Goal: Use online tool/utility: Utilize a website feature to perform a specific function

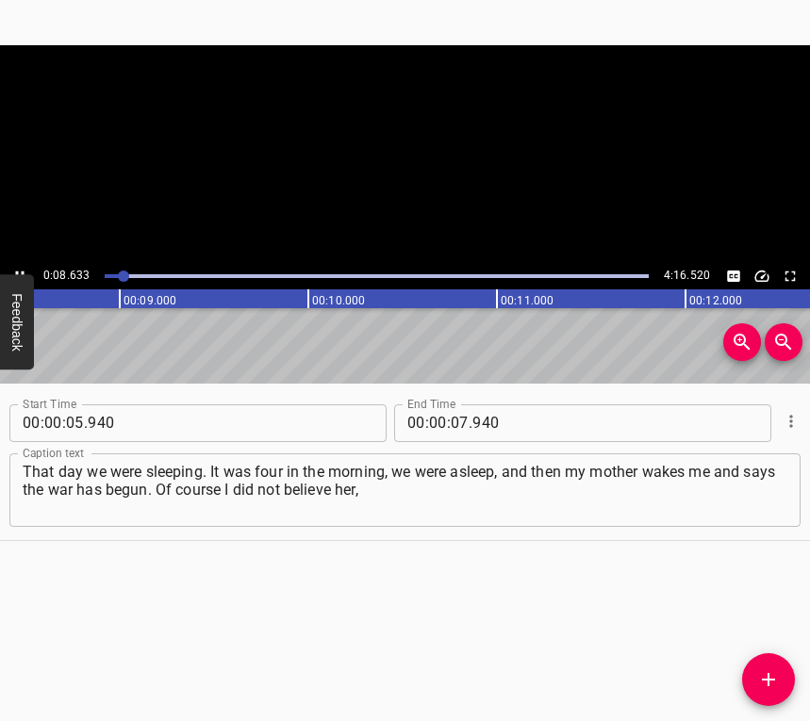
scroll to position [0, 1627]
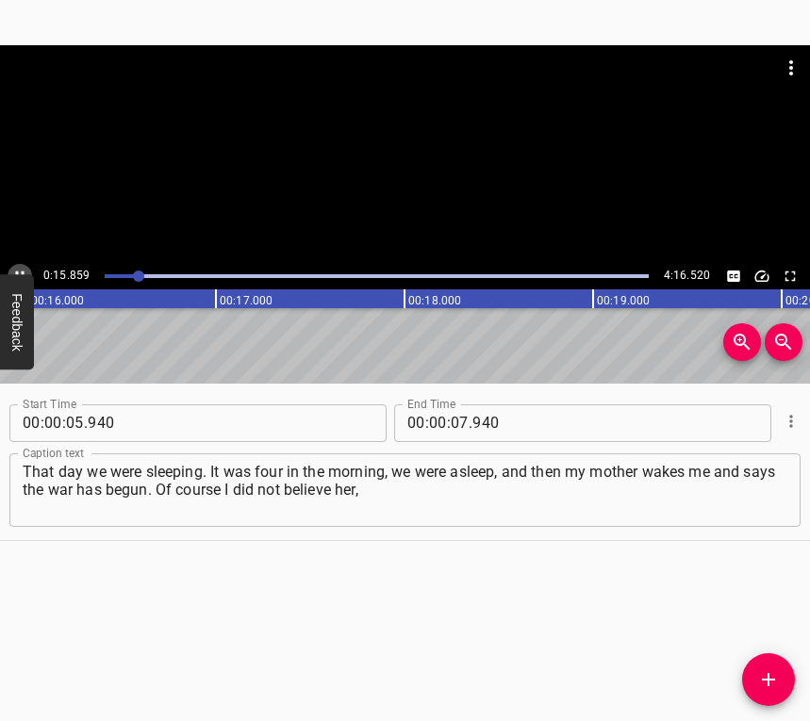
click at [20, 269] on icon "Play/Pause" at bounding box center [19, 276] width 17 height 17
click at [468, 418] on span "." at bounding box center [470, 423] width 4 height 38
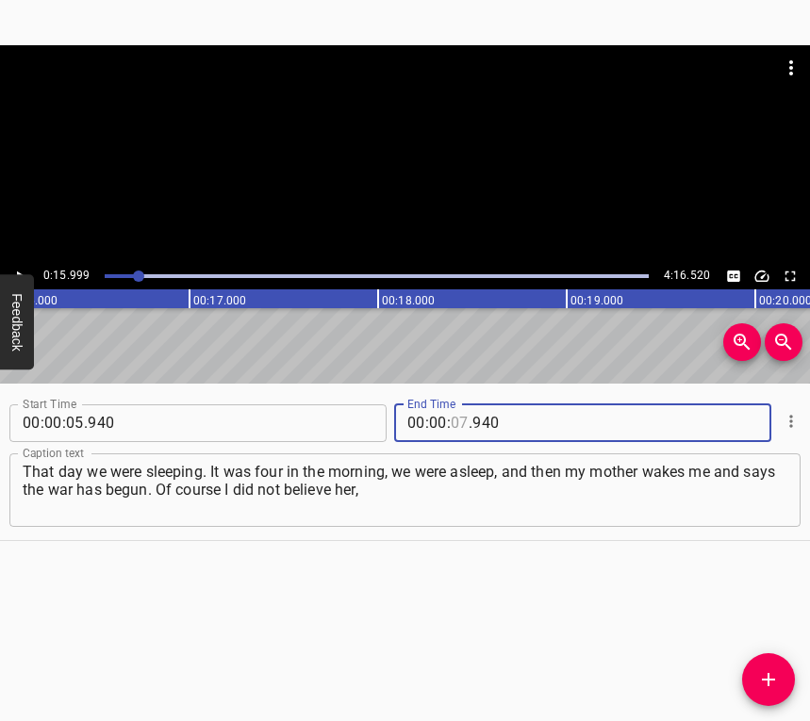
click at [451, 413] on input "number" at bounding box center [460, 423] width 18 height 38
type input "15"
type input "999"
click at [769, 680] on icon "Add Cue" at bounding box center [768, 679] width 13 height 13
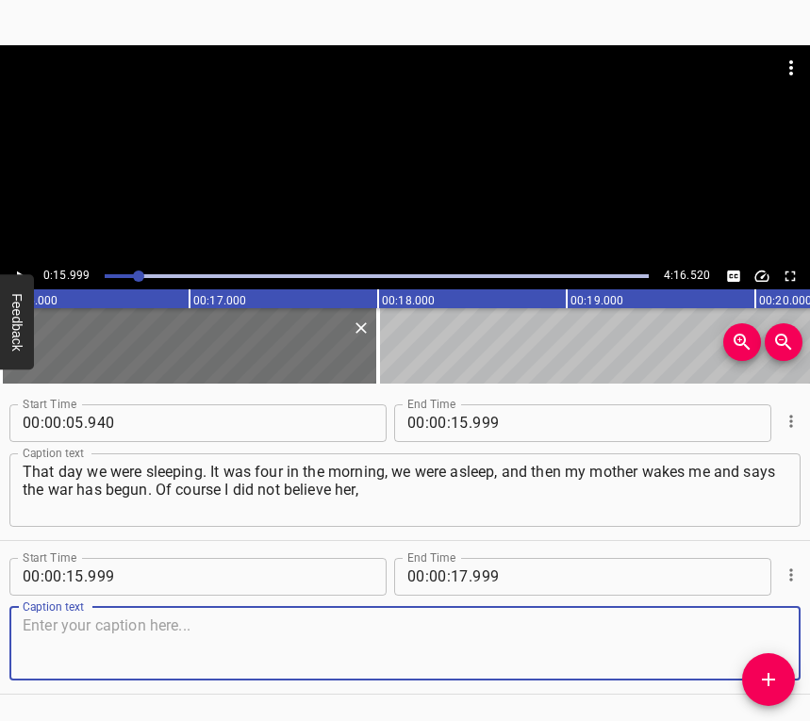
scroll to position [57, 0]
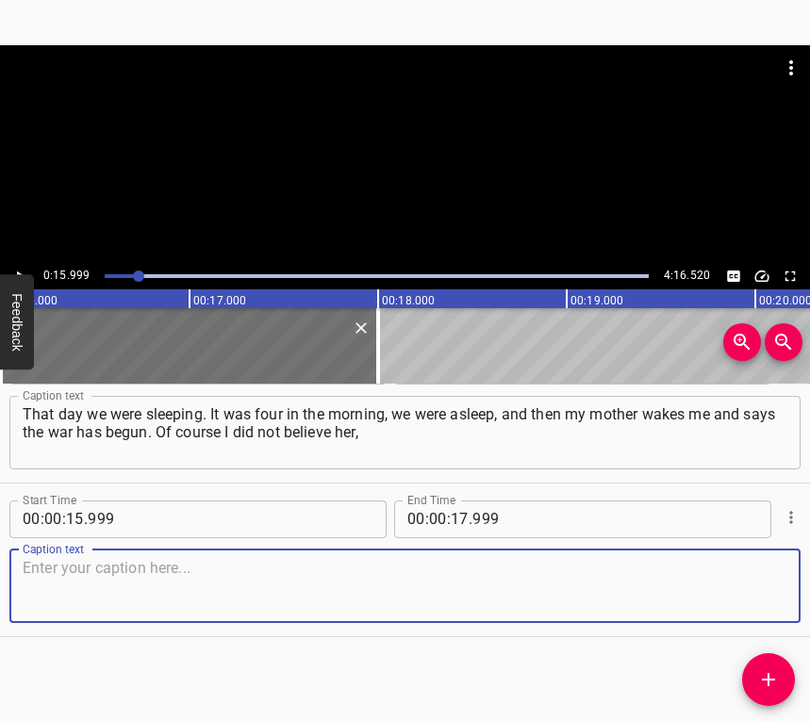
drag, startPoint x: 763, startPoint y: 593, endPoint x: 809, endPoint y: 562, distance: 54.9
click at [763, 590] on textarea at bounding box center [405, 586] width 764 height 54
click at [52, 580] on textarea at bounding box center [405, 586] width 764 height 54
paste textarea "and then I hear explosions, and I realize this is the end. What to do? We all p…"
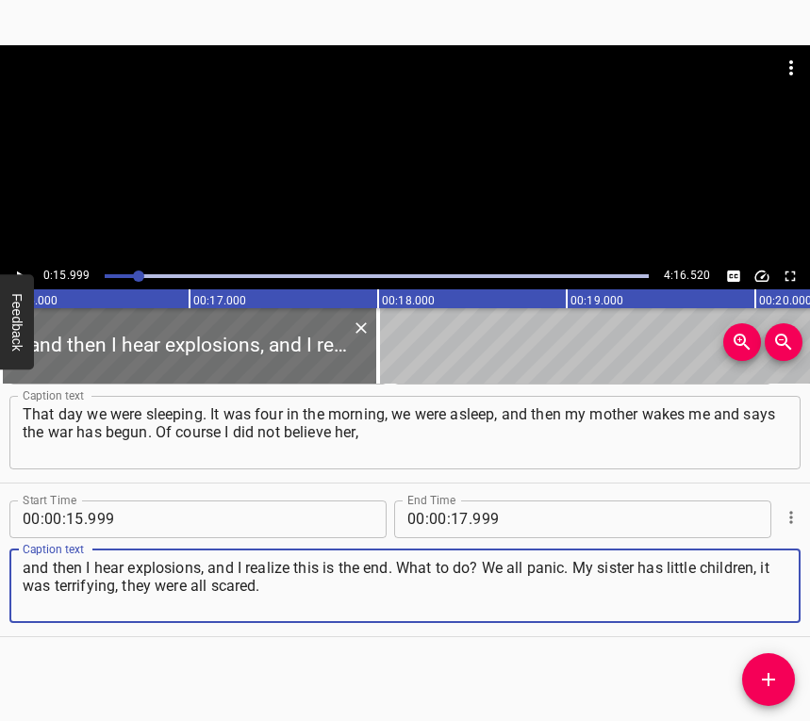
type textarea "and then I hear explosions, and I realize this is the end. What to do? We all p…"
click at [20, 264] on button "Play/Pause" at bounding box center [20, 276] width 25 height 25
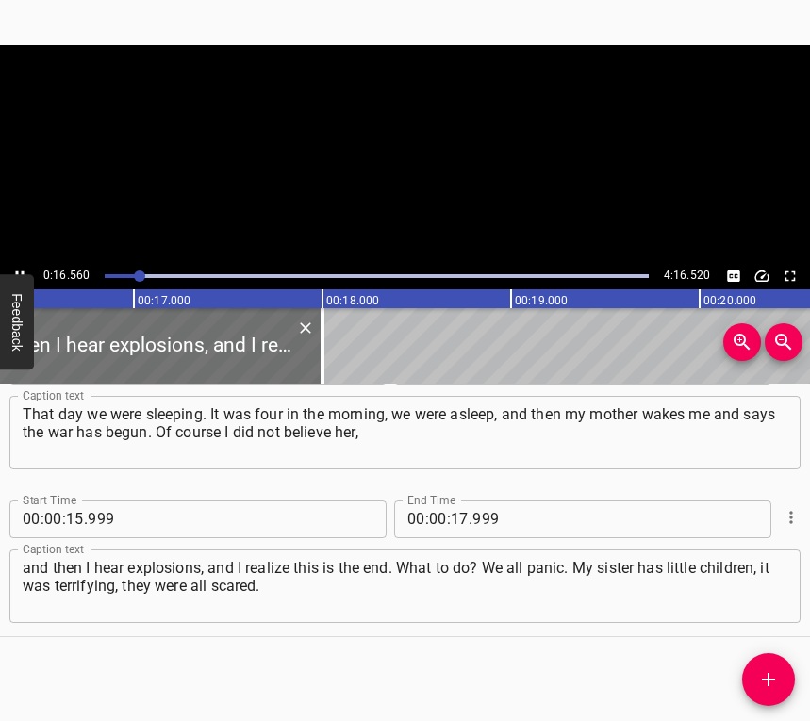
scroll to position [0, 3121]
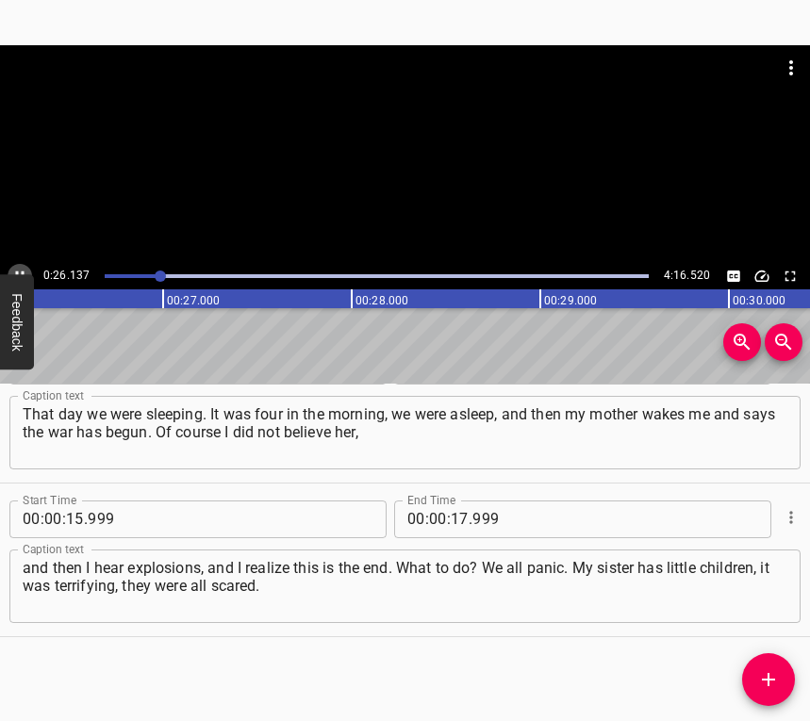
click at [19, 271] on icon "Play/Pause" at bounding box center [19, 276] width 17 height 17
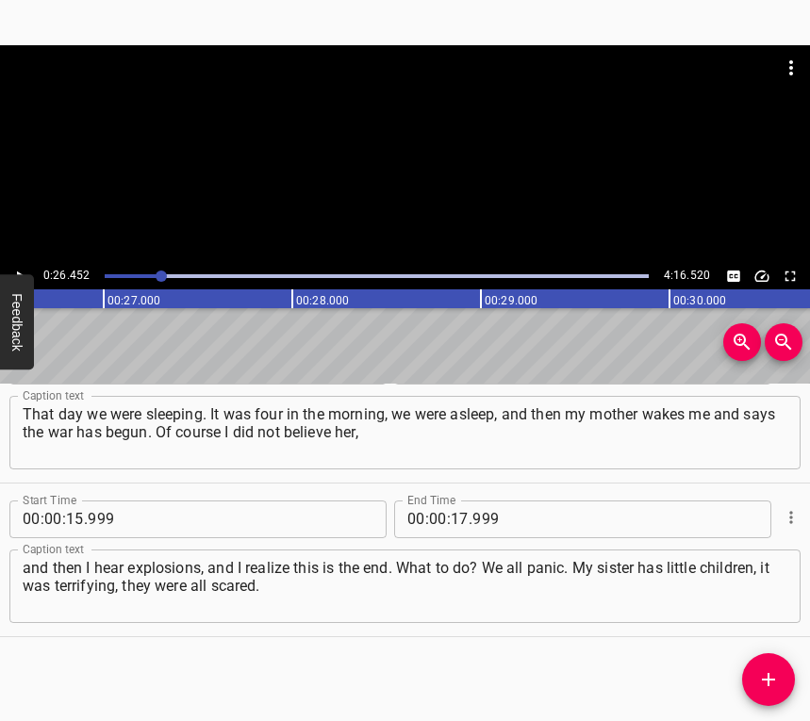
click at [17, 266] on button "Play/Pause" at bounding box center [20, 276] width 25 height 25
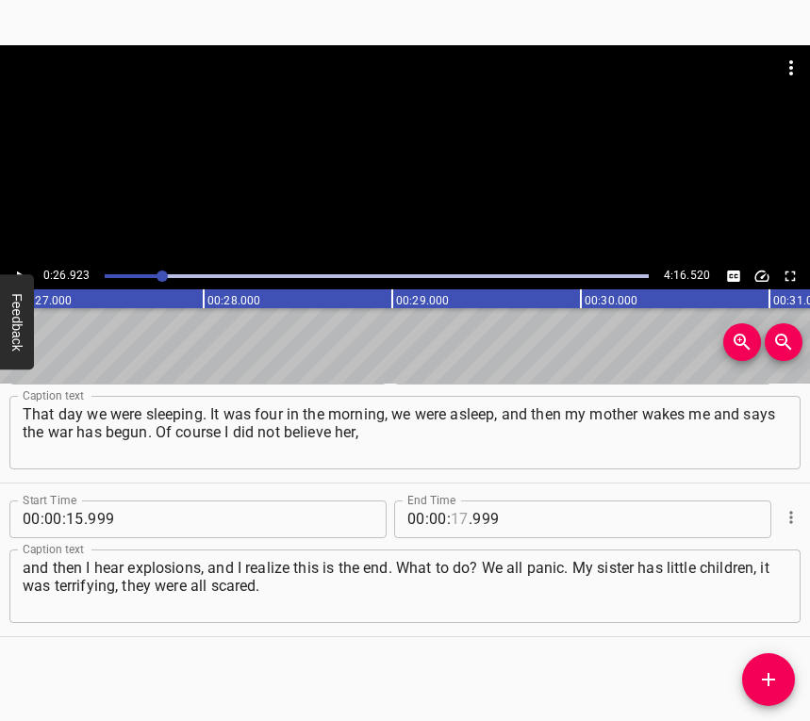
click at [457, 522] on input "number" at bounding box center [460, 519] width 18 height 38
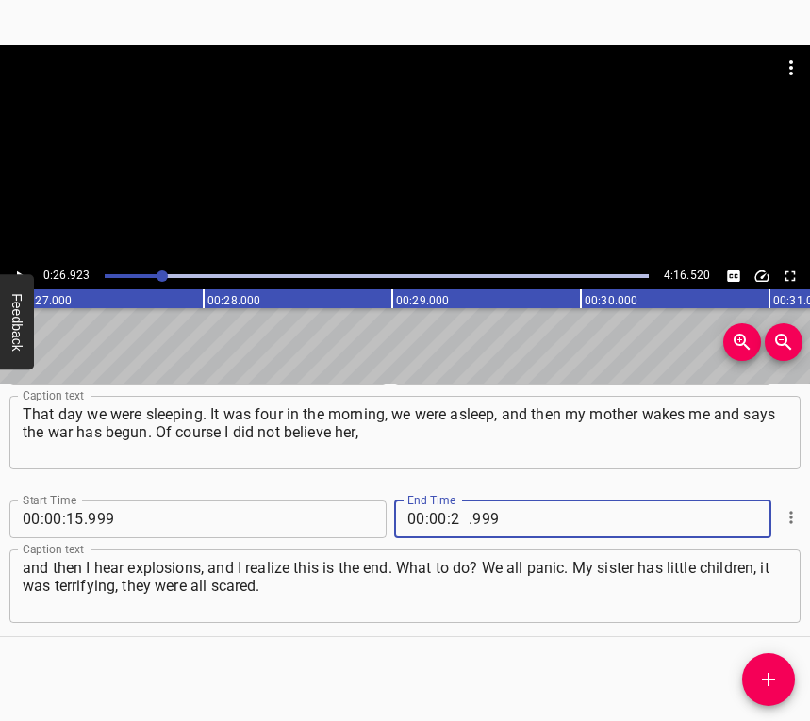
type input "26"
type input "923"
click at [777, 683] on icon "Add Cue" at bounding box center [768, 679] width 23 height 23
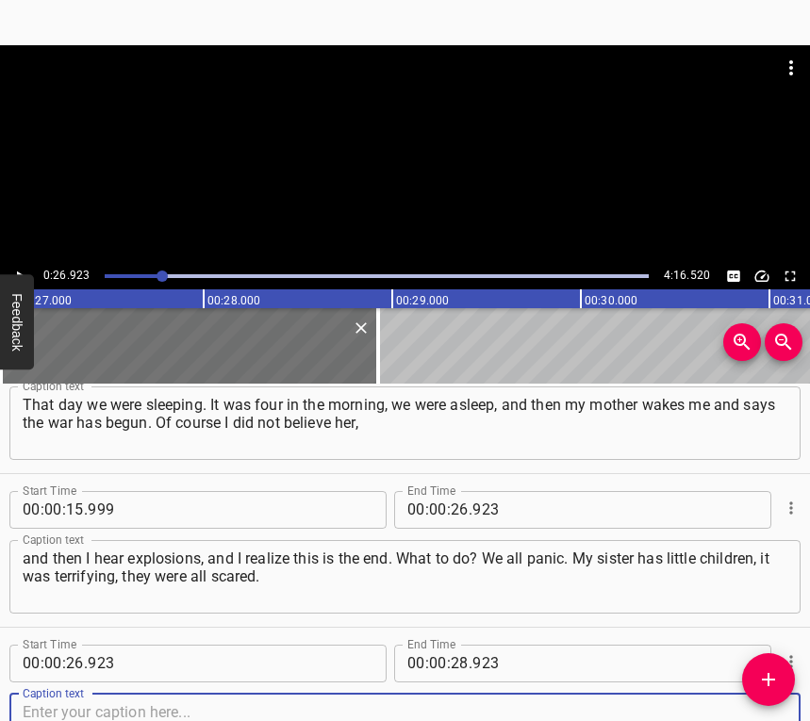
scroll to position [211, 0]
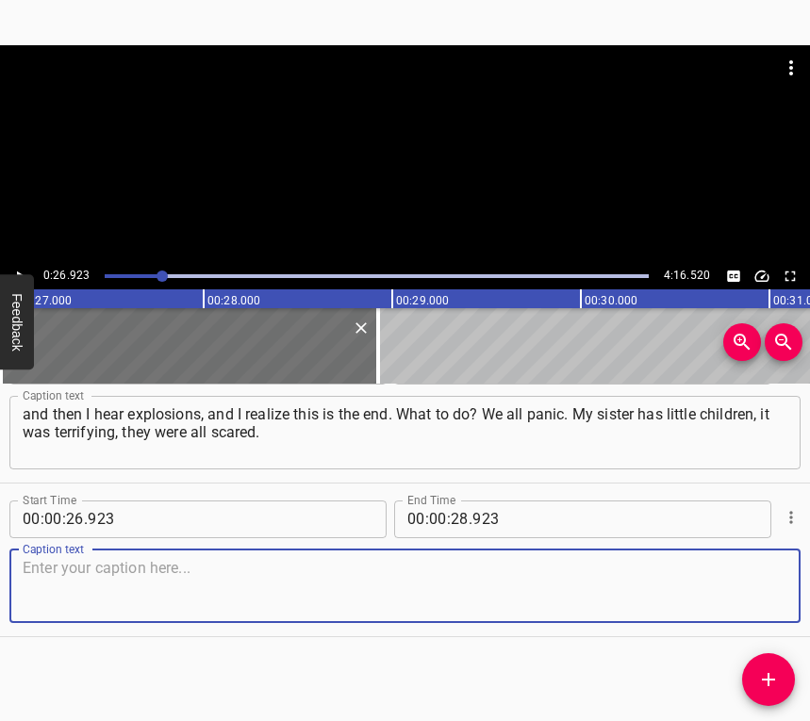
click at [742, 582] on textarea at bounding box center [405, 586] width 764 height 54
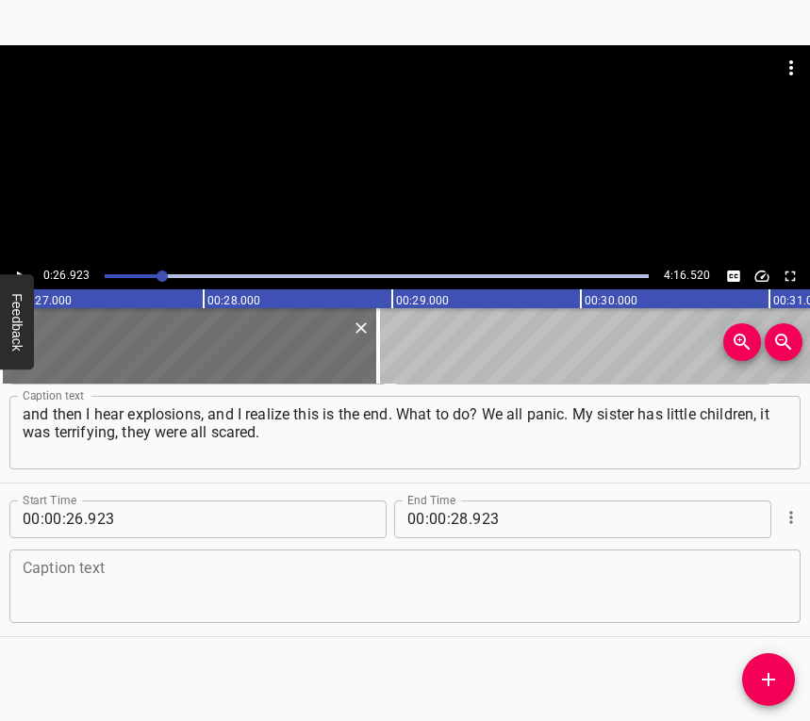
click at [54, 555] on div "Caption text" at bounding box center [404, 587] width 791 height 74
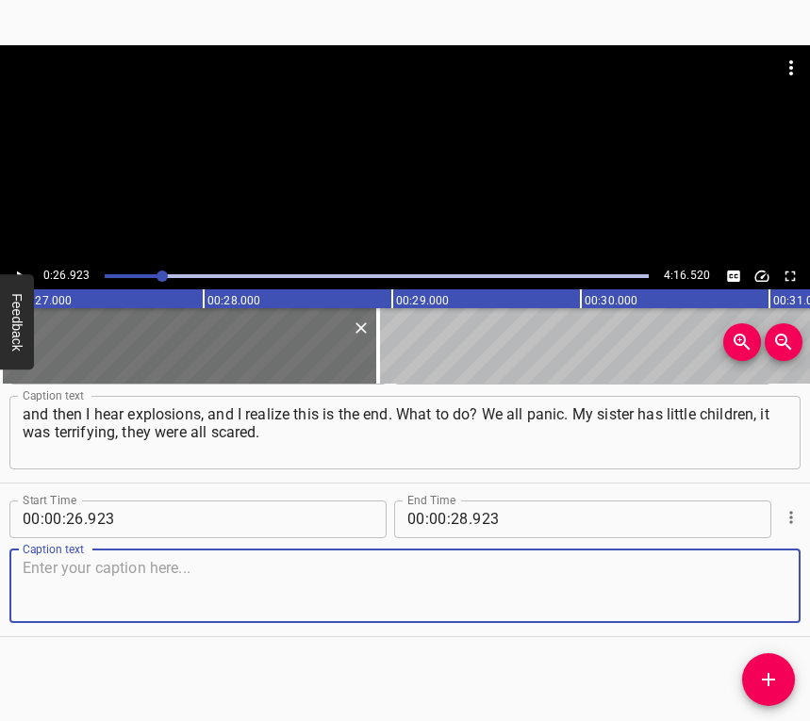
paste textarea "Then we immediately began to run somewhere, to dress. Mother says, gather all t…"
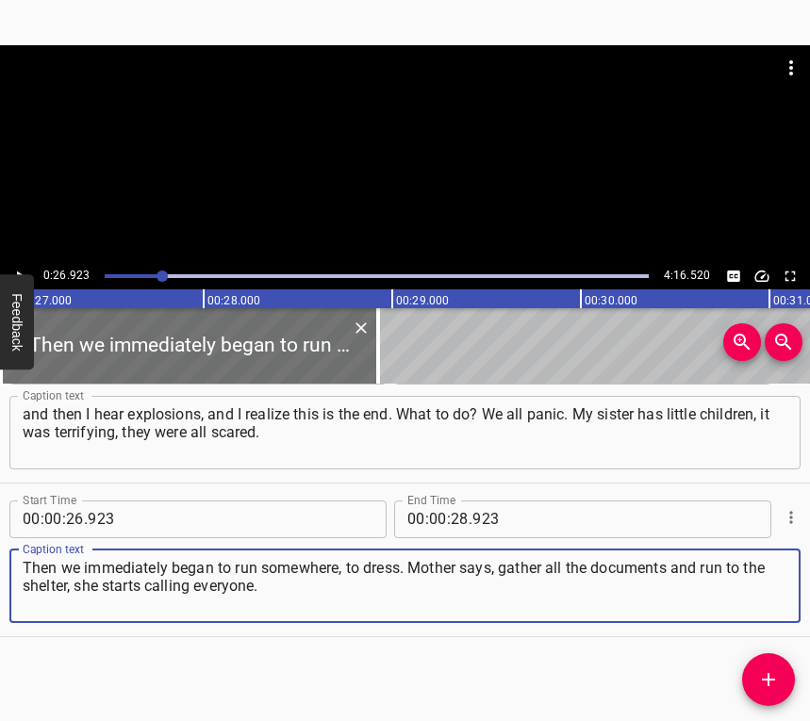
type textarea "Then we immediately began to run somewhere, to dress. Mother says, gather all t…"
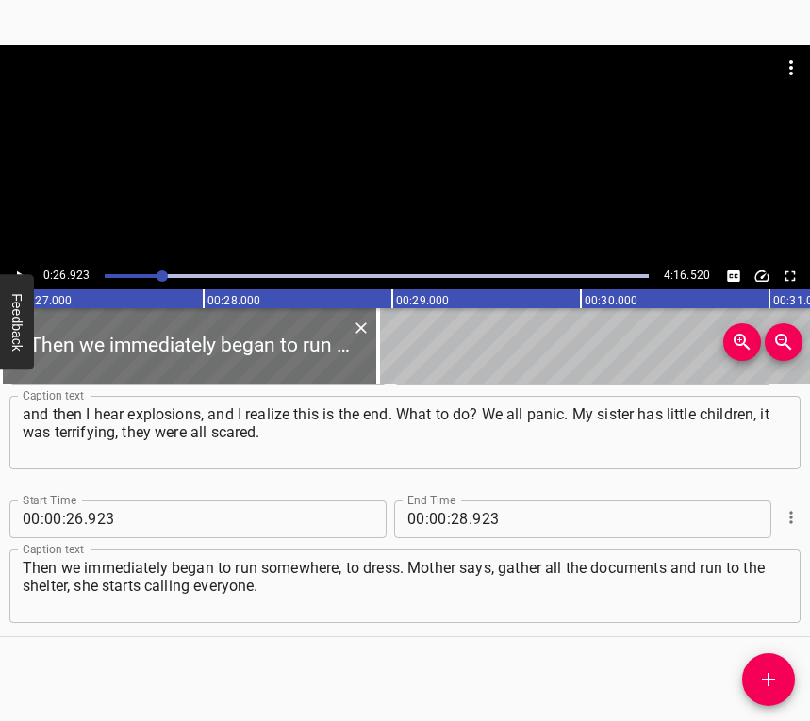
click at [22, 263] on div at bounding box center [405, 154] width 810 height 218
click at [16, 265] on button "Play/Pause" at bounding box center [20, 276] width 25 height 25
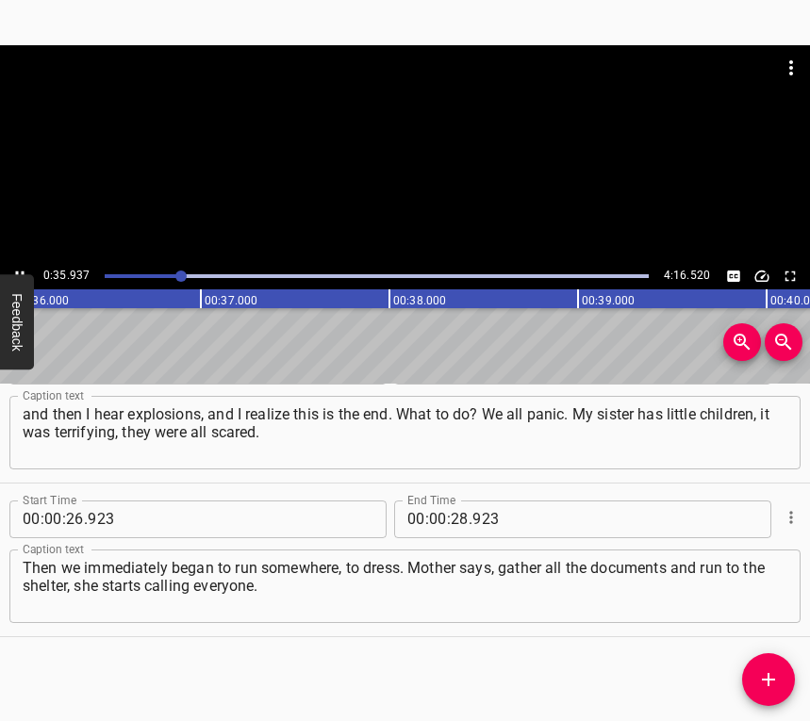
click at [19, 268] on icon "Play/Pause" at bounding box center [19, 276] width 17 height 17
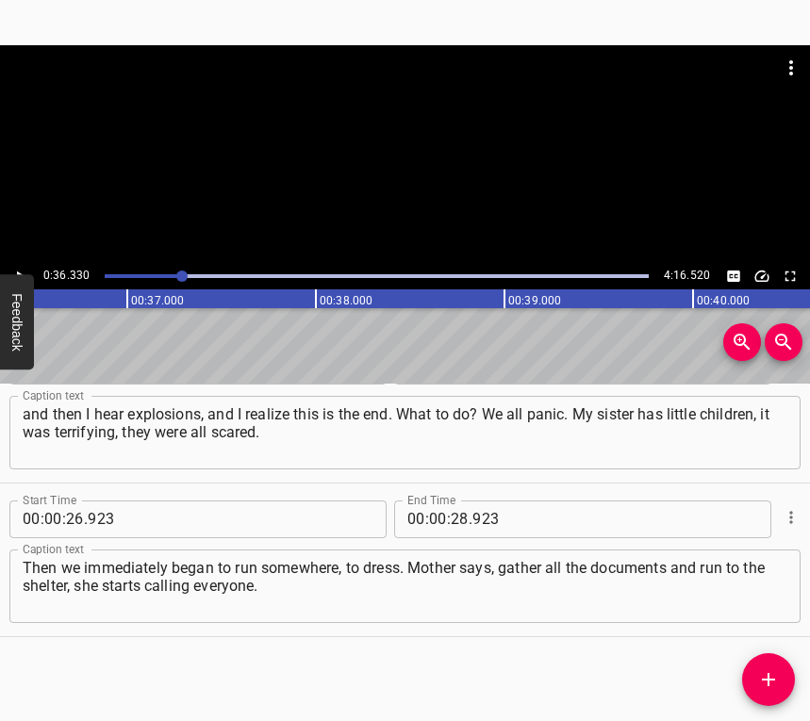
click at [468, 521] on span "." at bounding box center [470, 519] width 4 height 38
click at [456, 525] on input "number" at bounding box center [460, 519] width 18 height 38
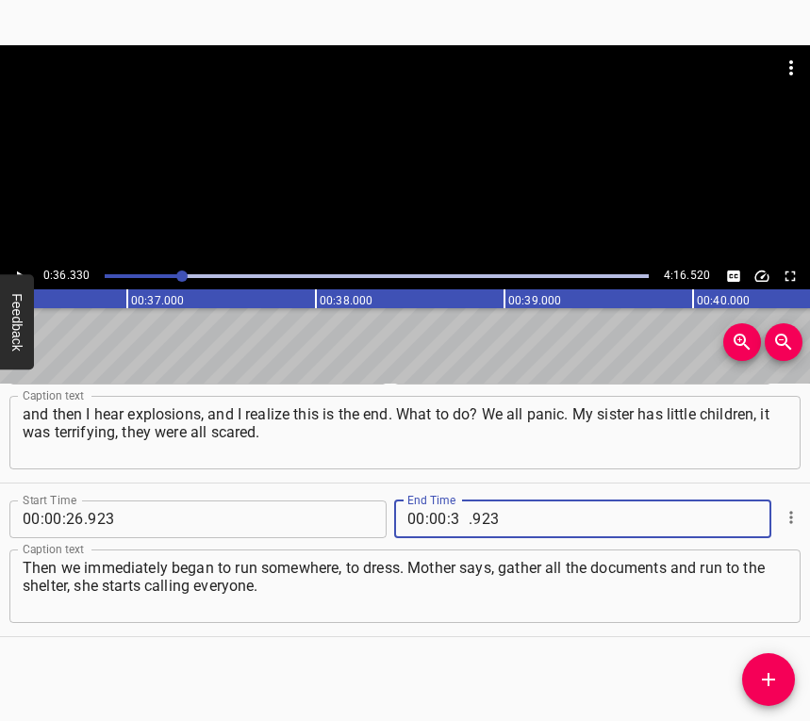
type input "36"
type input "330"
click at [766, 663] on button "Add Cue" at bounding box center [768, 679] width 53 height 53
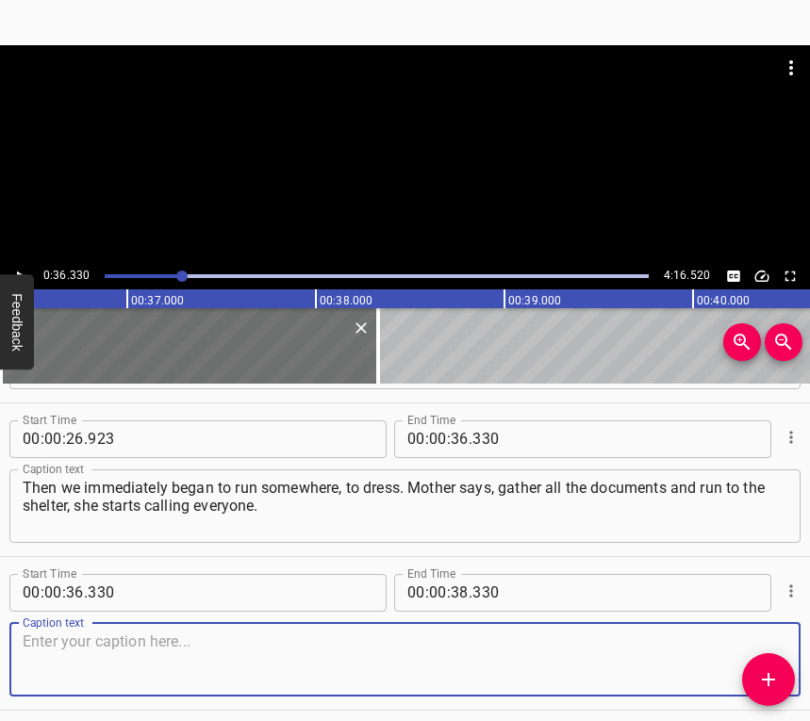
scroll to position [365, 0]
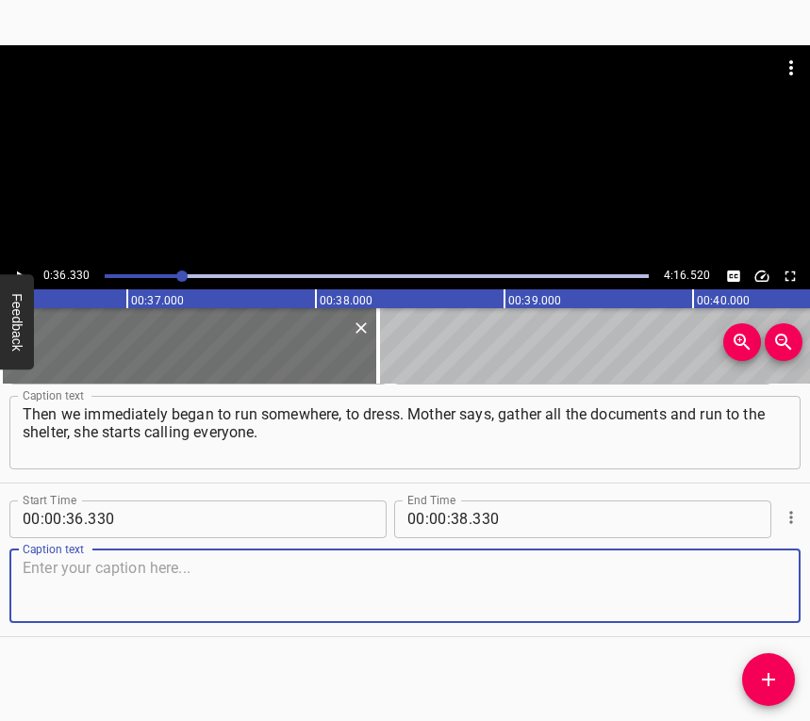
click at [752, 578] on textarea at bounding box center [405, 586] width 764 height 54
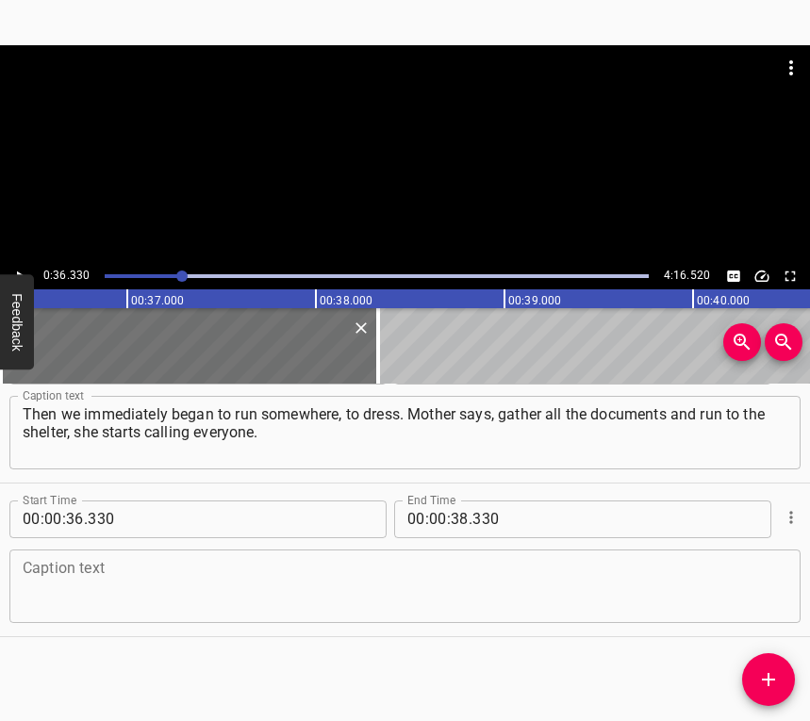
click at [271, 581] on textarea at bounding box center [405, 586] width 764 height 54
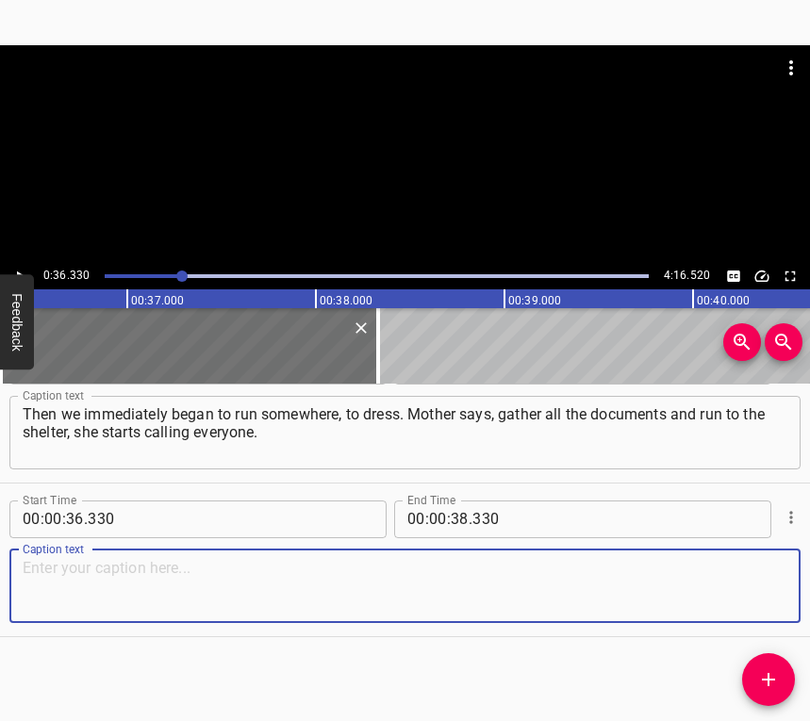
paste textarea "My father – he was working as a taxi driver then. At that time there was no cur…"
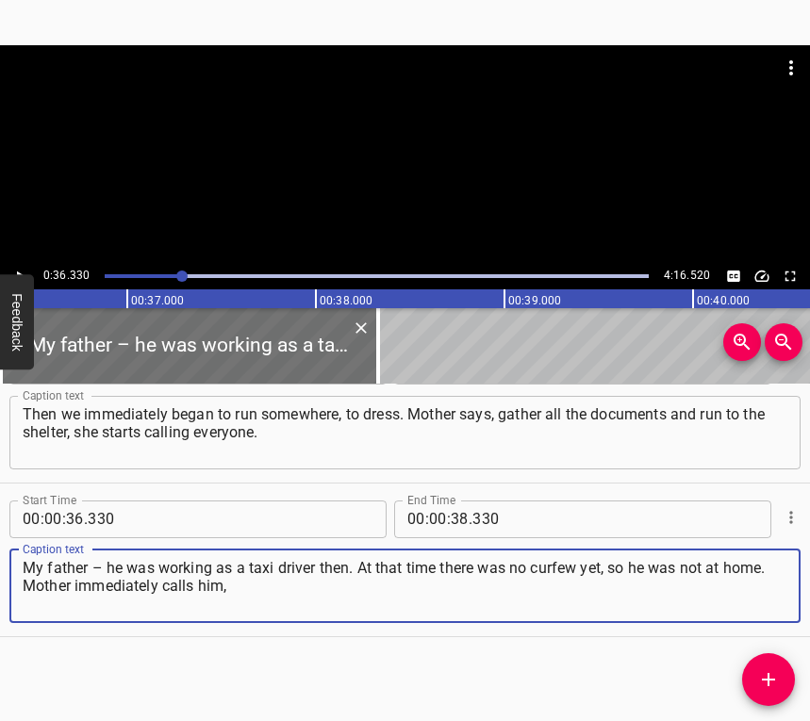
type textarea "My father – he was working as a taxi driver then. At that time there was no cur…"
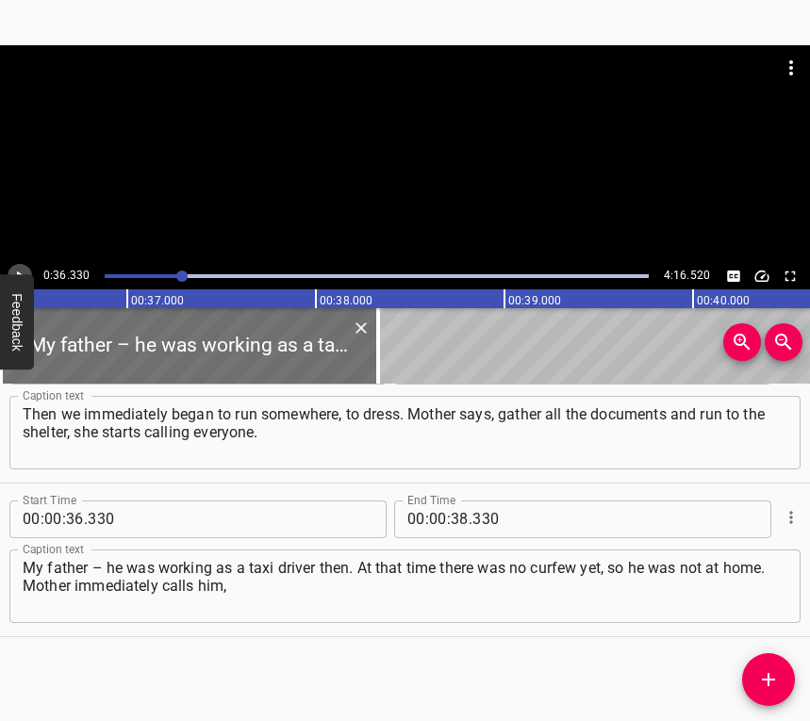
click at [21, 268] on icon "Play/Pause" at bounding box center [19, 276] width 17 height 17
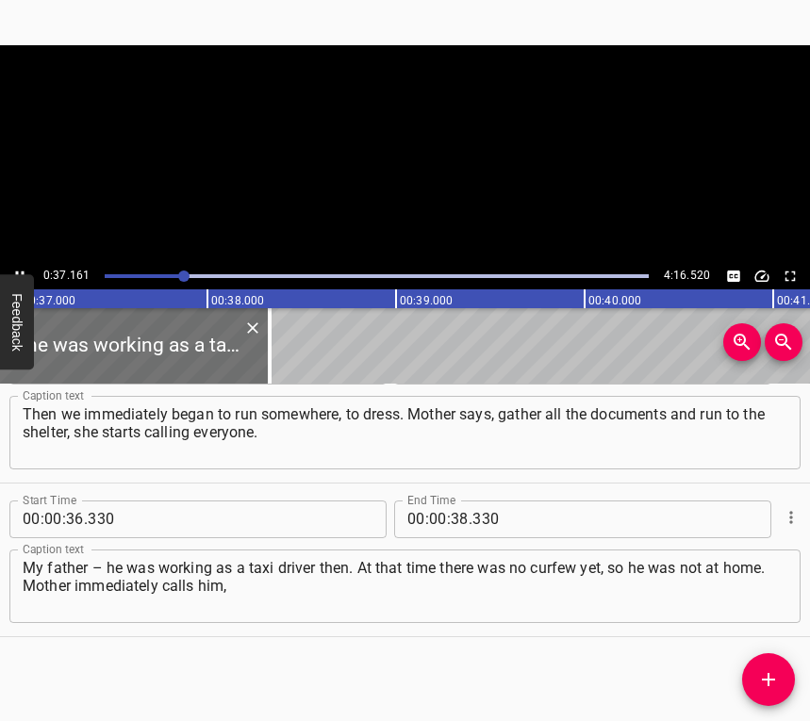
scroll to position [0, 7005]
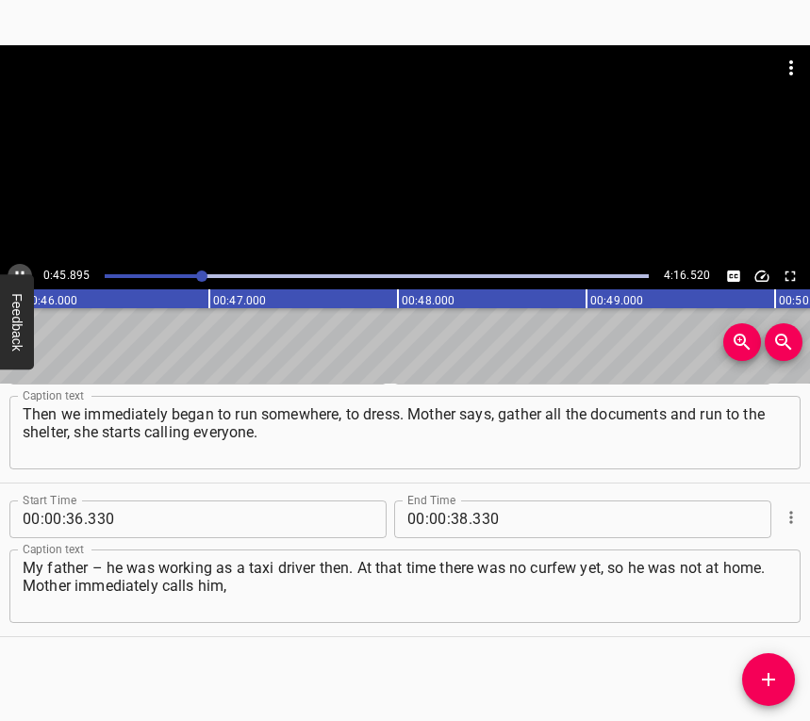
click at [17, 271] on icon "Play/Pause" at bounding box center [20, 276] width 8 height 10
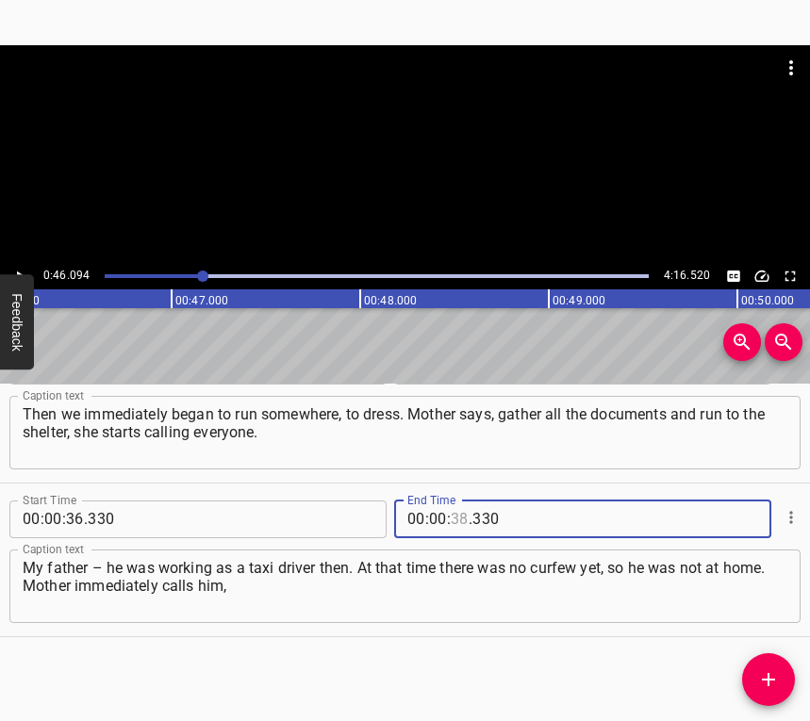
click at [455, 514] on input "number" at bounding box center [460, 519] width 18 height 38
type input "46"
type input "094"
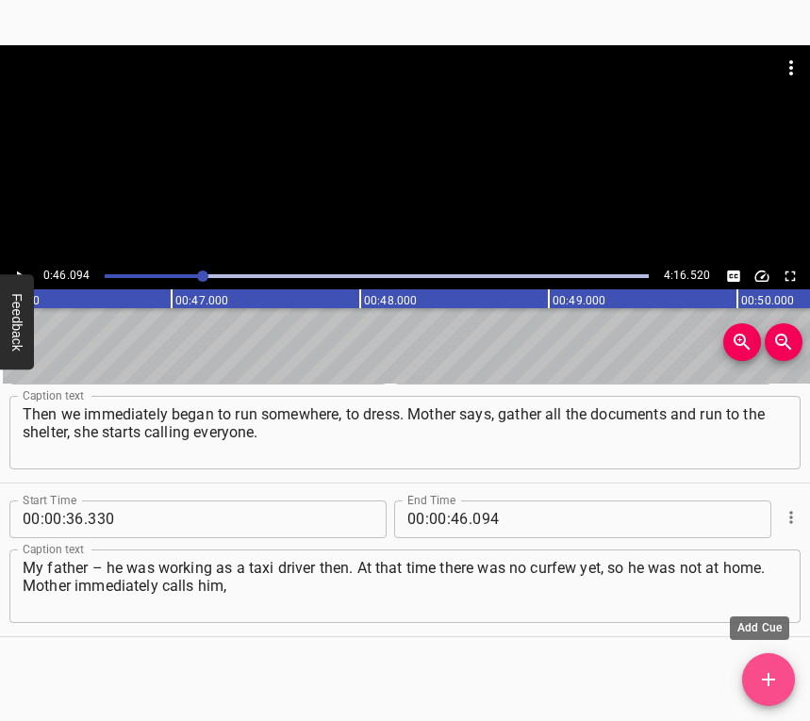
click at [769, 672] on icon "Add Cue" at bounding box center [768, 679] width 23 height 23
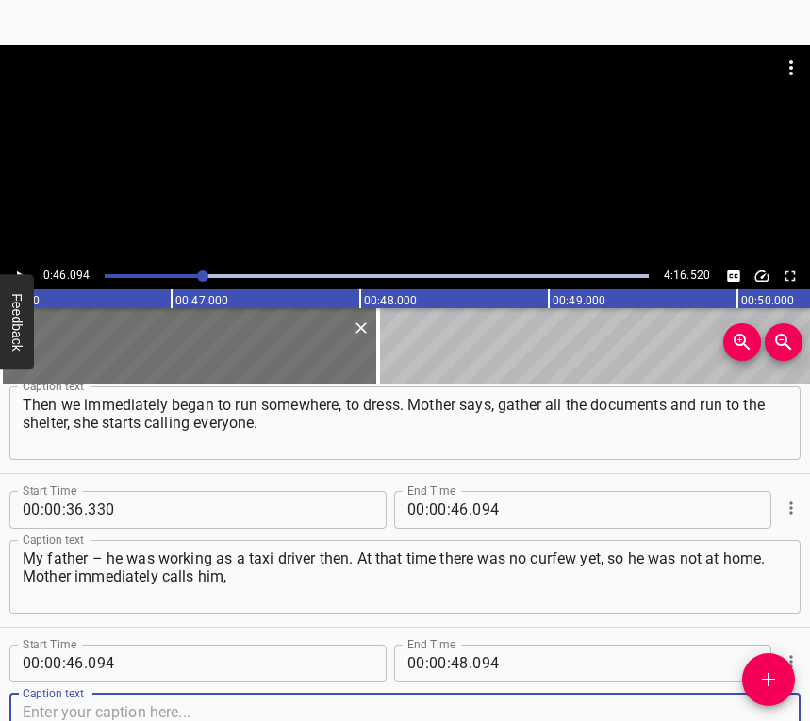
scroll to position [518, 0]
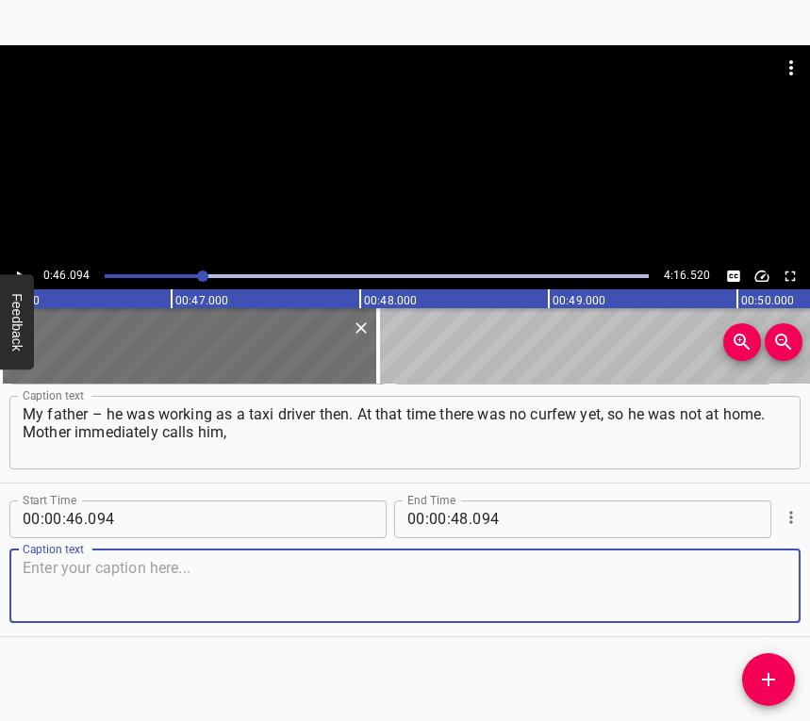
drag, startPoint x: 765, startPoint y: 587, endPoint x: 807, endPoint y: 569, distance: 45.2
click at [767, 586] on textarea at bounding box center [405, 586] width 764 height 54
click at [66, 573] on textarea at bounding box center [405, 586] width 764 height 54
paste textarea "but he no longer picks up, probably in panic. She tells him to drive home quick…"
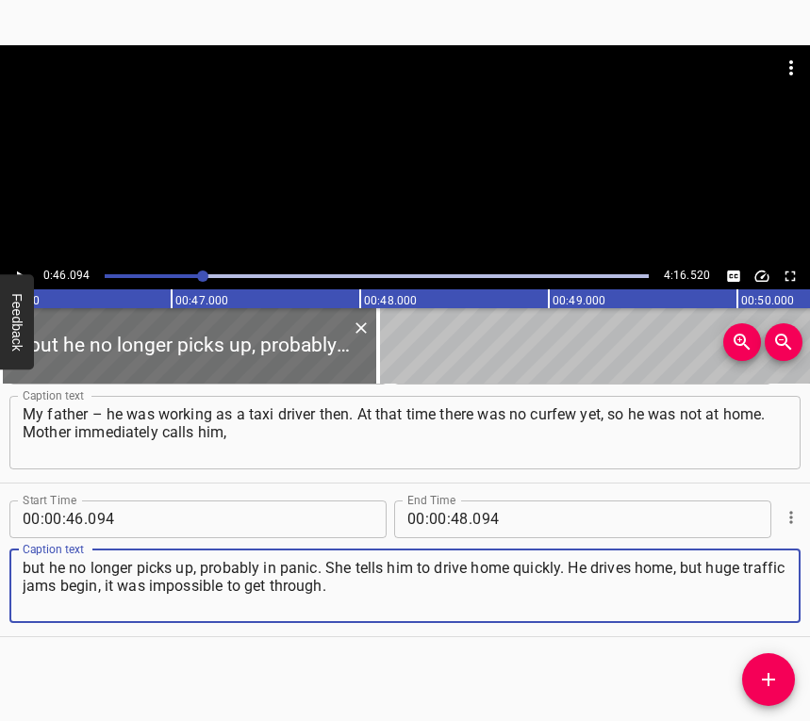
type textarea "but he no longer picks up, probably in panic. She tells him to drive home quick…"
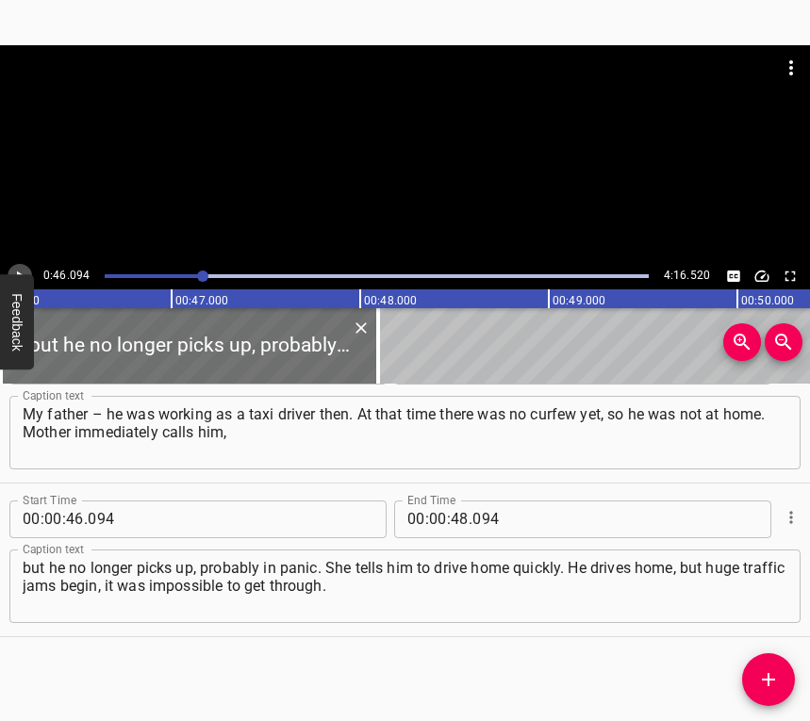
click at [12, 269] on icon "Play/Pause" at bounding box center [19, 276] width 17 height 17
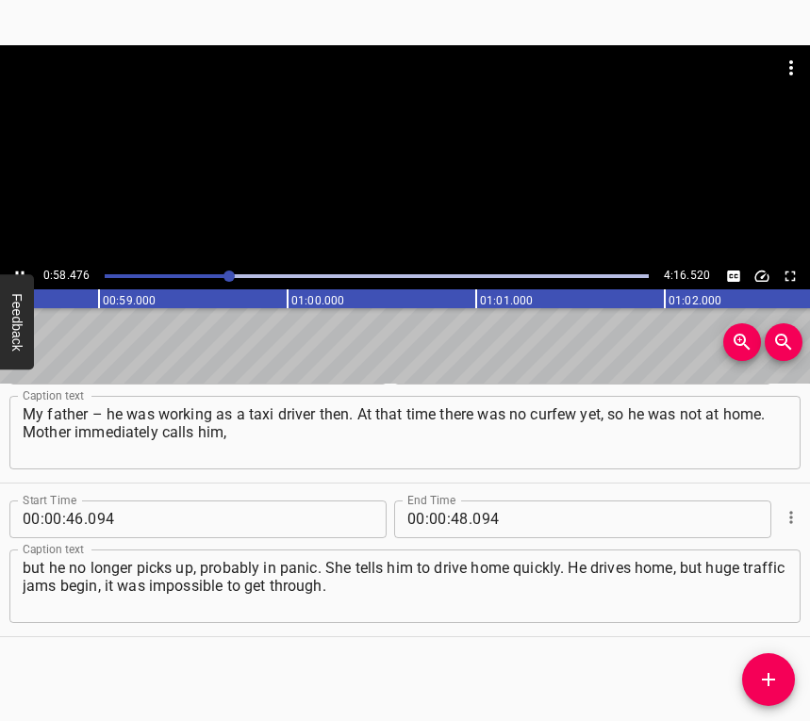
click at [19, 268] on icon "Play/Pause" at bounding box center [19, 276] width 17 height 17
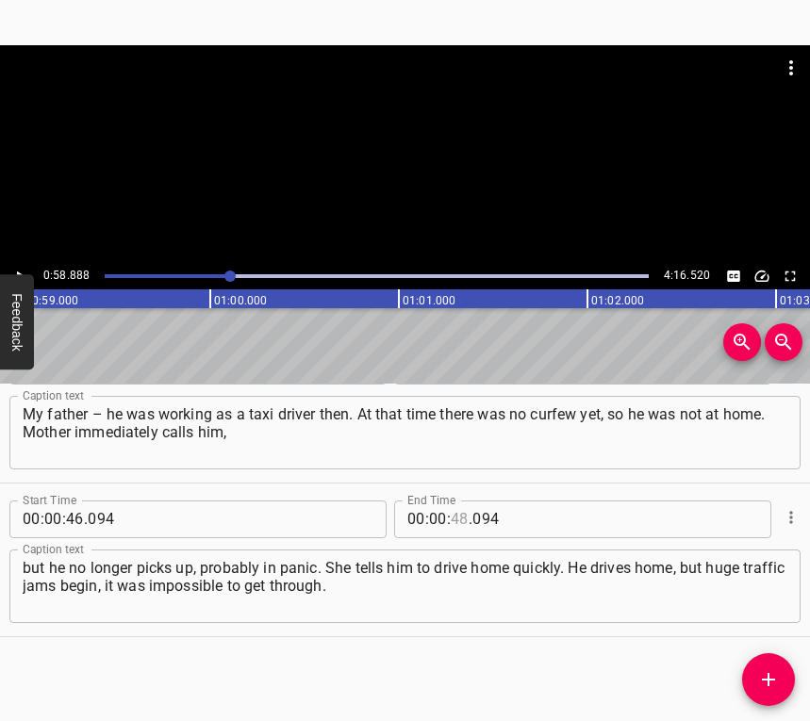
click at [454, 529] on input "number" at bounding box center [460, 519] width 18 height 38
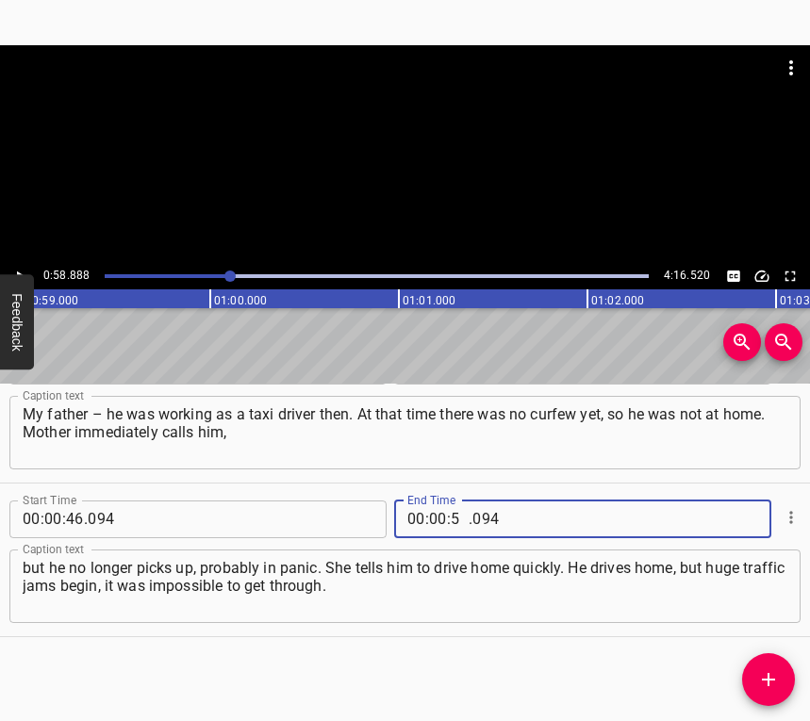
type input "58"
type input "888"
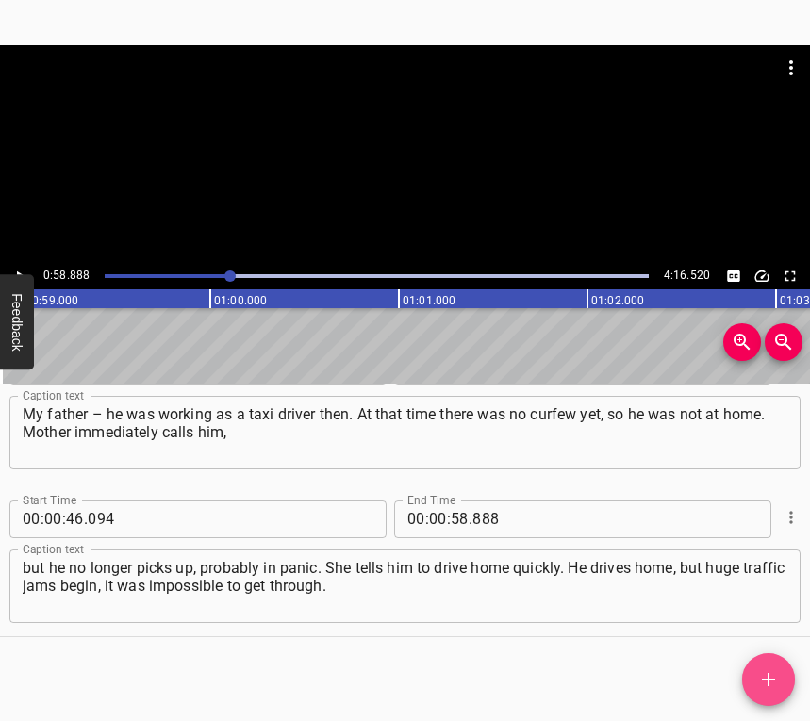
click at [762, 677] on icon "Add Cue" at bounding box center [768, 679] width 23 height 23
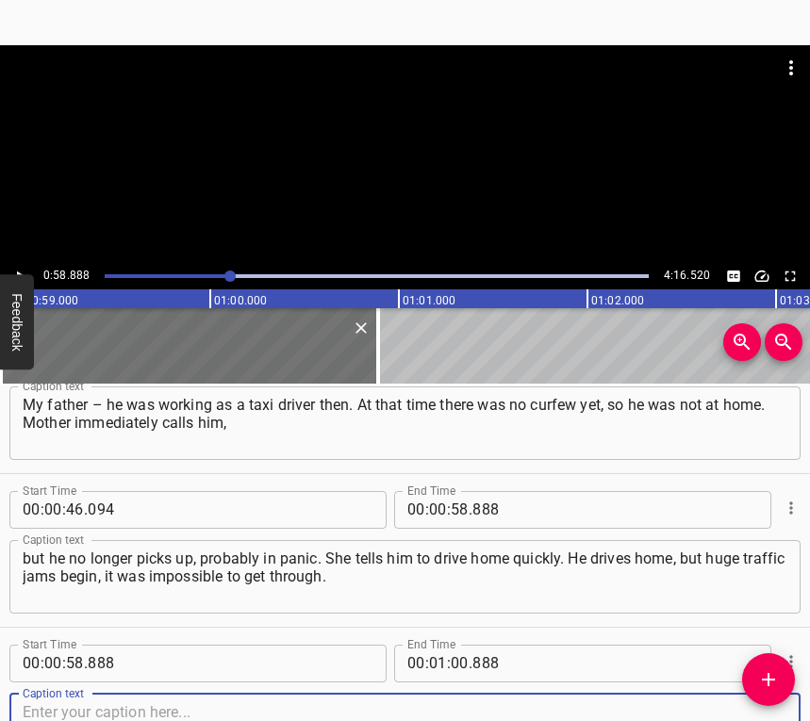
scroll to position [672, 0]
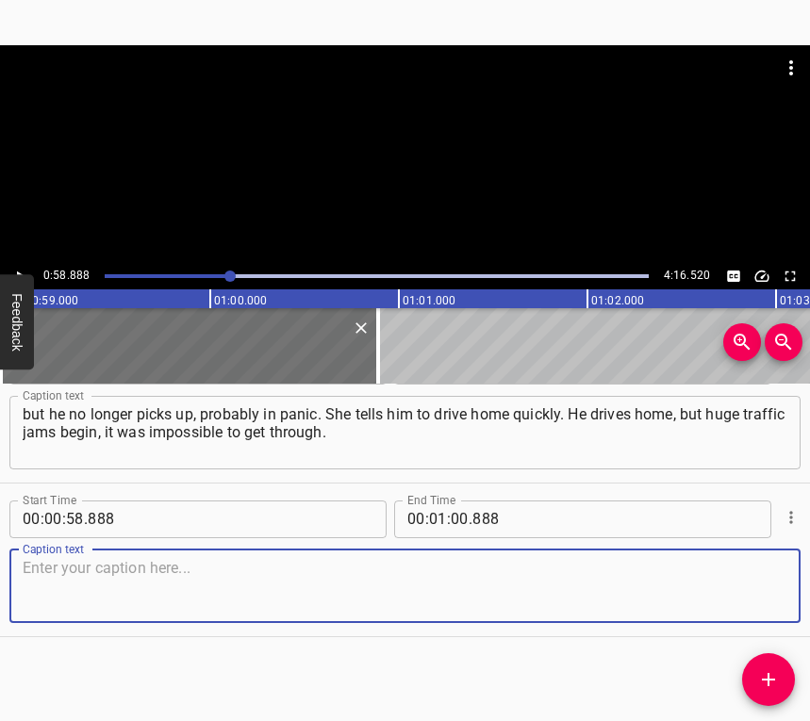
drag, startPoint x: 763, startPoint y: 580, endPoint x: 805, endPoint y: 550, distance: 51.3
click at [763, 579] on textarea at bounding box center [405, 586] width 764 height 54
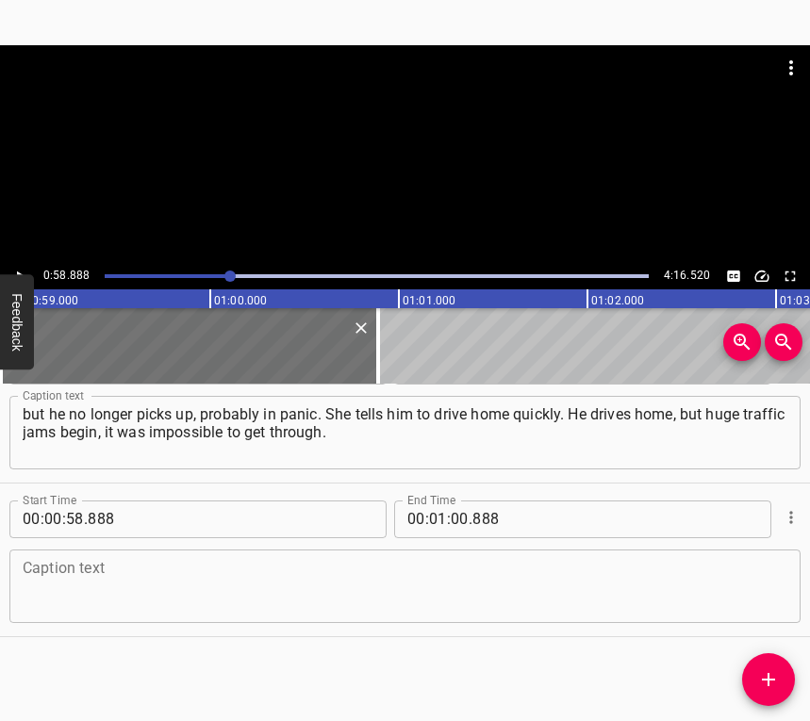
click at [78, 579] on textarea at bounding box center [405, 586] width 764 height 54
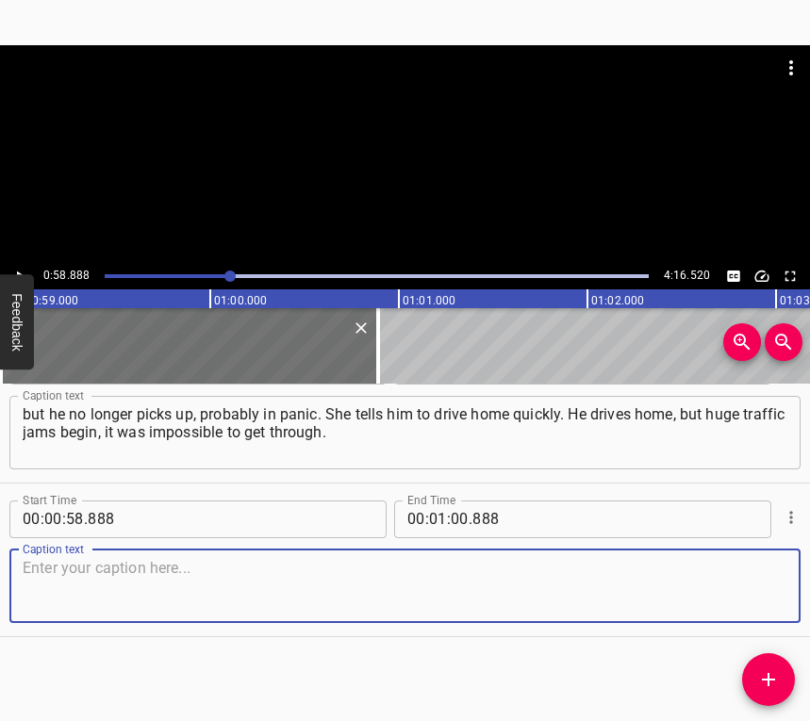
paste textarea "He wanted to refuel on the way, but he didn’t manage, he barely made it home. W…"
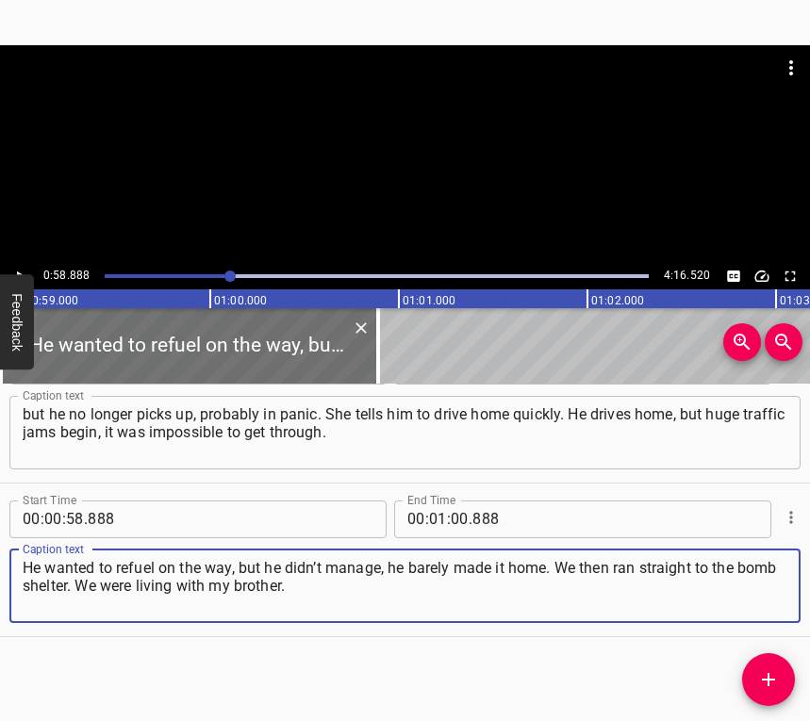
type textarea "He wanted to refuel on the way, but he didn’t manage, he barely made it home. W…"
click at [19, 269] on icon "Play/Pause" at bounding box center [19, 276] width 17 height 17
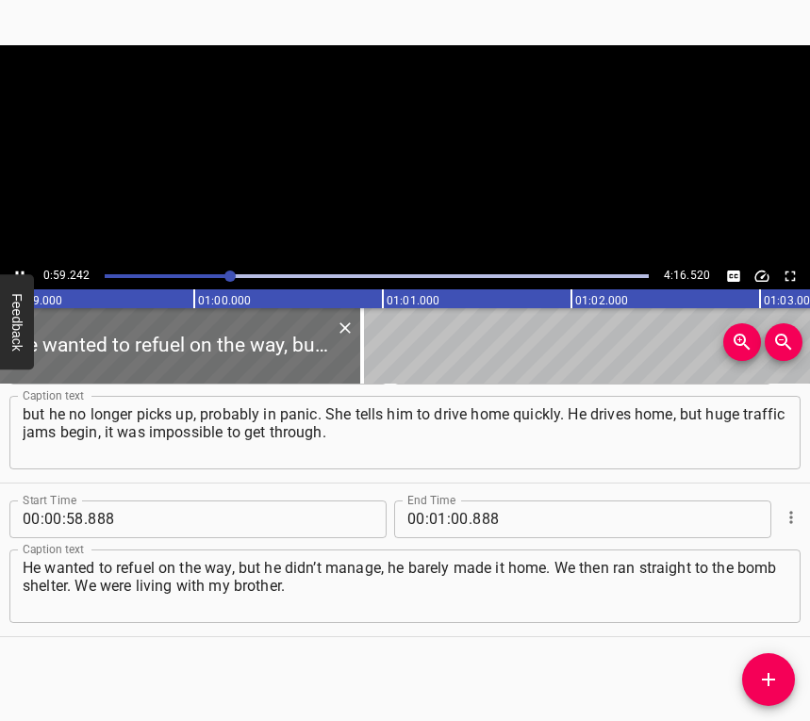
scroll to position [0, 11167]
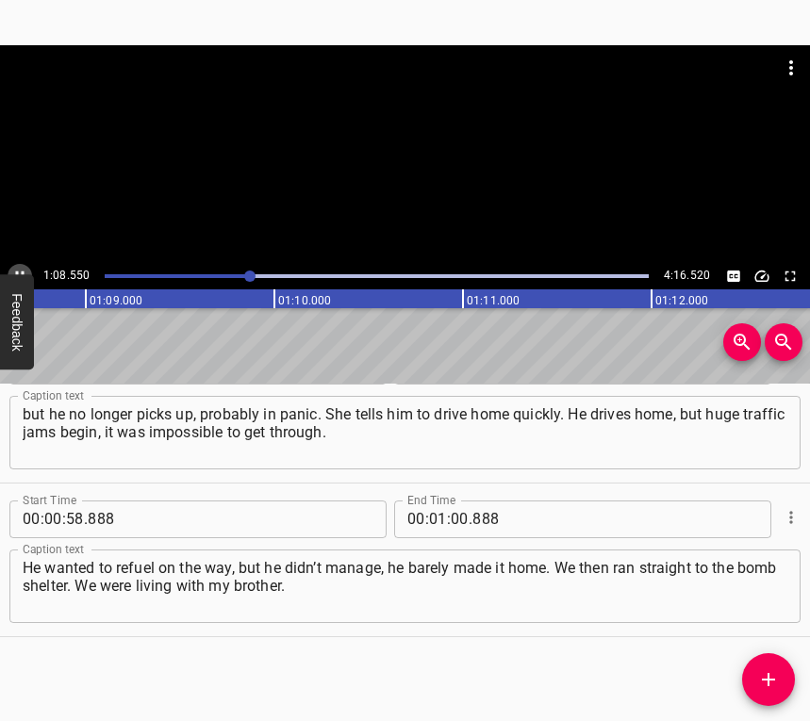
click at [23, 269] on icon "Play/Pause" at bounding box center [19, 276] width 17 height 17
click at [455, 513] on input "number" at bounding box center [460, 519] width 18 height 38
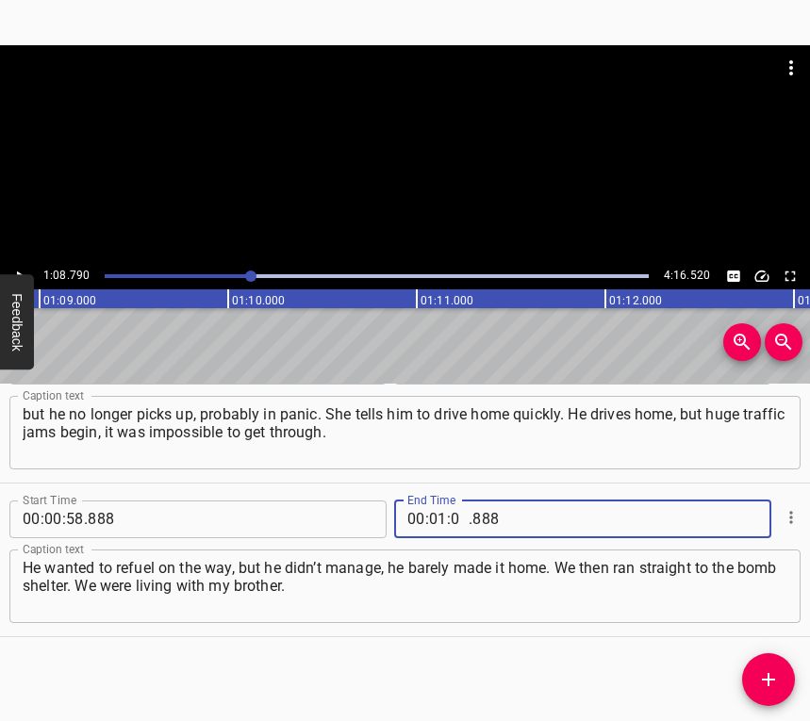
type input "08"
type input "790"
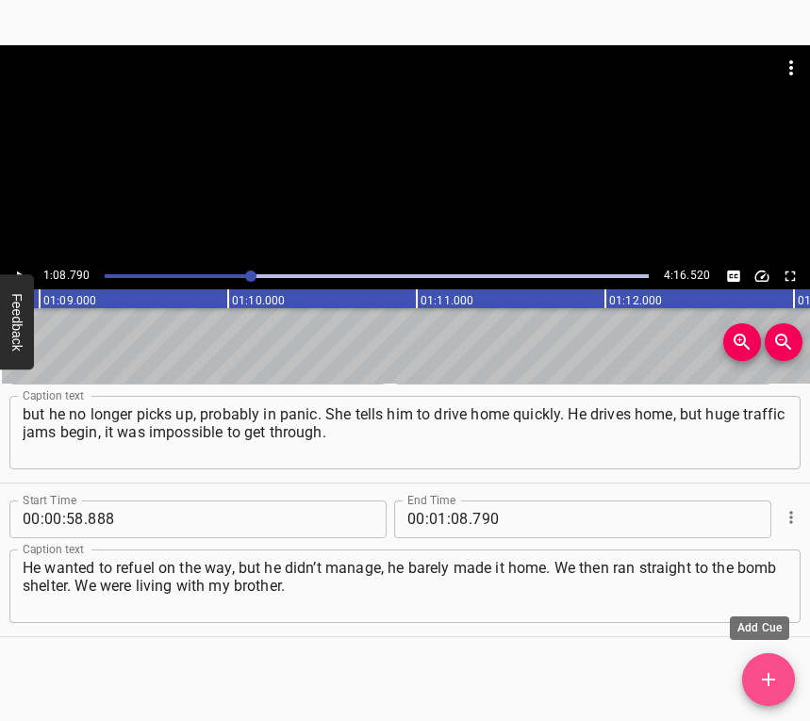
click at [774, 670] on icon "Add Cue" at bounding box center [768, 679] width 23 height 23
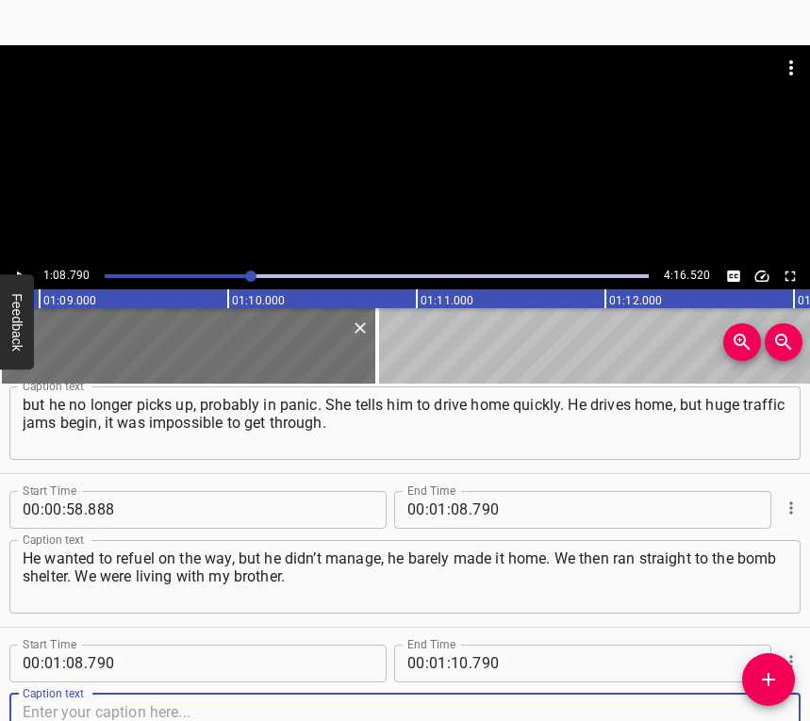
scroll to position [826, 0]
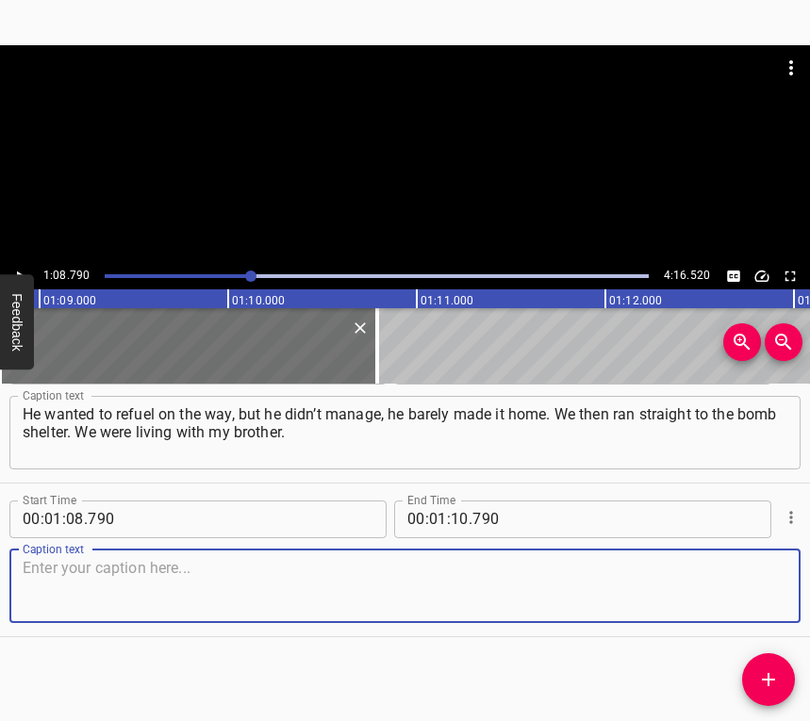
drag, startPoint x: 740, startPoint y: 582, endPoint x: 800, endPoint y: 553, distance: 66.6
click at [743, 580] on textarea at bounding box center [405, 586] width 764 height 54
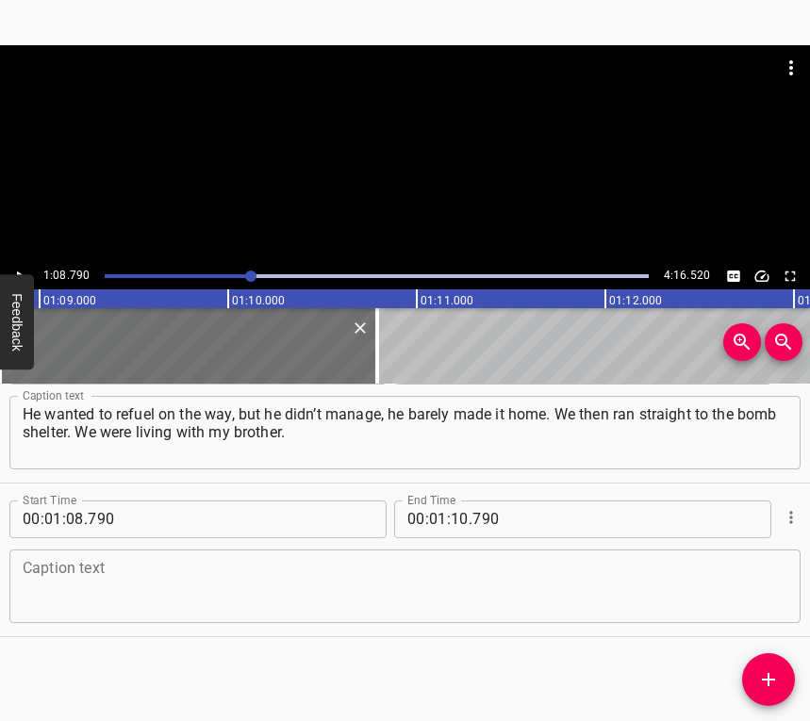
click at [176, 581] on textarea at bounding box center [405, 586] width 764 height 54
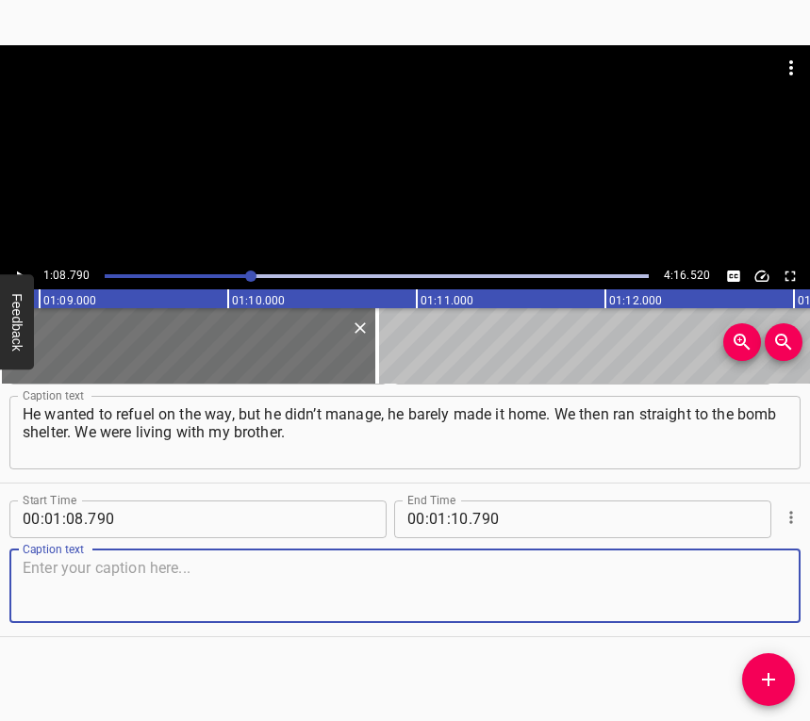
paste textarea "There were already many people in the shelter, then more gathered. We sat there…"
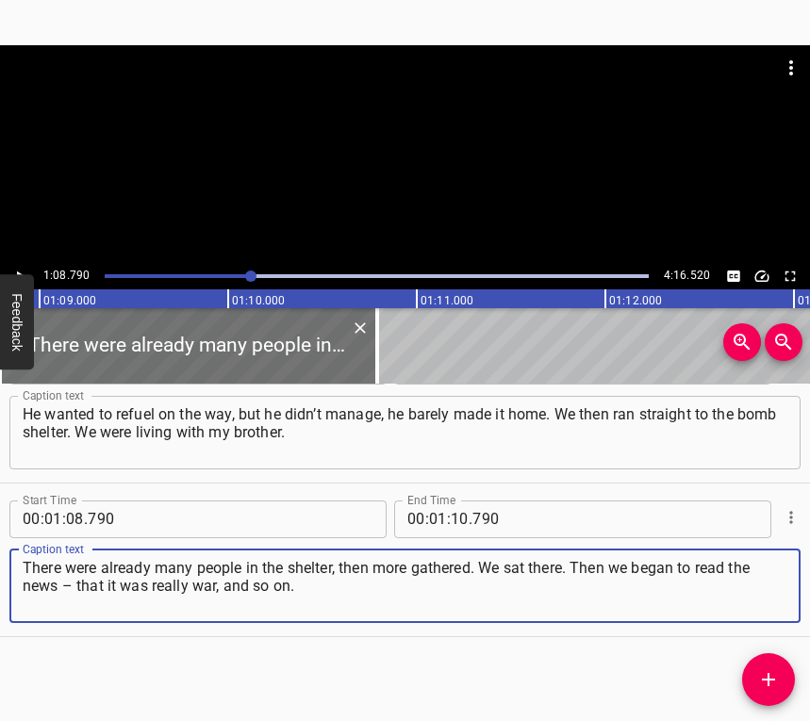
type textarea "There were already many people in the shelter, then more gathered. We sat there…"
click at [15, 268] on icon "Play/Pause" at bounding box center [19, 276] width 17 height 17
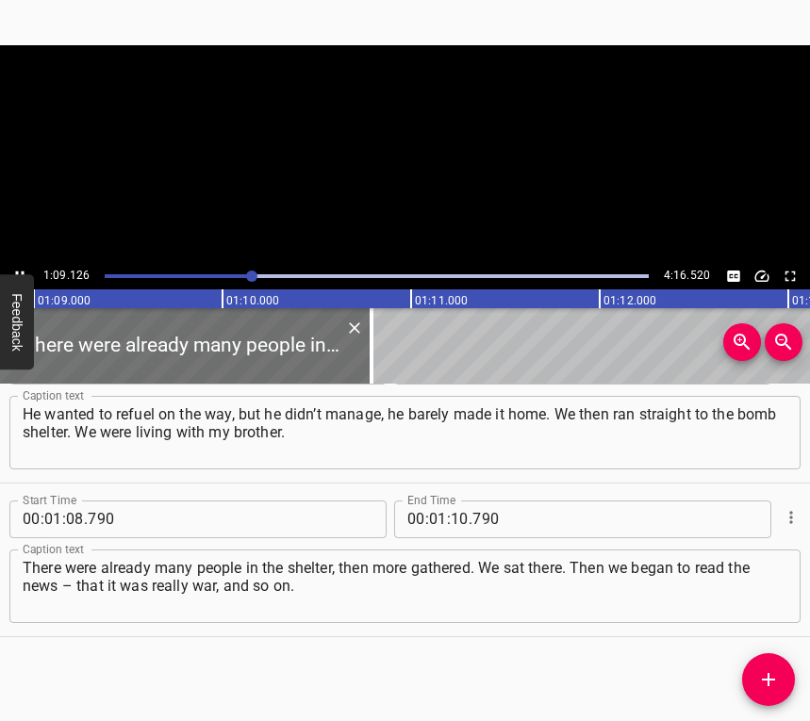
scroll to position [0, 13031]
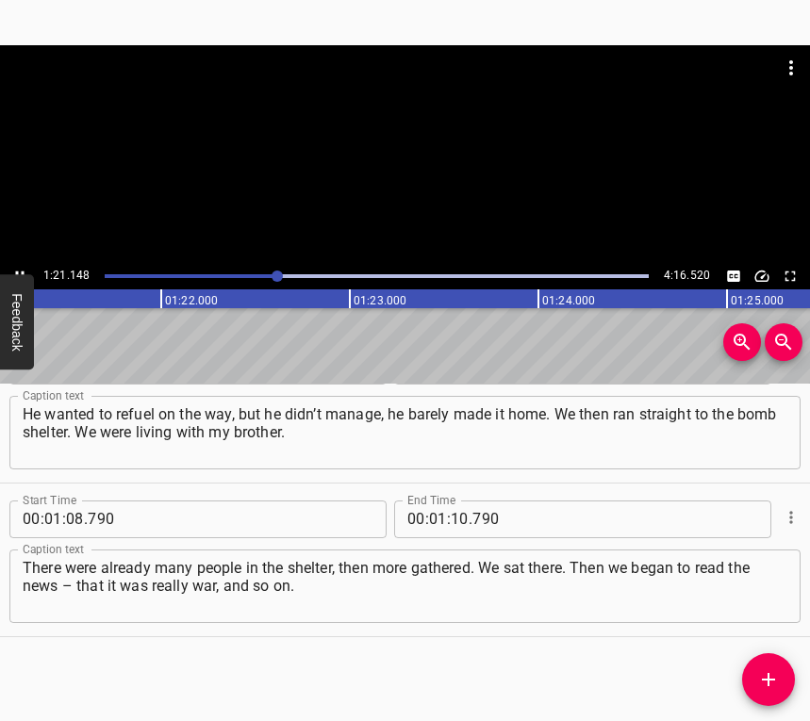
click at [20, 265] on button "Play/Pause" at bounding box center [20, 276] width 25 height 25
click at [20, 266] on button "Play/Pause" at bounding box center [20, 276] width 25 height 25
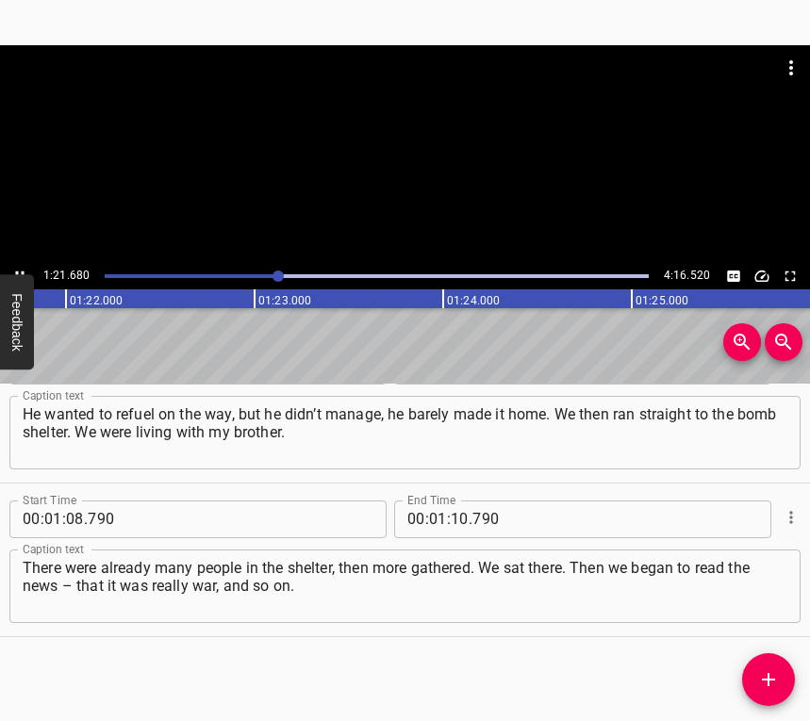
click at [20, 266] on button "Play/Pause" at bounding box center [20, 276] width 25 height 25
click at [451, 506] on input "number" at bounding box center [460, 519] width 18 height 38
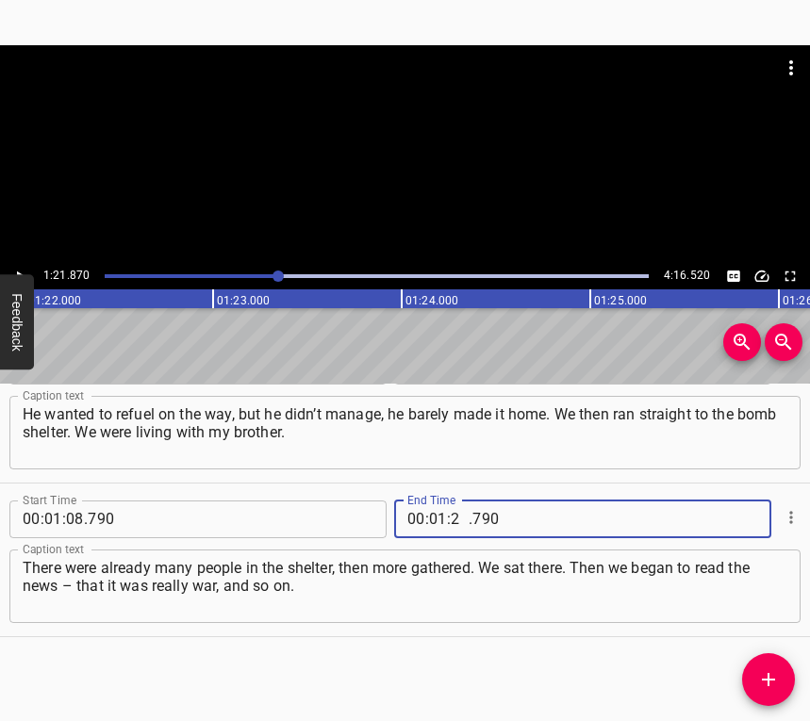
type input "21"
type input "870"
click at [764, 669] on icon "Add Cue" at bounding box center [768, 679] width 23 height 23
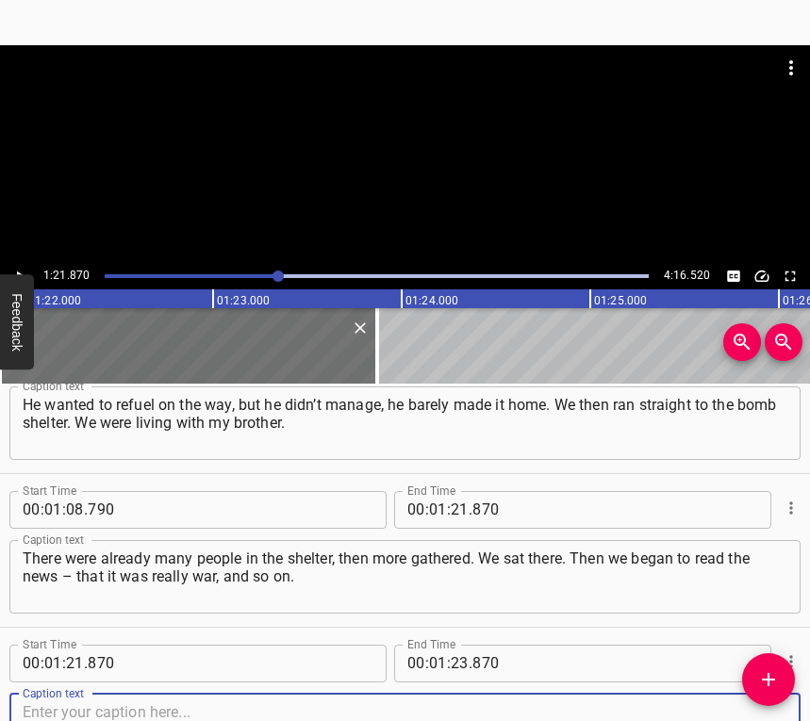
scroll to position [979, 0]
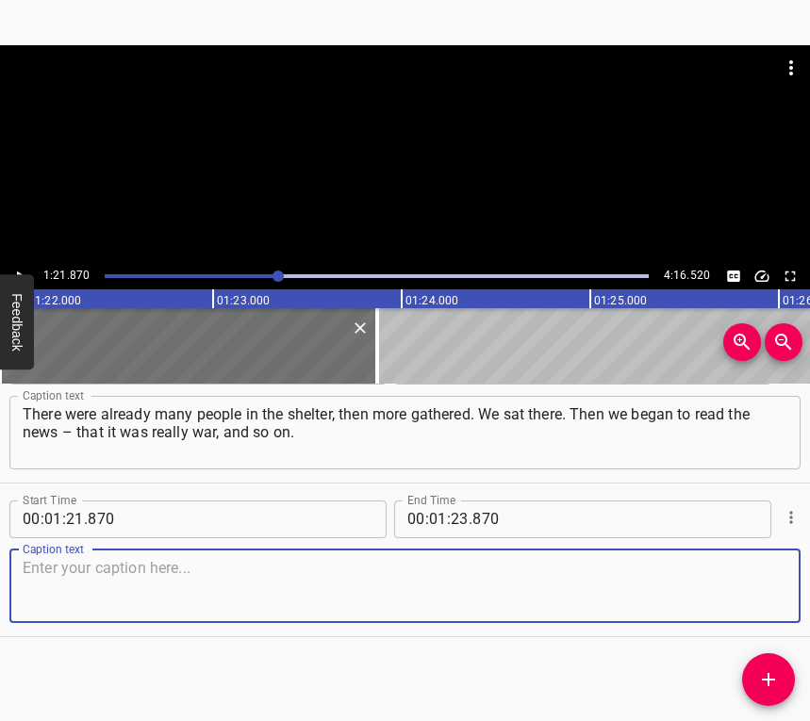
click at [742, 585] on textarea at bounding box center [405, 586] width 764 height 54
click at [68, 580] on textarea at bounding box center [405, 586] width 764 height 54
paste textarea "At that time, I think, first rockets were flying, or something like that. For t…"
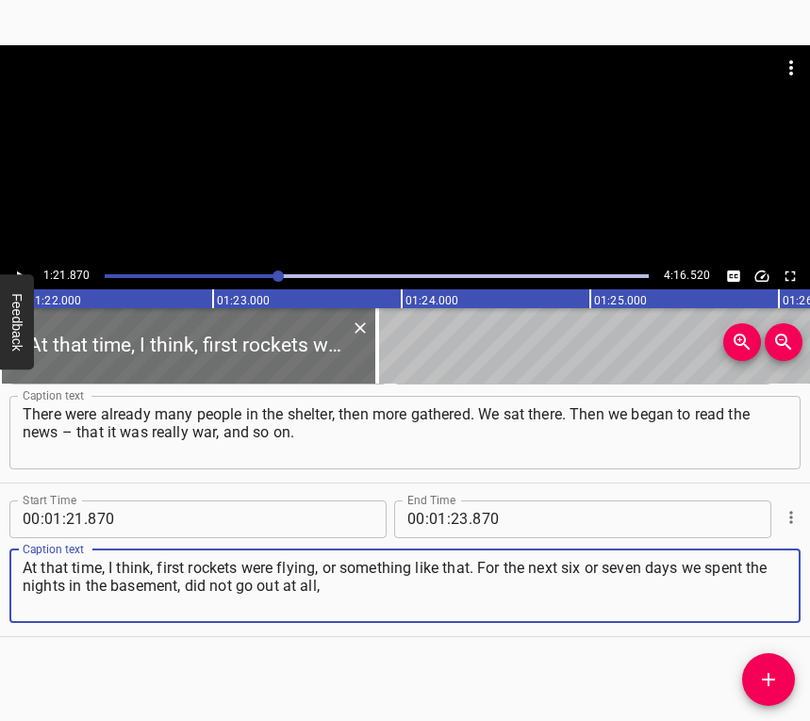
type textarea "At that time, I think, first rockets were flying, or something like that. For t…"
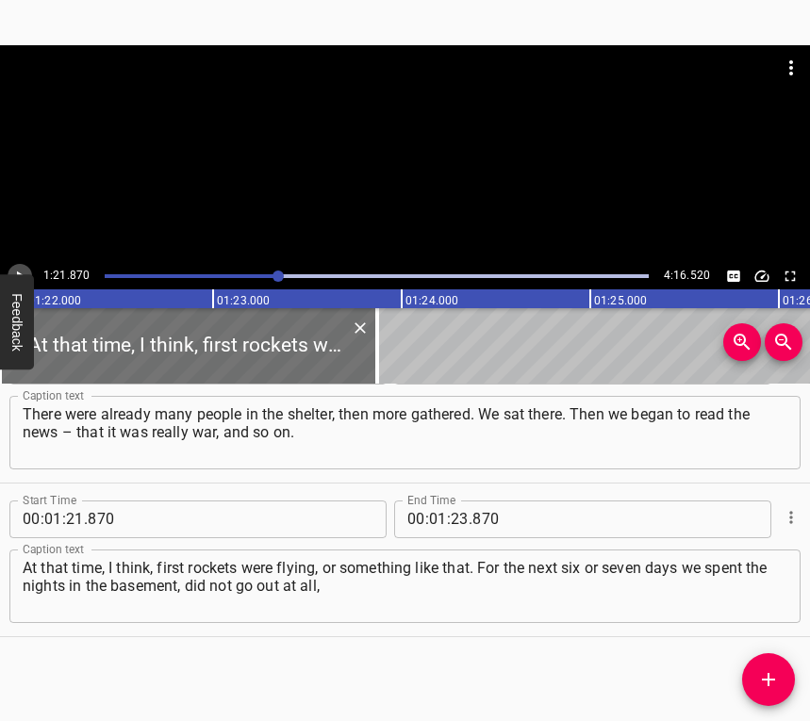
click at [17, 268] on icon "Play/Pause" at bounding box center [19, 276] width 17 height 17
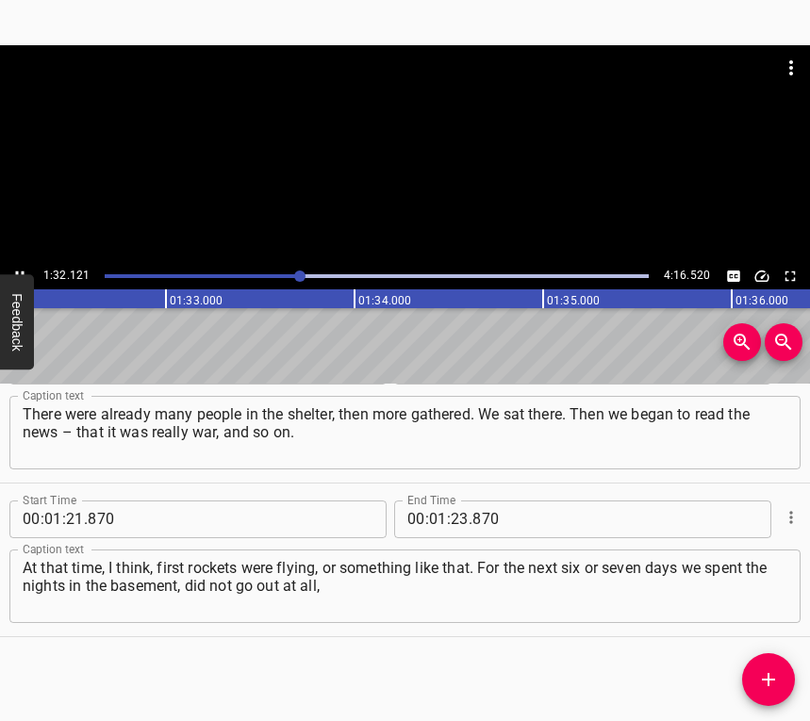
click at [18, 264] on button "Play/Pause" at bounding box center [20, 276] width 25 height 25
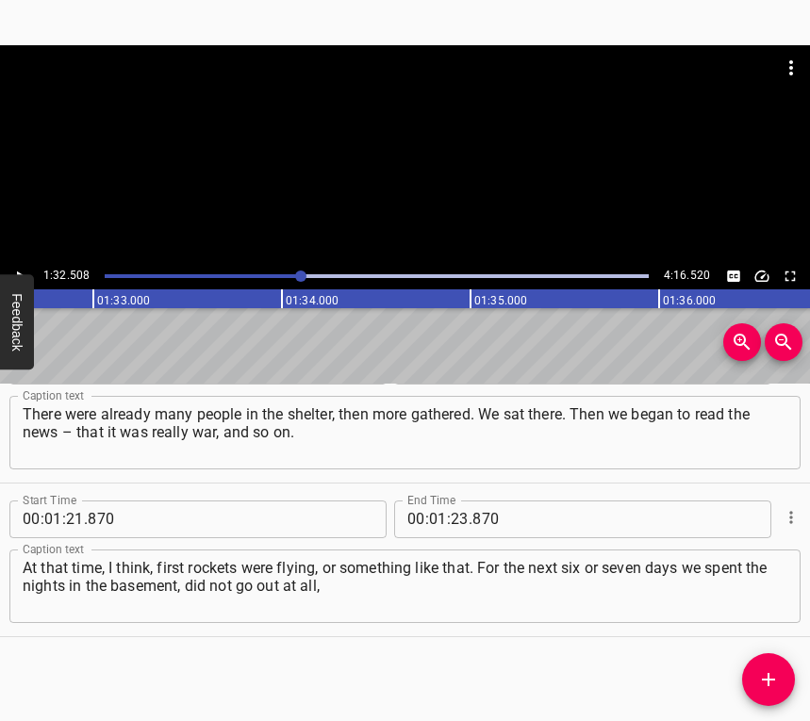
click at [18, 264] on button "Play/Pause" at bounding box center [20, 276] width 25 height 25
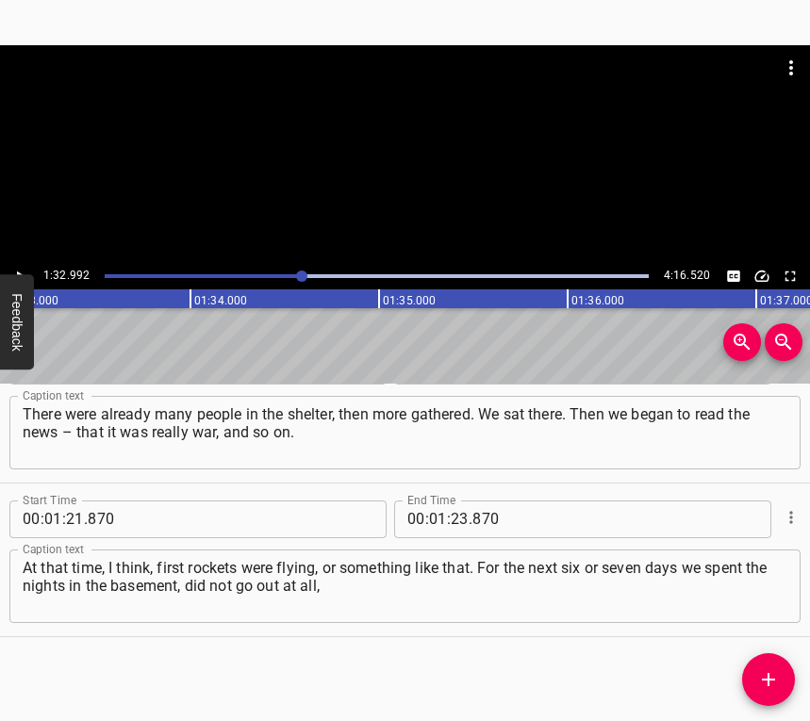
click at [18, 264] on button "Play/Pause" at bounding box center [20, 276] width 25 height 25
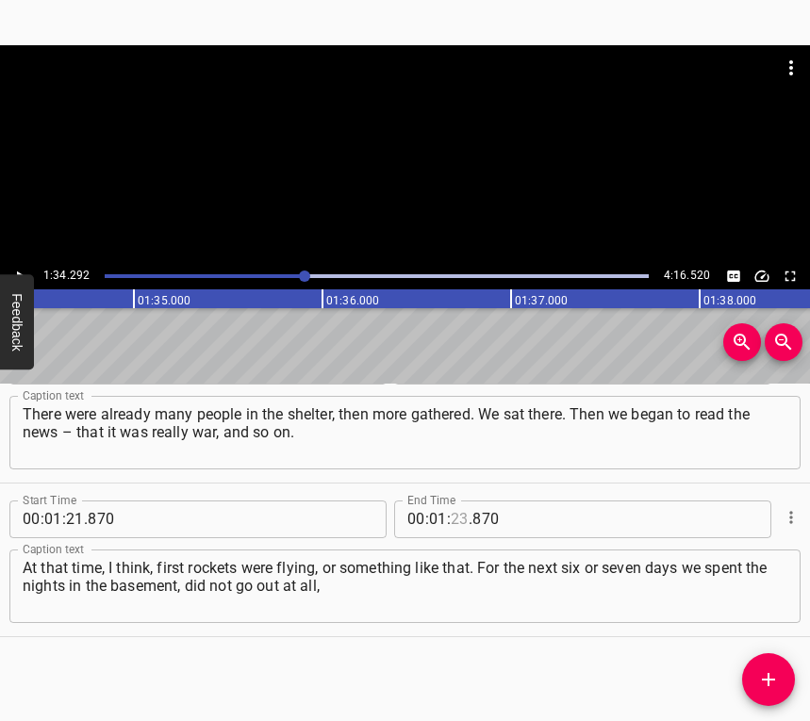
click at [451, 513] on input "number" at bounding box center [460, 519] width 18 height 38
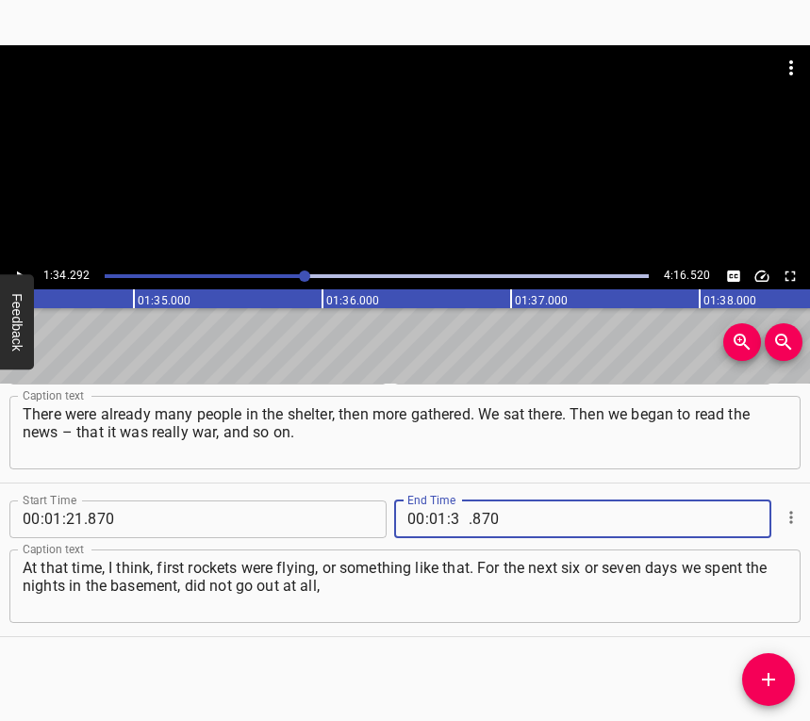
type input "34"
type input "292"
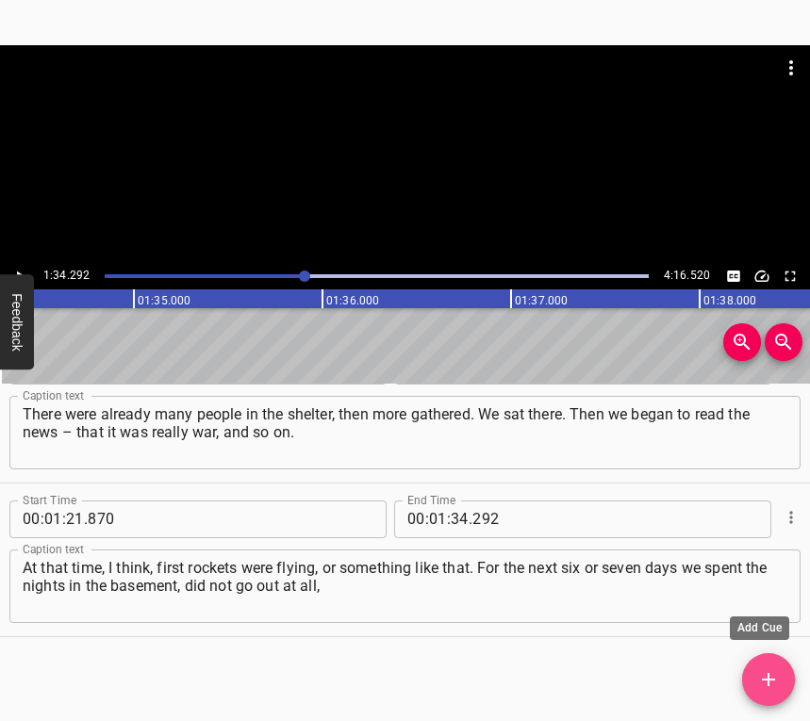
click at [764, 675] on icon "Add Cue" at bounding box center [768, 679] width 23 height 23
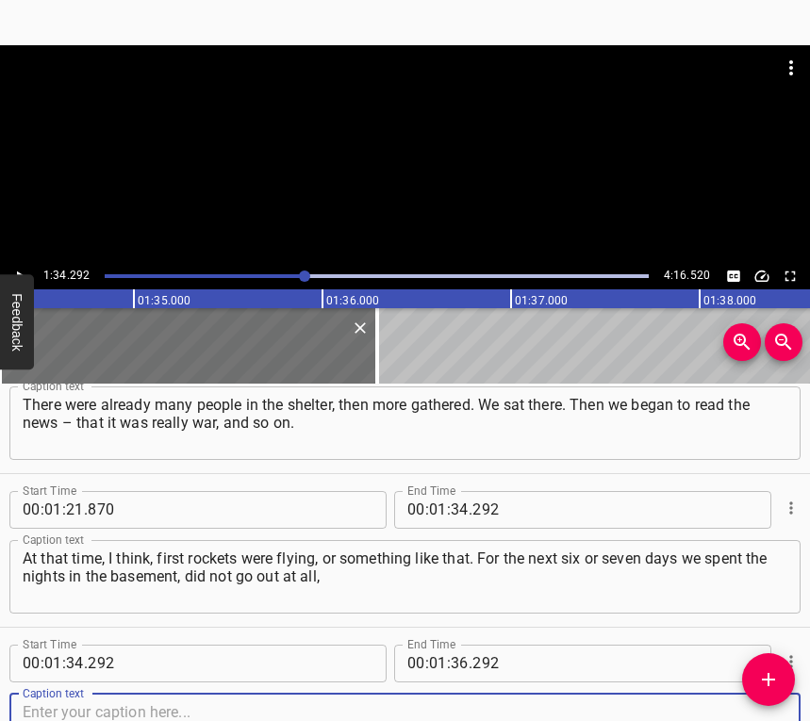
scroll to position [1133, 0]
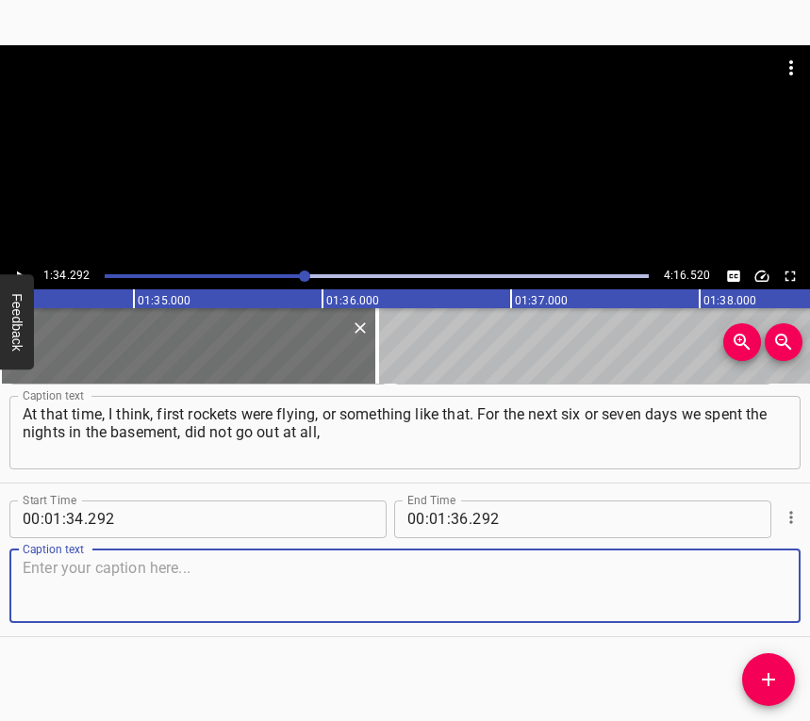
drag, startPoint x: 734, startPoint y: 593, endPoint x: 809, endPoint y: 559, distance: 81.8
click at [734, 592] on textarea at bounding box center [405, 586] width 764 height 54
click at [75, 586] on textarea at bounding box center [405, 586] width 764 height 54
paste textarea "then we left for [GEOGRAPHIC_DATA] for a short time. By the way, we left on the…"
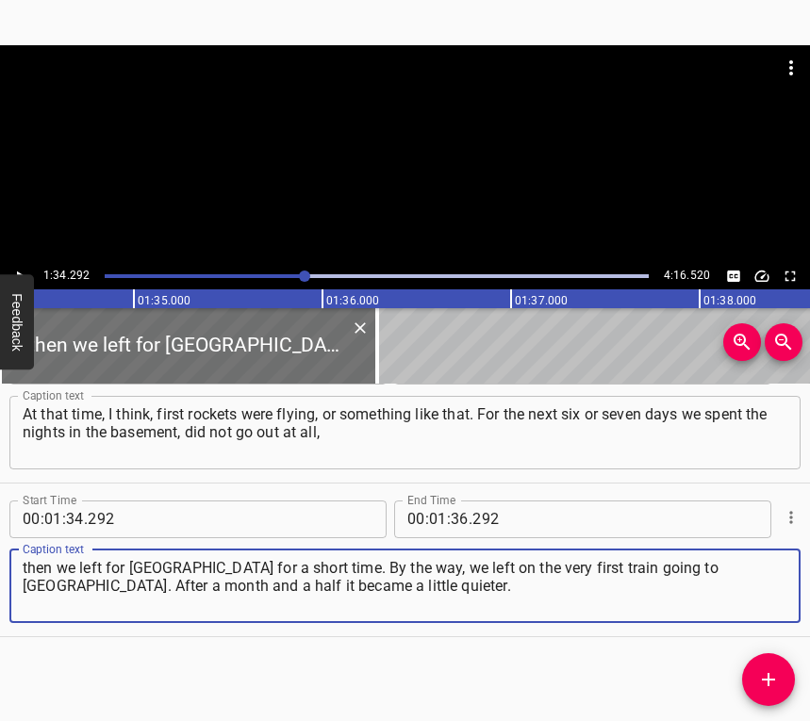
type textarea "then we left for [GEOGRAPHIC_DATA] for a short time. By the way, we left on the…"
click at [22, 262] on div at bounding box center [405, 154] width 810 height 218
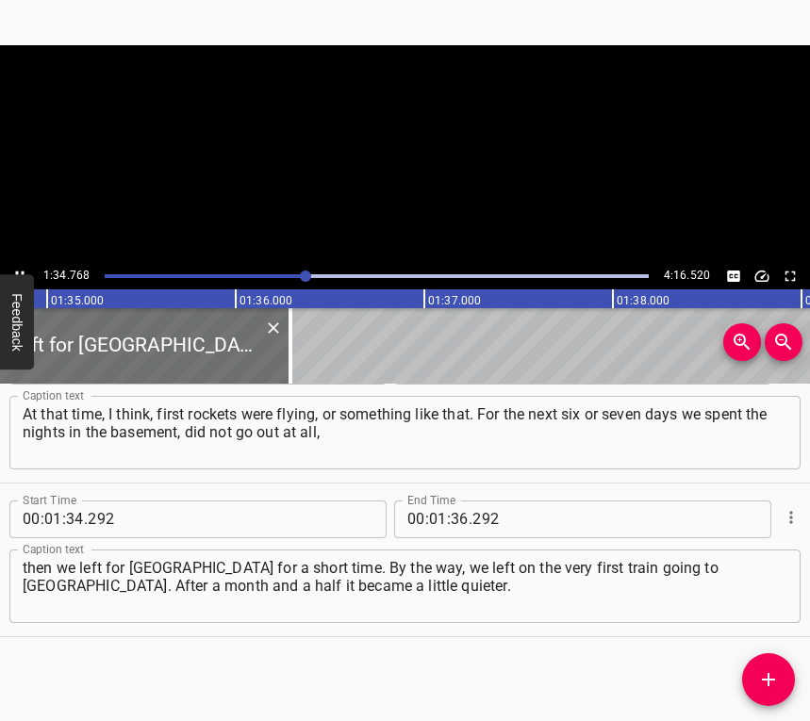
scroll to position [0, 17864]
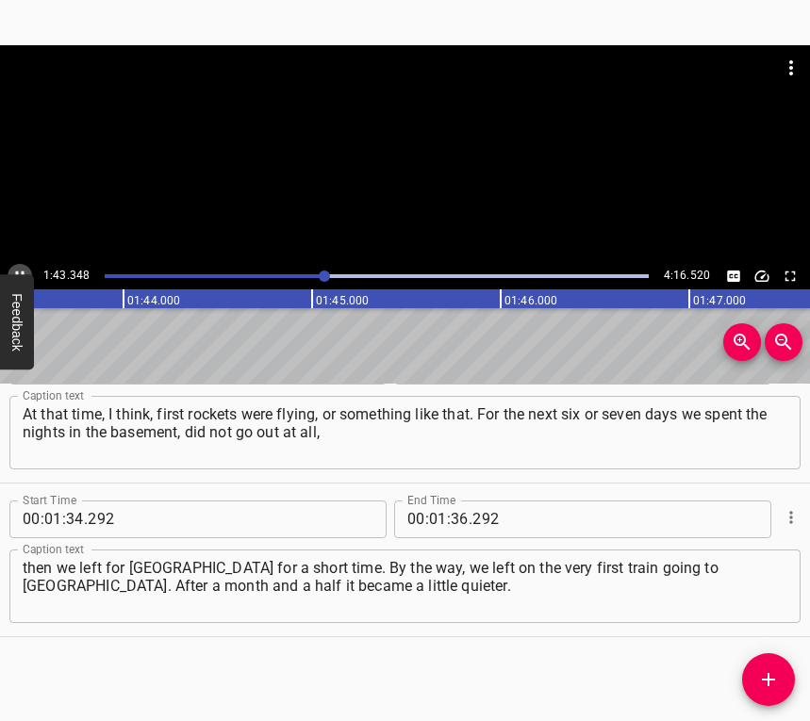
click at [19, 269] on icon "Play/Pause" at bounding box center [19, 276] width 17 height 17
click at [451, 517] on input "number" at bounding box center [460, 519] width 18 height 38
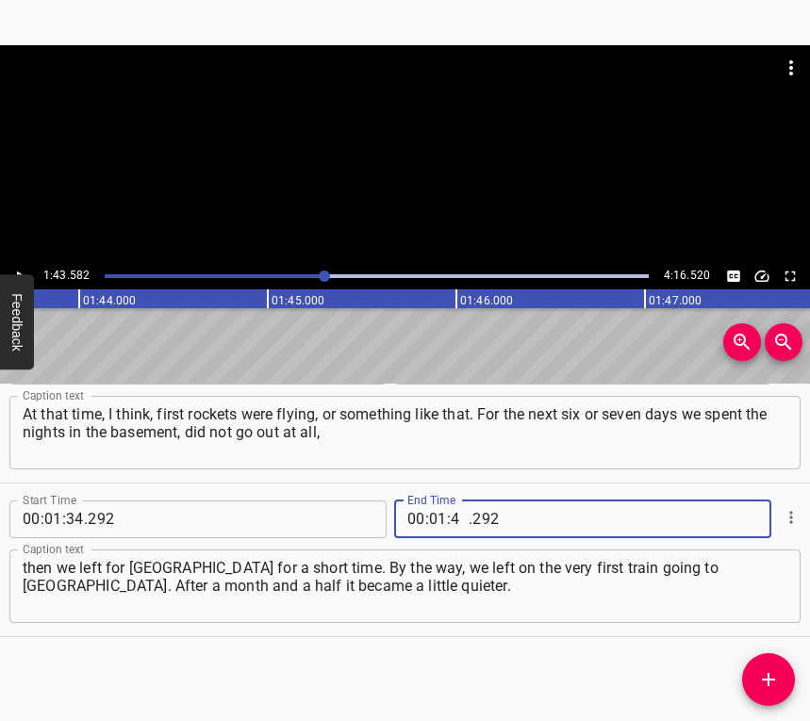
type input "43"
type input "582"
click at [767, 673] on icon "Add Cue" at bounding box center [768, 679] width 23 height 23
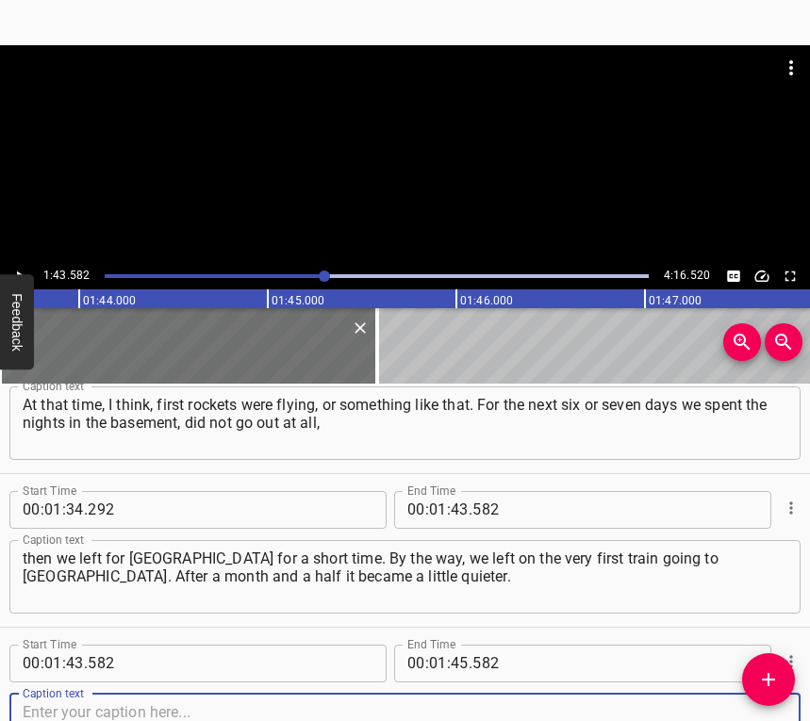
scroll to position [1287, 0]
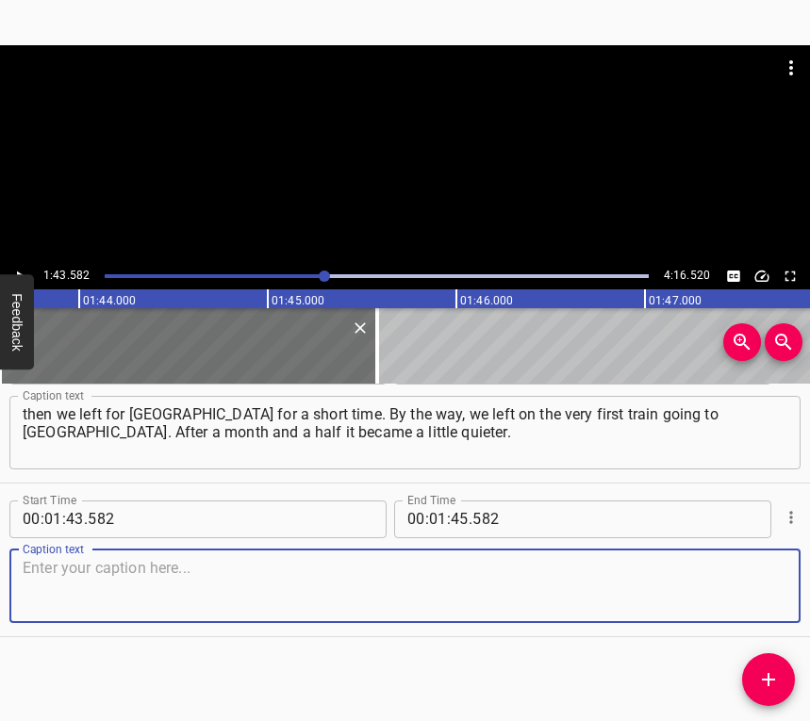
click at [732, 584] on textarea at bounding box center [405, 586] width 764 height 54
click at [67, 584] on textarea at bounding box center [405, 586] width 764 height 54
paste textarea "We returned, because our parents stayed here. We had left without them. It was …"
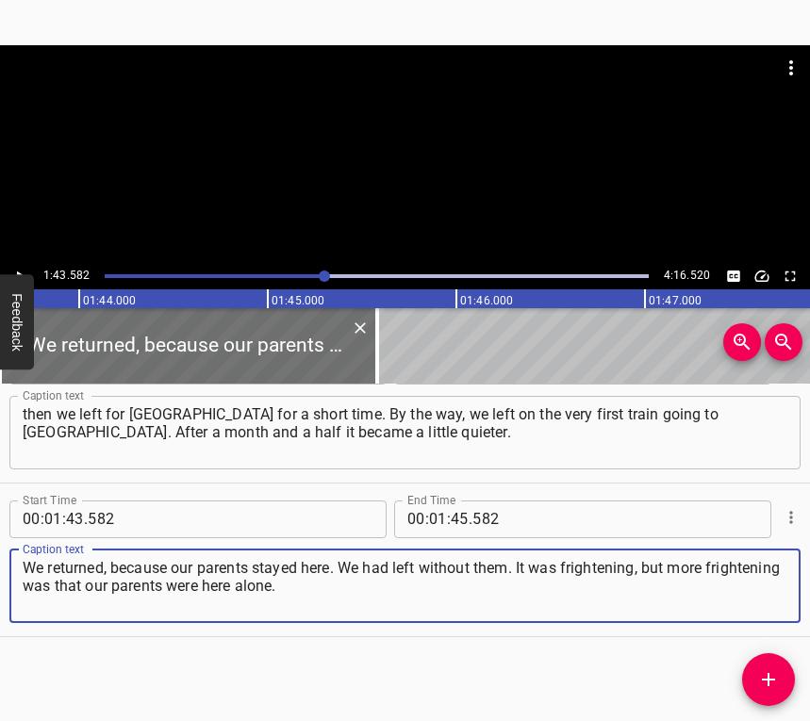
type textarea "We returned, because our parents stayed here. We had left without them. It was …"
click at [15, 269] on icon "Play/Pause" at bounding box center [19, 276] width 17 height 17
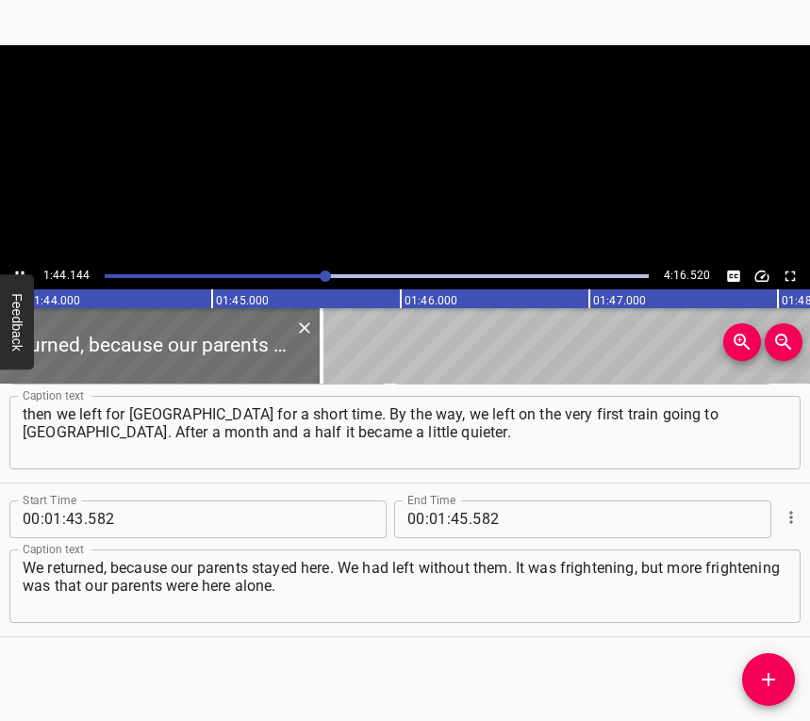
scroll to position [0, 19631]
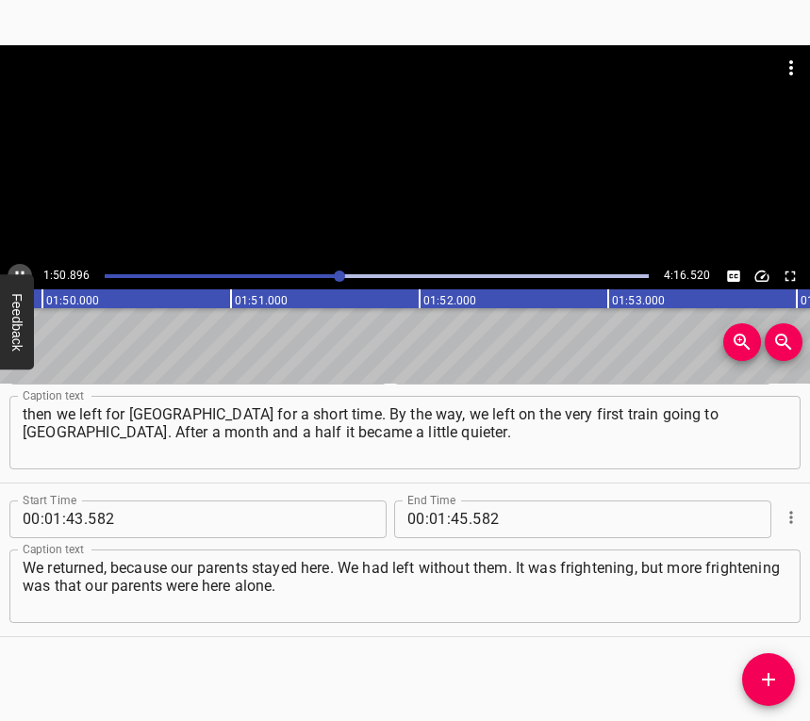
click at [21, 270] on icon "Play/Pause" at bounding box center [19, 276] width 17 height 17
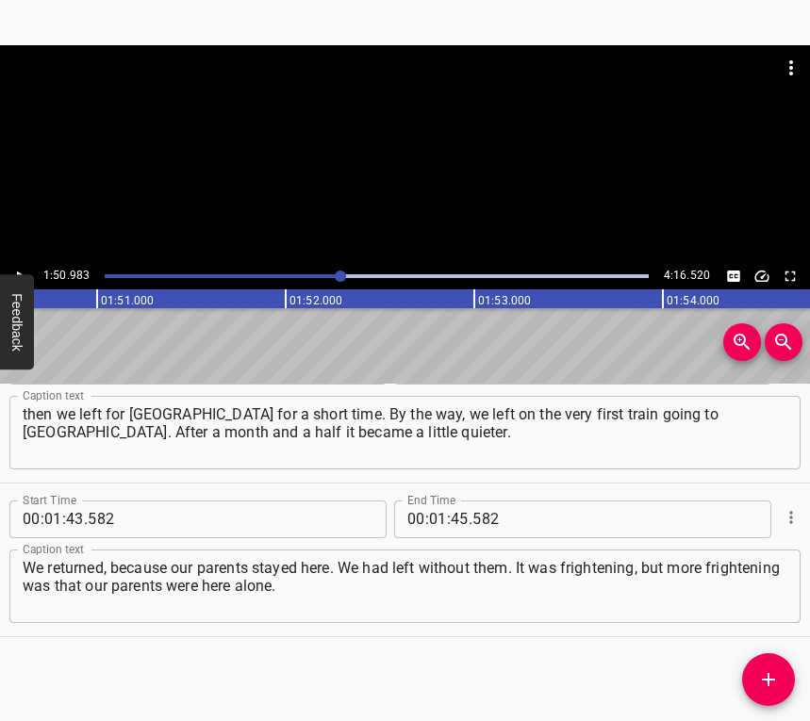
scroll to position [0, 20921]
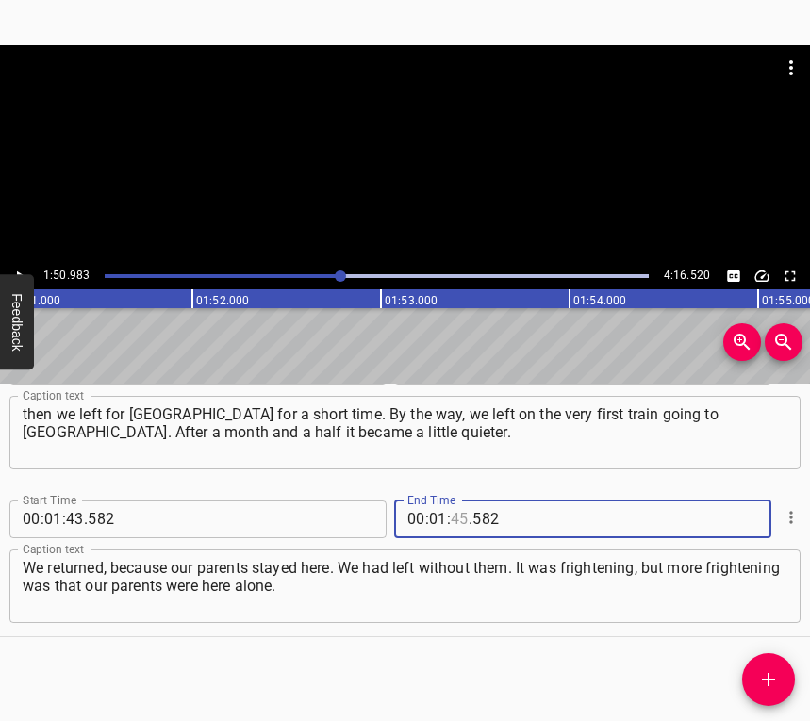
click at [455, 516] on input "number" at bounding box center [460, 519] width 18 height 38
type input "50"
type input "983"
drag, startPoint x: 765, startPoint y: 671, endPoint x: 778, endPoint y: 661, distance: 16.1
click at [767, 671] on icon "Add Cue" at bounding box center [768, 679] width 23 height 23
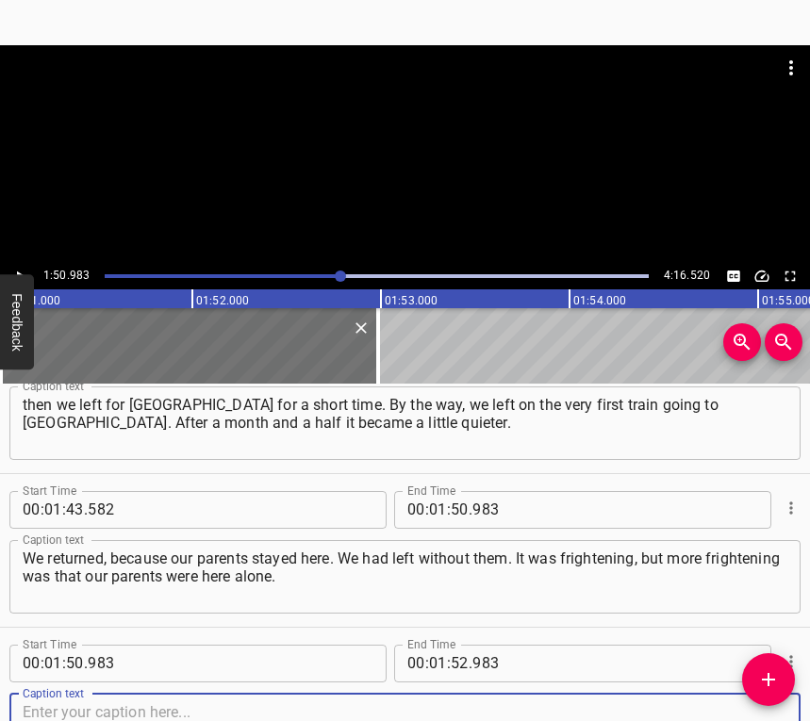
scroll to position [1440, 0]
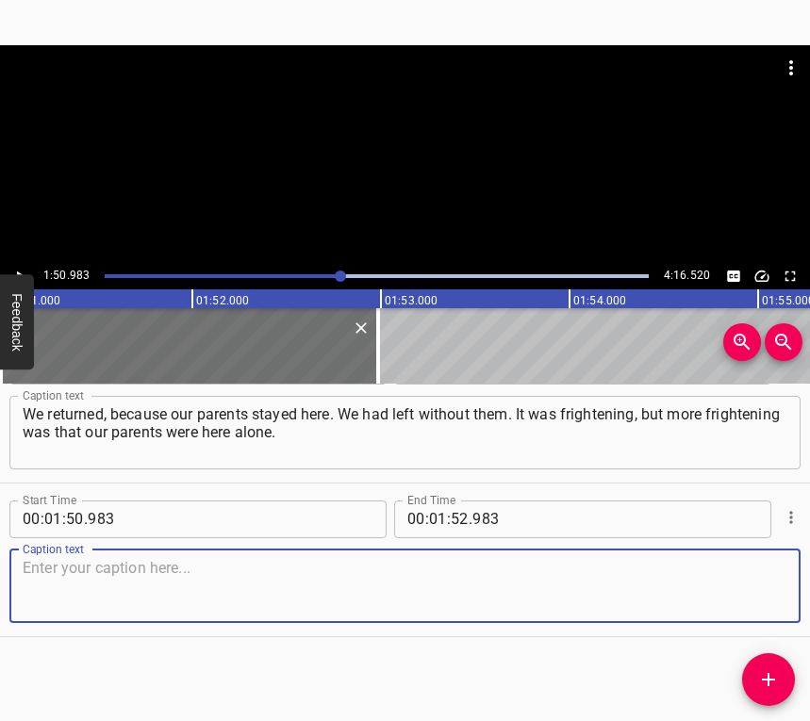
drag, startPoint x: 753, startPoint y: 587, endPoint x: 803, endPoint y: 556, distance: 58.8
click at [753, 586] on textarea at bounding box center [405, 586] width 764 height 54
click at [296, 612] on textarea at bounding box center [405, 586] width 764 height 54
paste textarea "It is very hard, we have not adapted to this day. I recently gave birth, and wi…"
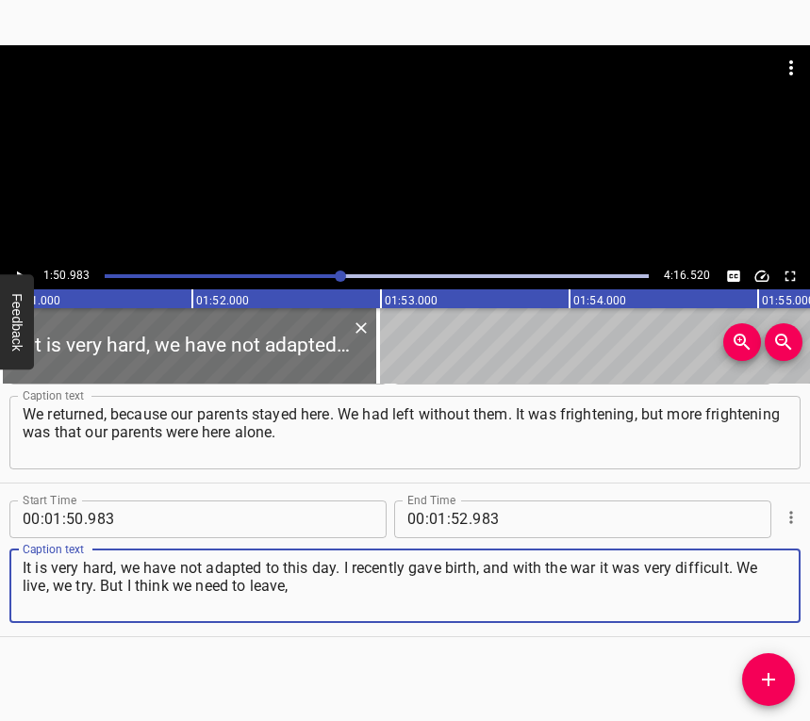
type textarea "It is very hard, we have not adapted to this day. I recently gave birth, and wi…"
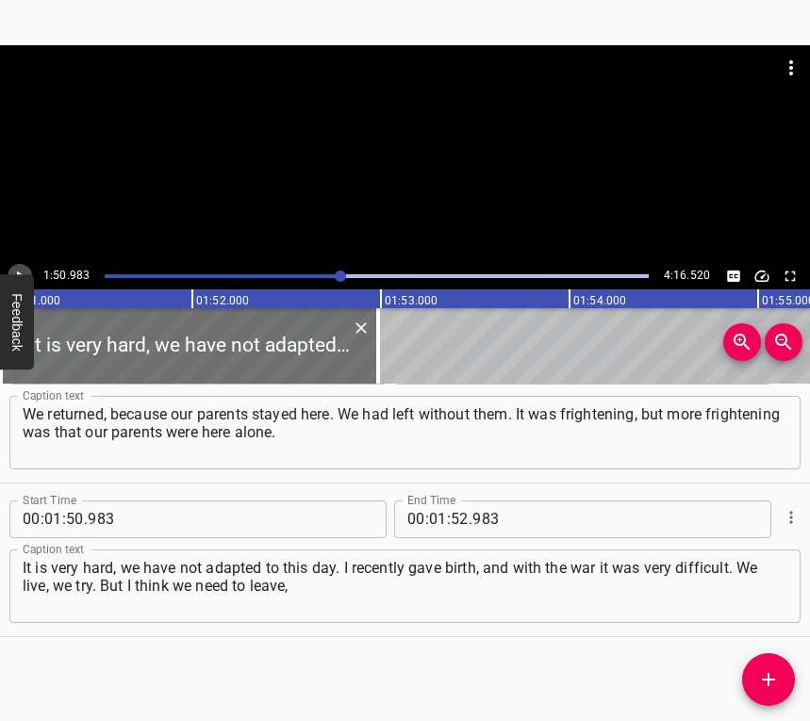
click at [20, 270] on icon "Play/Pause" at bounding box center [19, 276] width 17 height 17
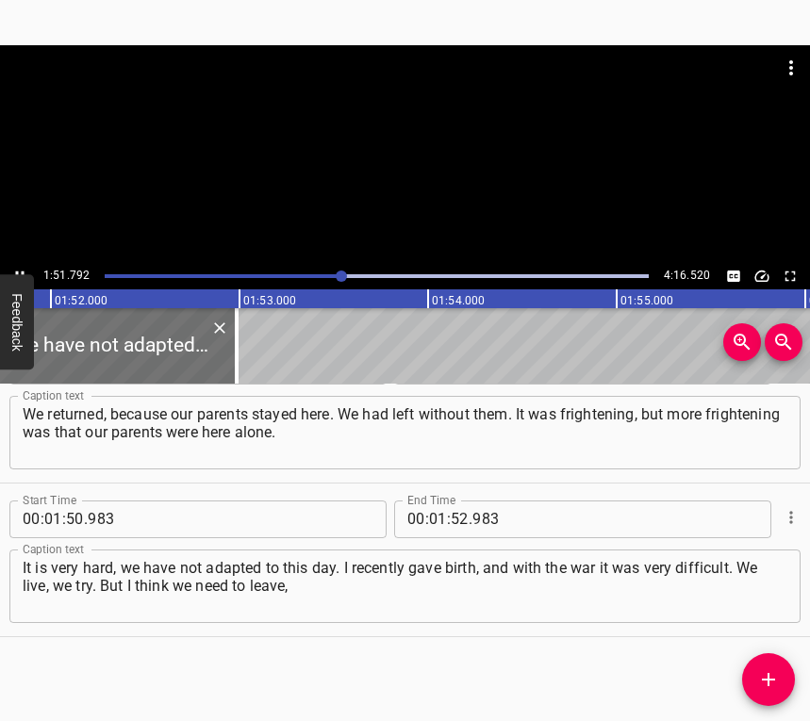
scroll to position [0, 21073]
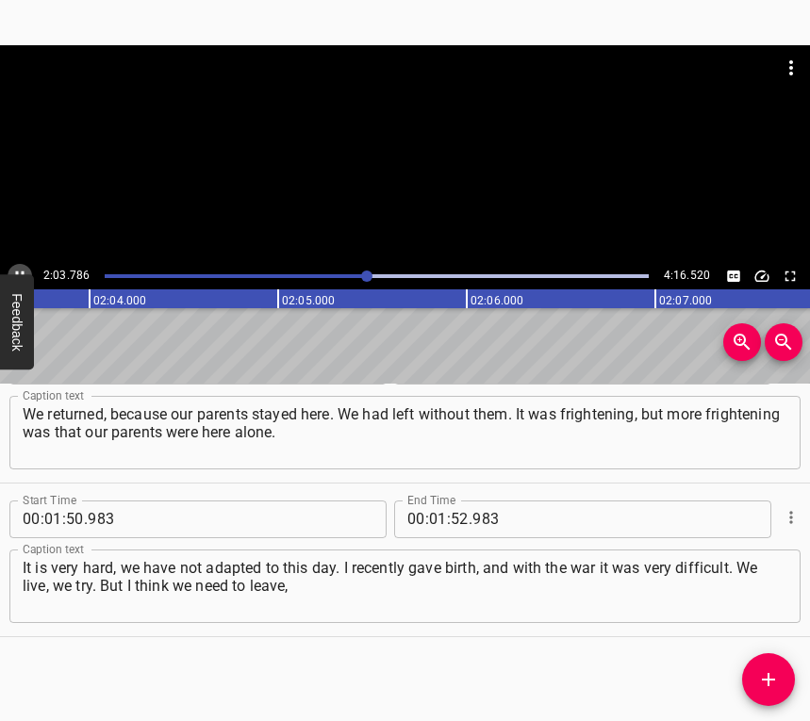
click at [20, 269] on icon "Play/Pause" at bounding box center [19, 276] width 17 height 17
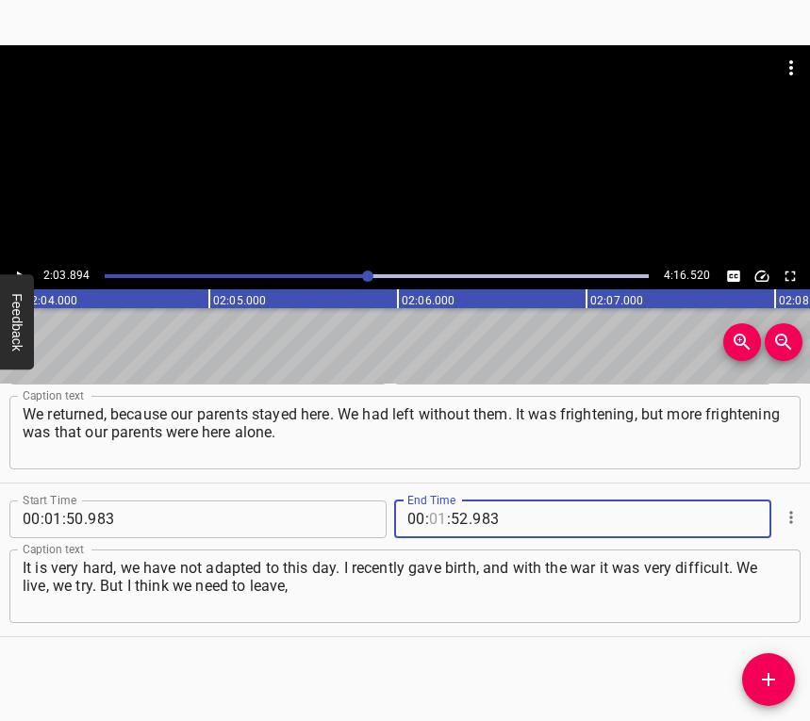
click at [429, 517] on input "number" at bounding box center [438, 519] width 18 height 38
type input "02"
type input "03"
type input "894"
click at [783, 677] on span "Add Cue" at bounding box center [768, 679] width 53 height 23
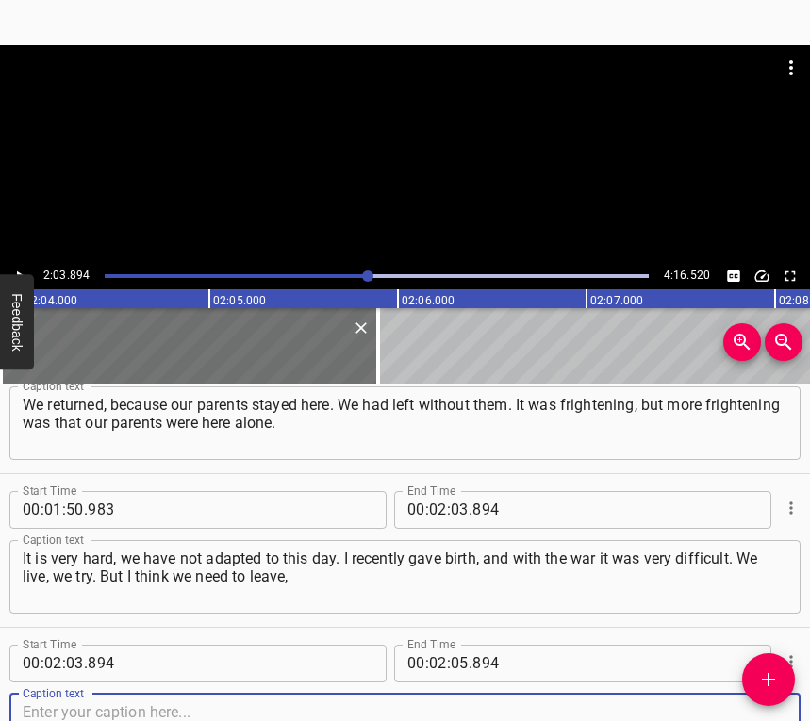
scroll to position [1594, 0]
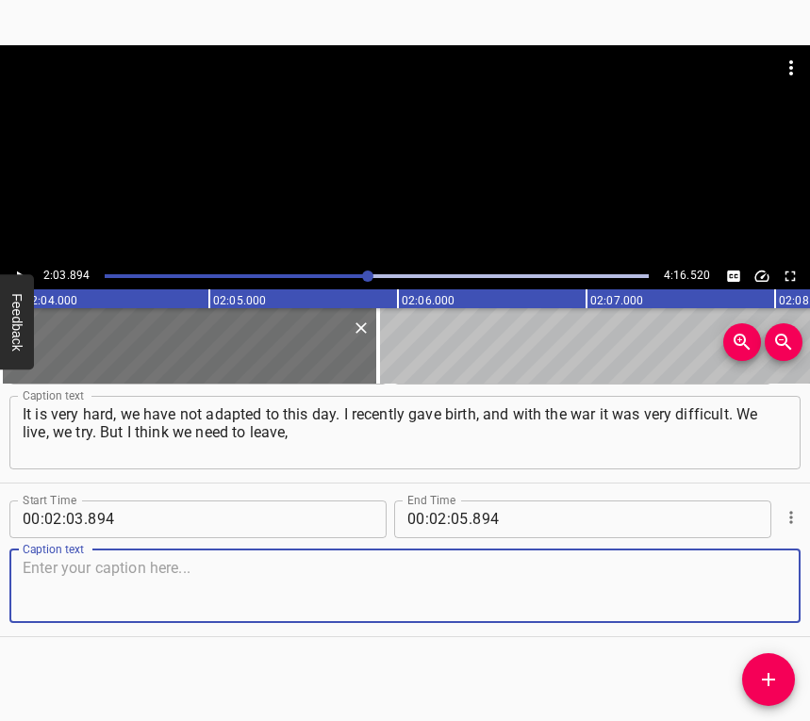
click at [760, 600] on textarea at bounding box center [405, 586] width 764 height 54
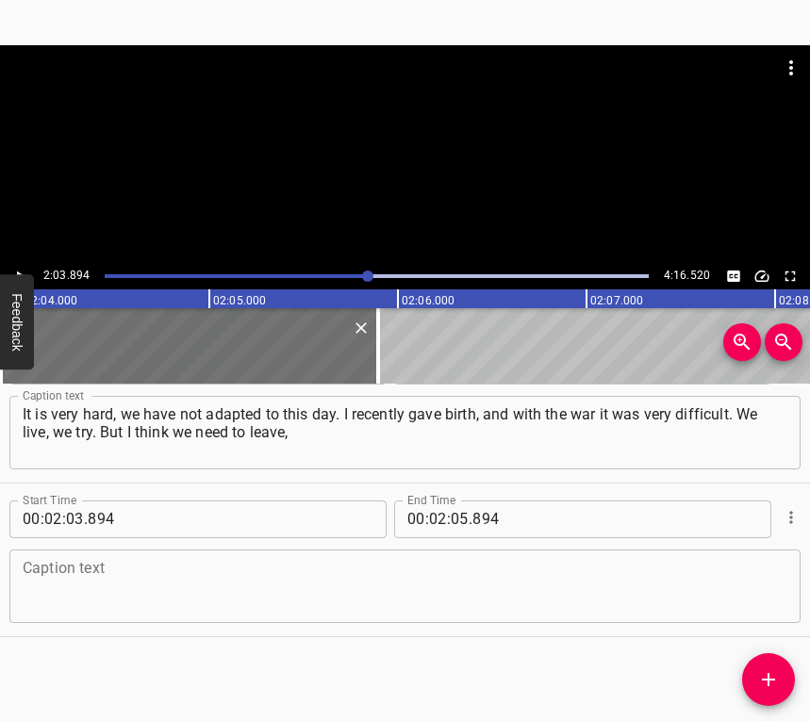
click at [165, 587] on textarea at bounding box center [405, 586] width 764 height 54
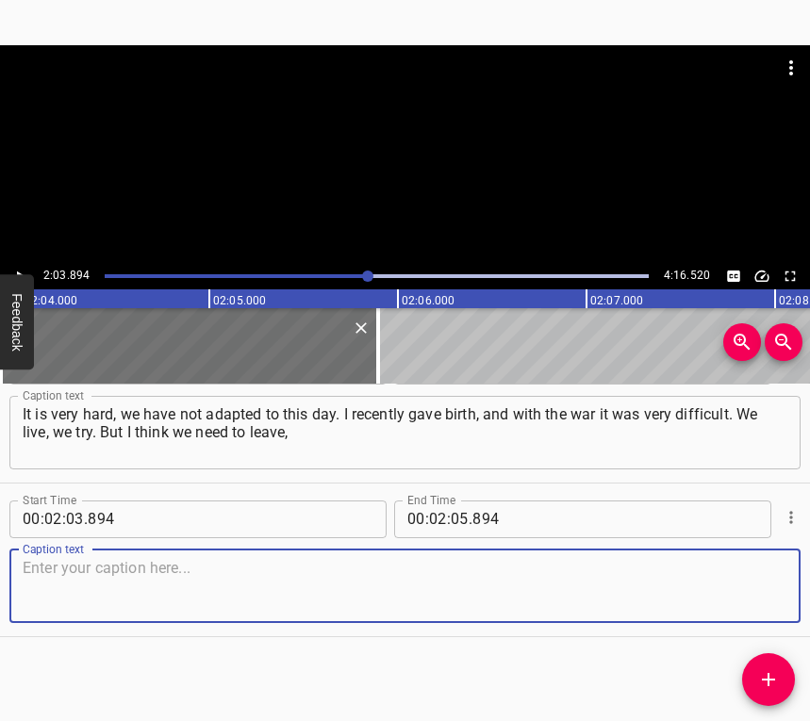
paste textarea "because this is horror. Right next to our house there was an explosion. [DATE] …"
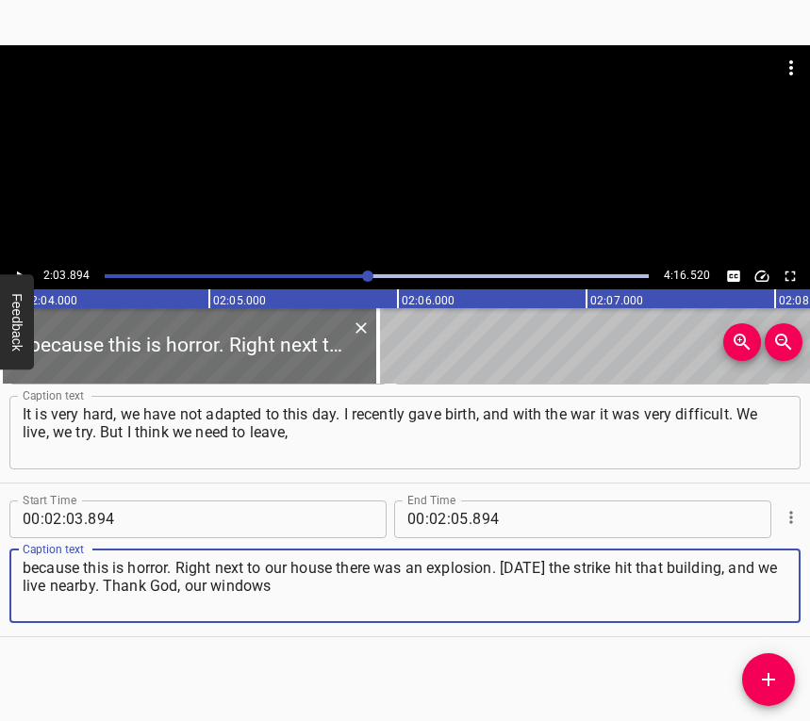
type textarea "because this is horror. Right next to our house there was an explosion. [DATE] …"
click at [18, 266] on button "Play/Pause" at bounding box center [20, 276] width 25 height 25
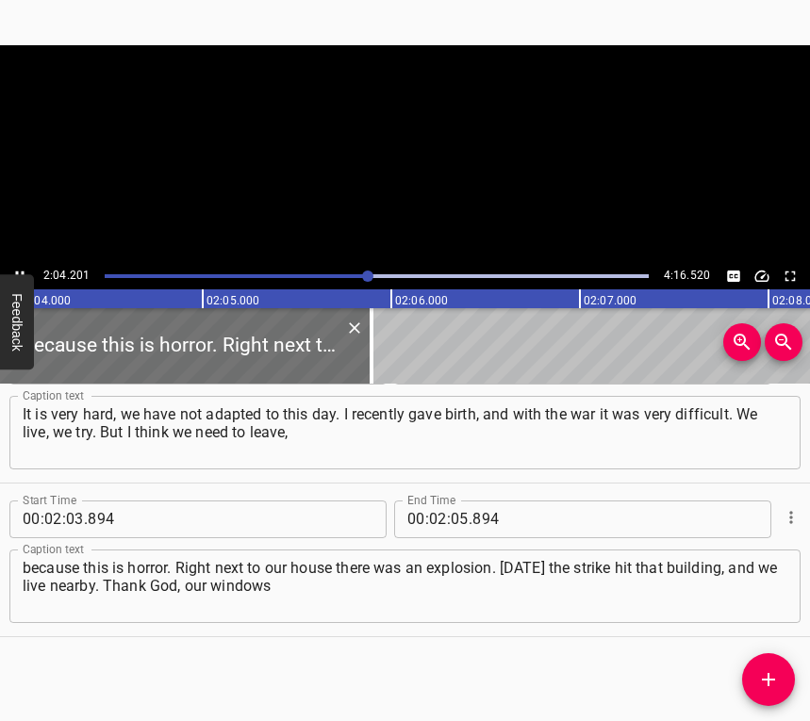
scroll to position [0, 23412]
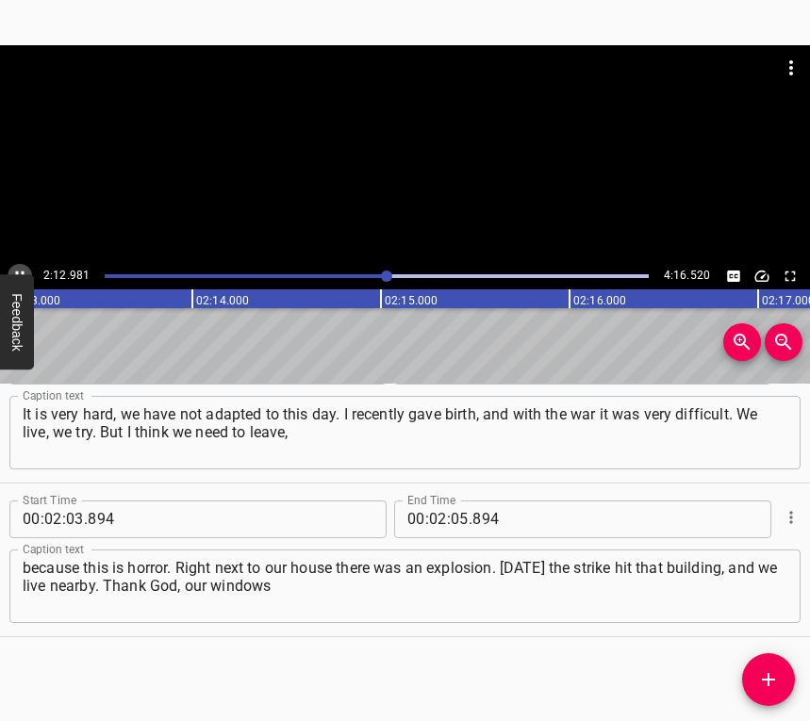
click at [18, 271] on icon "Play/Pause" at bounding box center [19, 276] width 17 height 17
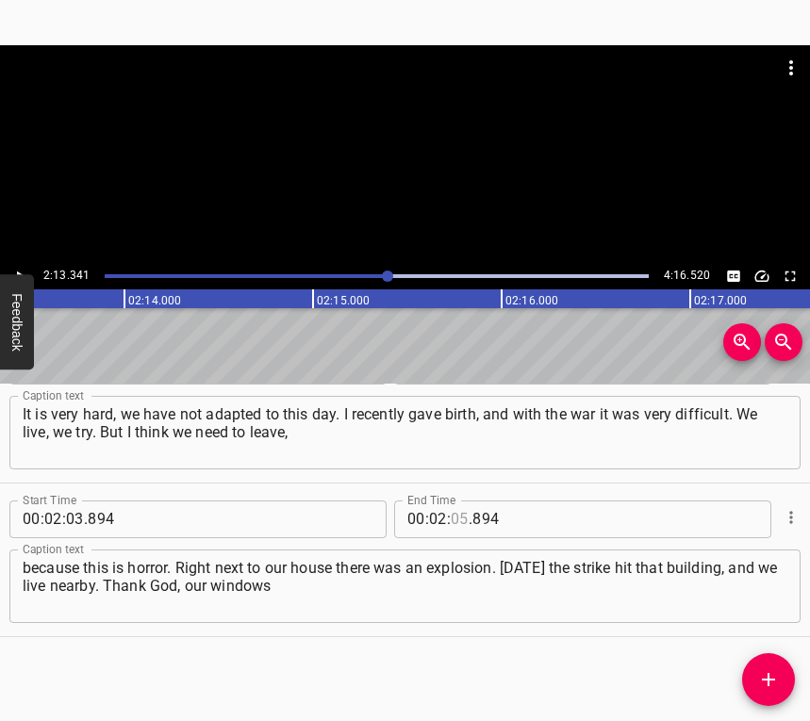
drag, startPoint x: 451, startPoint y: 514, endPoint x: 425, endPoint y: 494, distance: 32.2
click at [451, 514] on input "number" at bounding box center [460, 519] width 18 height 38
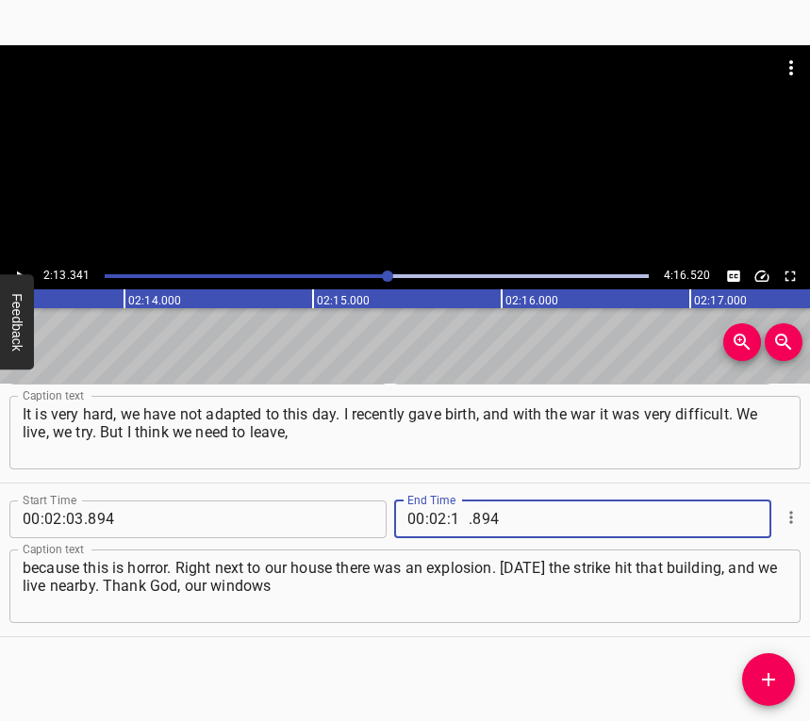
type input "13"
type input "341"
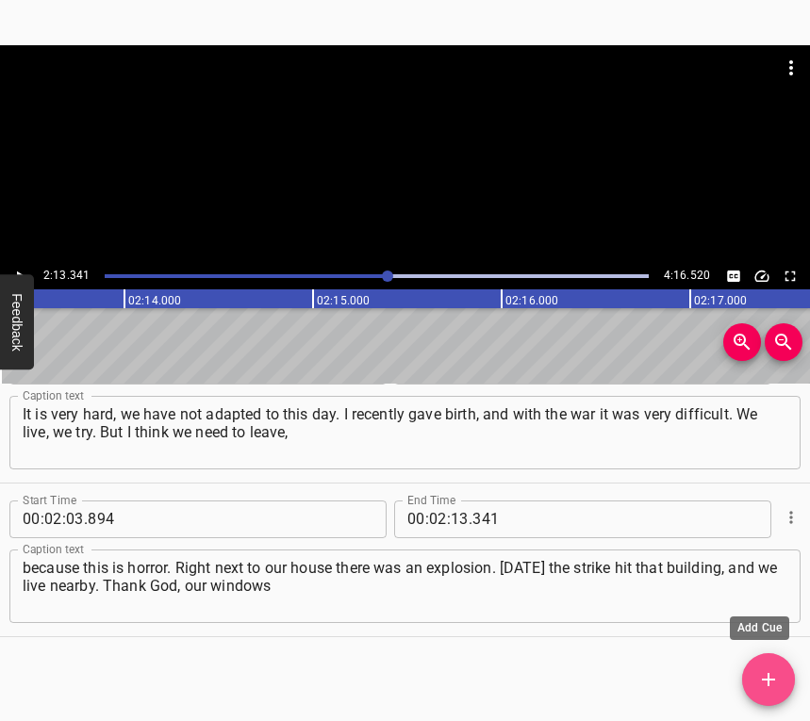
click at [761, 681] on icon "Add Cue" at bounding box center [768, 679] width 23 height 23
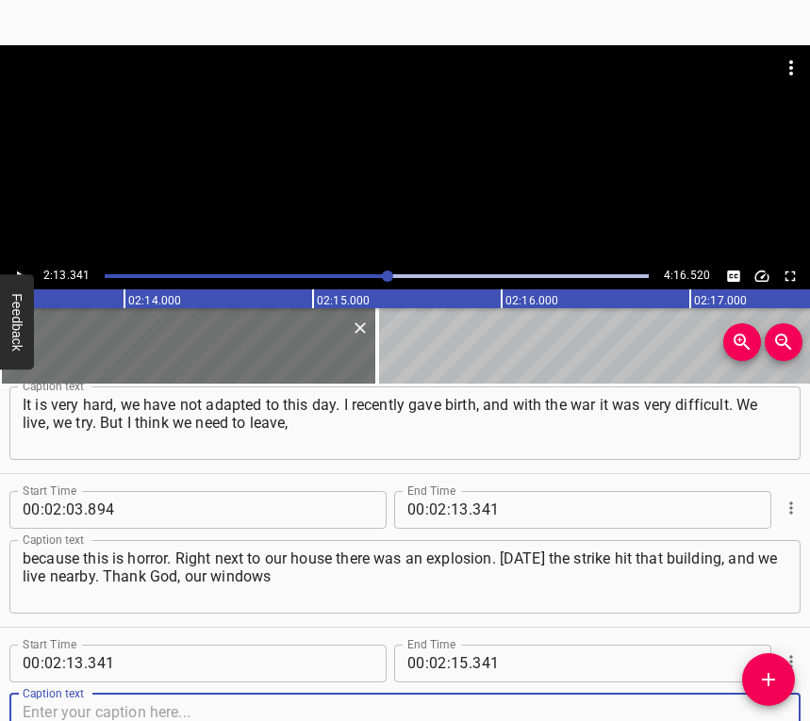
scroll to position [1747, 0]
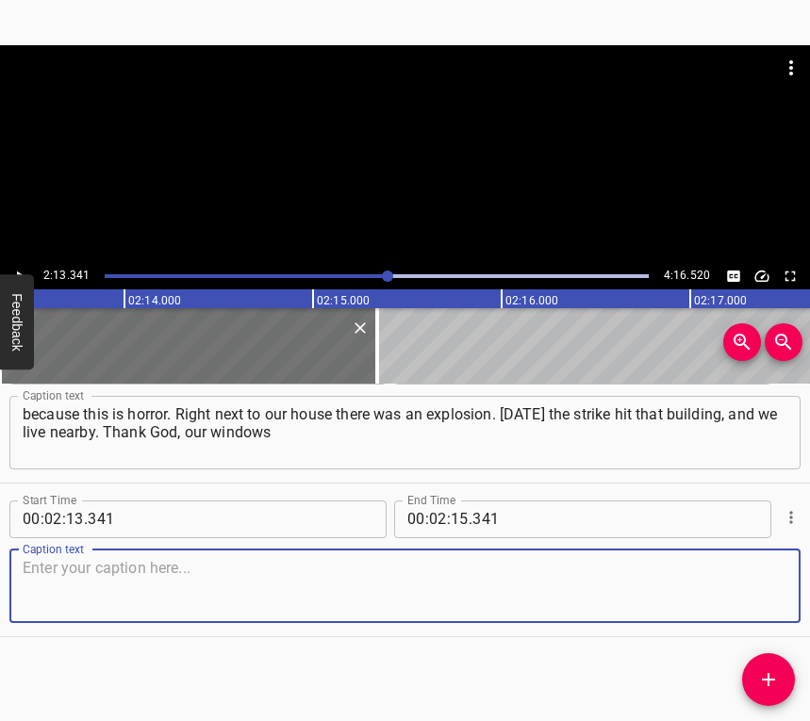
drag, startPoint x: 729, startPoint y: 601, endPoint x: 798, endPoint y: 576, distance: 74.2
click at [730, 600] on textarea at bounding box center [405, 586] width 764 height 54
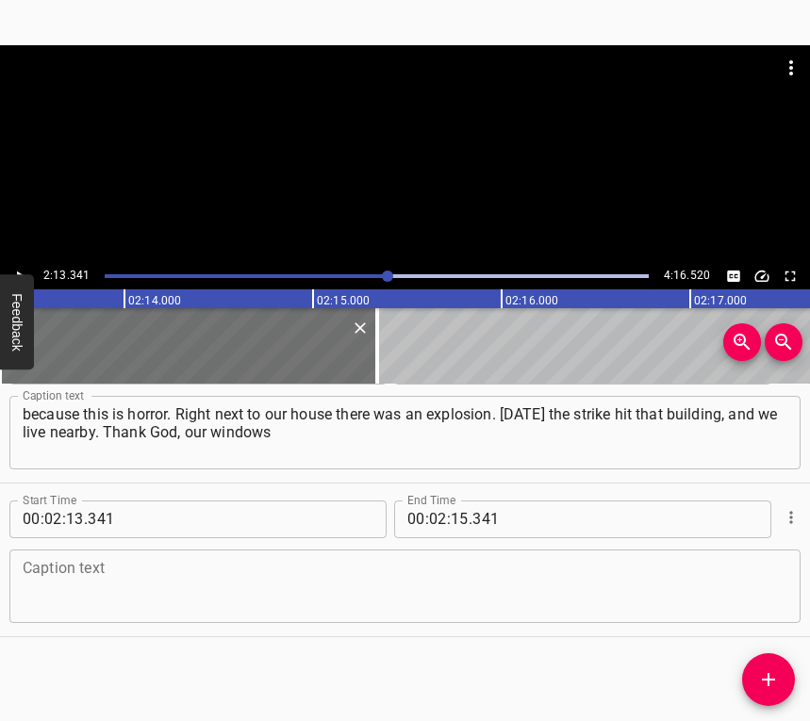
click at [103, 582] on textarea at bounding box center [405, 586] width 764 height 54
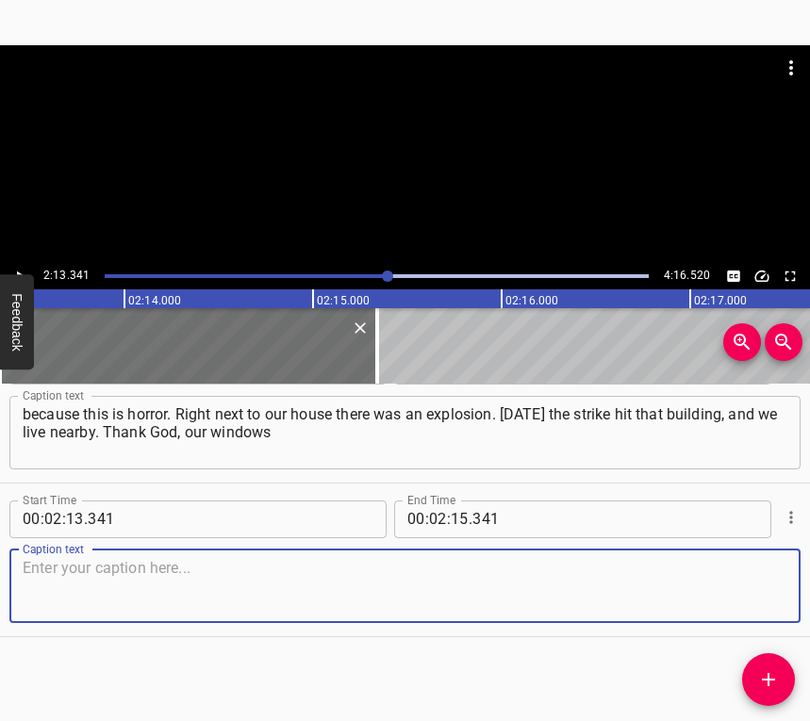
paste textarea "did not shatter – I don’t know how – many people’s did. We were sleeping, there…"
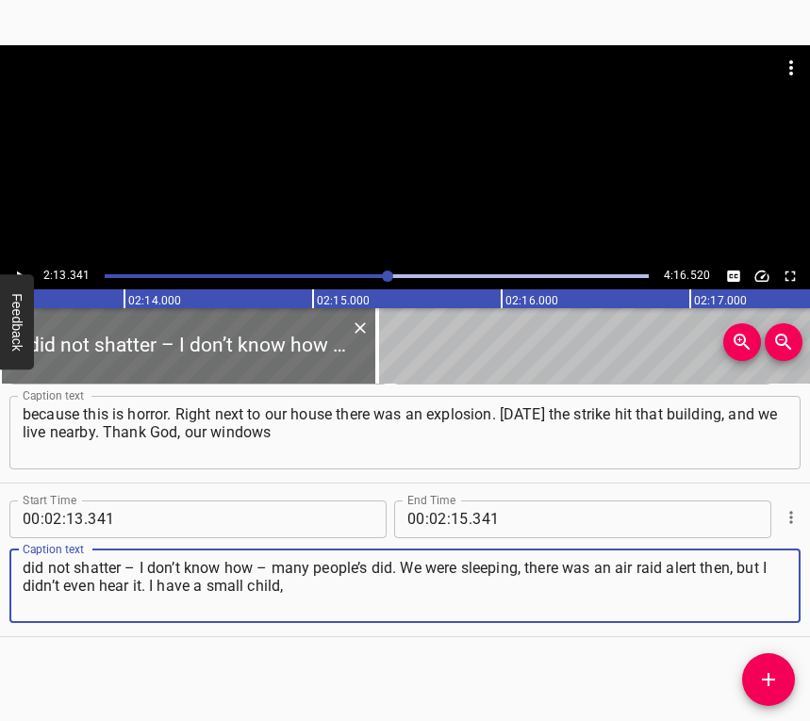
type textarea "did not shatter – I don’t know how – many people’s did. We were sleeping, there…"
click at [16, 270] on icon "Play/Pause" at bounding box center [19, 276] width 17 height 17
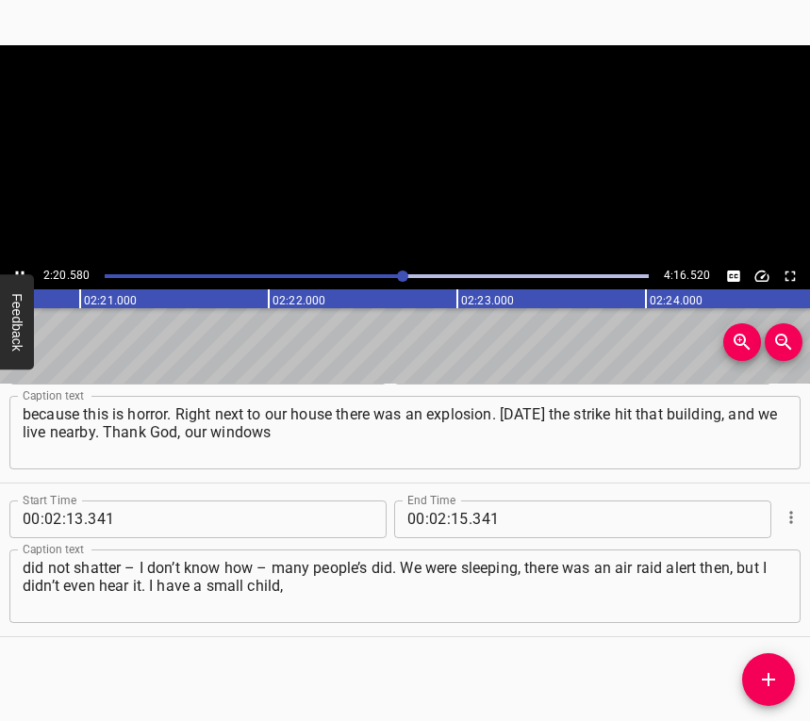
click at [16, 270] on icon "Play/Pause" at bounding box center [19, 276] width 17 height 17
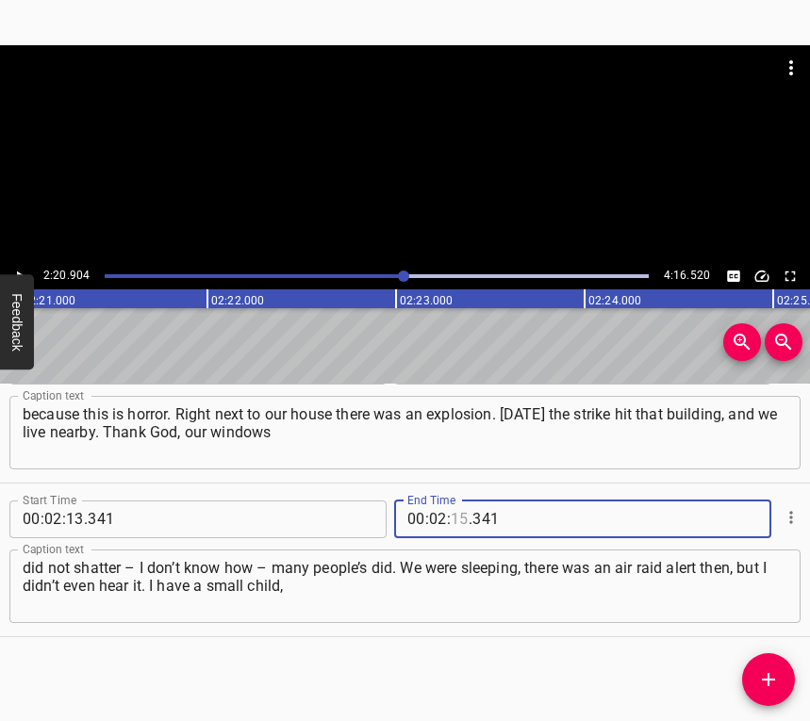
click at [453, 515] on input "number" at bounding box center [460, 519] width 18 height 38
type input "20"
type input "904"
click at [762, 675] on icon "Add Cue" at bounding box center [768, 679] width 23 height 23
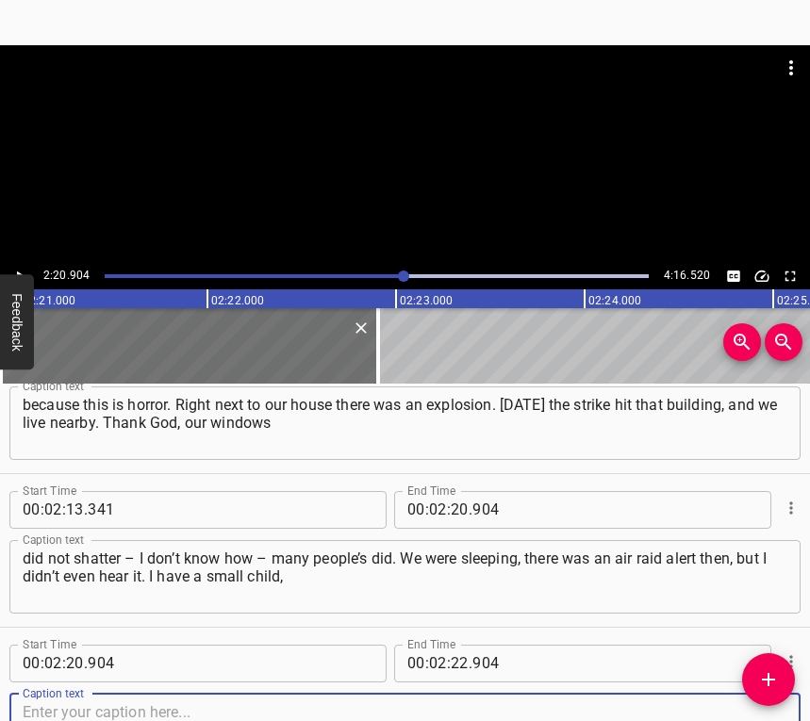
scroll to position [1901, 0]
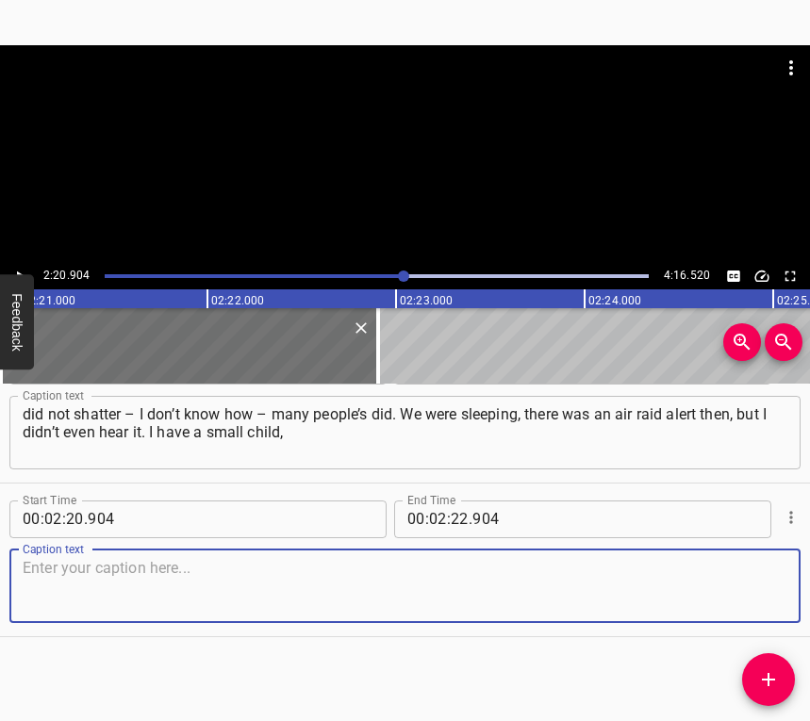
click at [760, 590] on textarea at bounding box center [405, 586] width 764 height 54
click at [140, 561] on textarea at bounding box center [405, 586] width 764 height 54
paste textarea "we fall asleep early. I woke up from a very powerful blast, looked out the wind…"
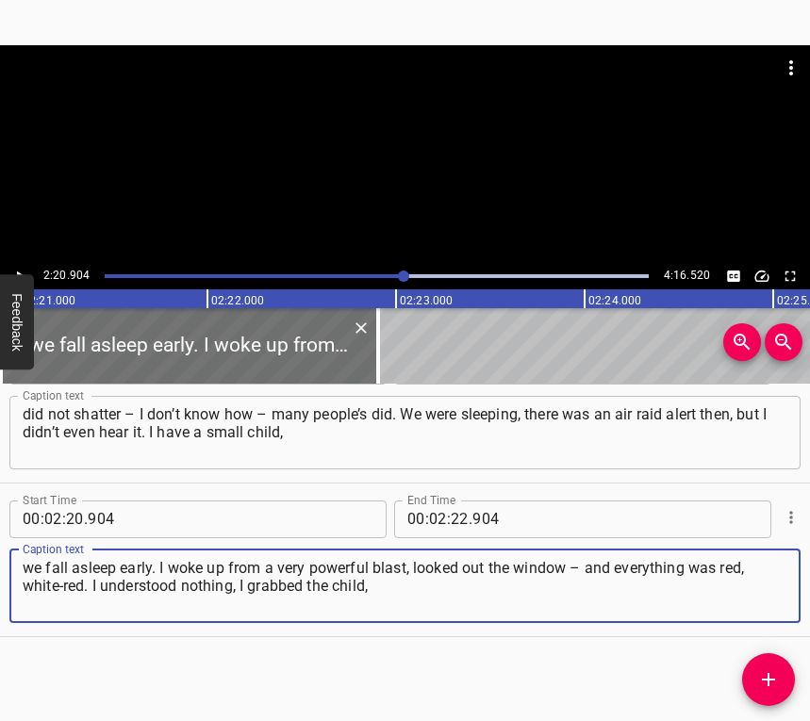
type textarea "we fall asleep early. I woke up from a very powerful blast, looked out the wind…"
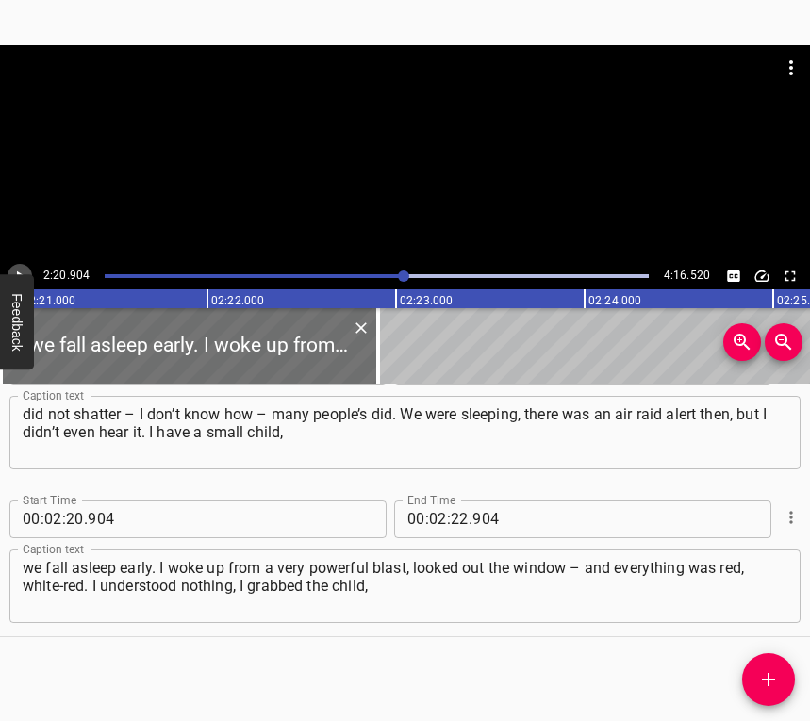
click at [8, 270] on button "Play/Pause" at bounding box center [20, 276] width 25 height 25
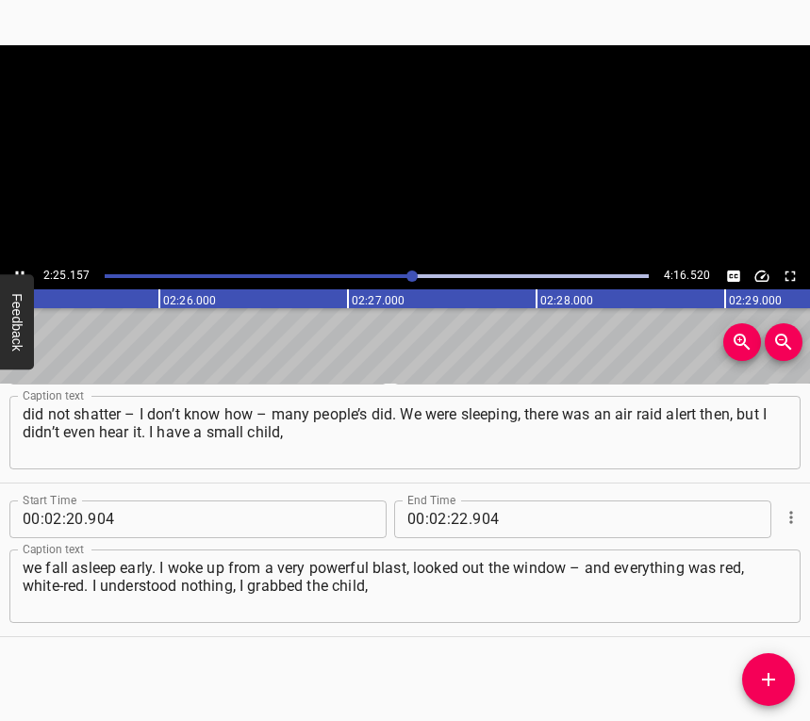
scroll to position [0, 27411]
click at [18, 271] on icon "Play/Pause" at bounding box center [20, 276] width 8 height 10
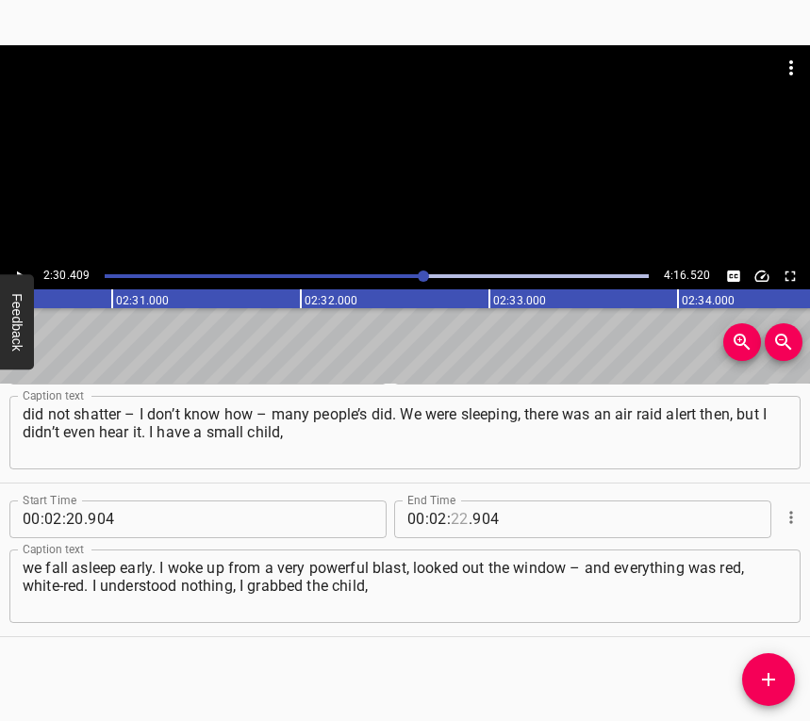
click at [452, 518] on input "number" at bounding box center [460, 519] width 18 height 38
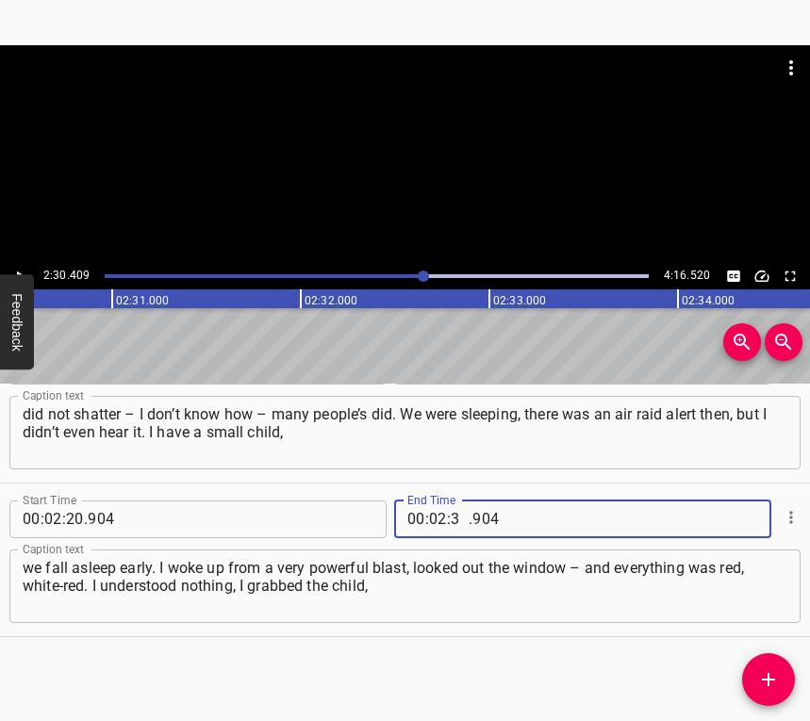
type input "30"
type input "409"
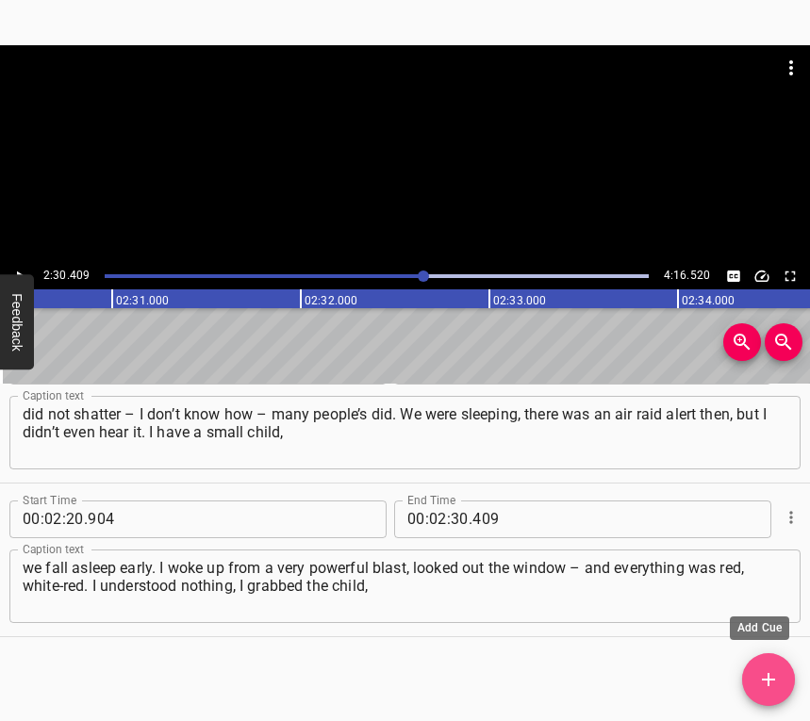
click at [778, 668] on icon "Add Cue" at bounding box center [768, 679] width 23 height 23
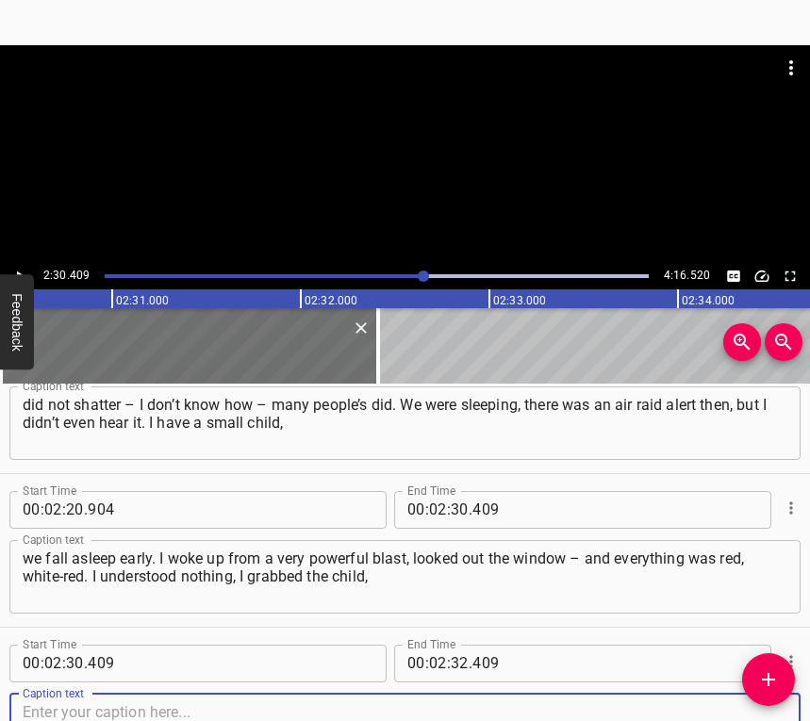
scroll to position [2055, 0]
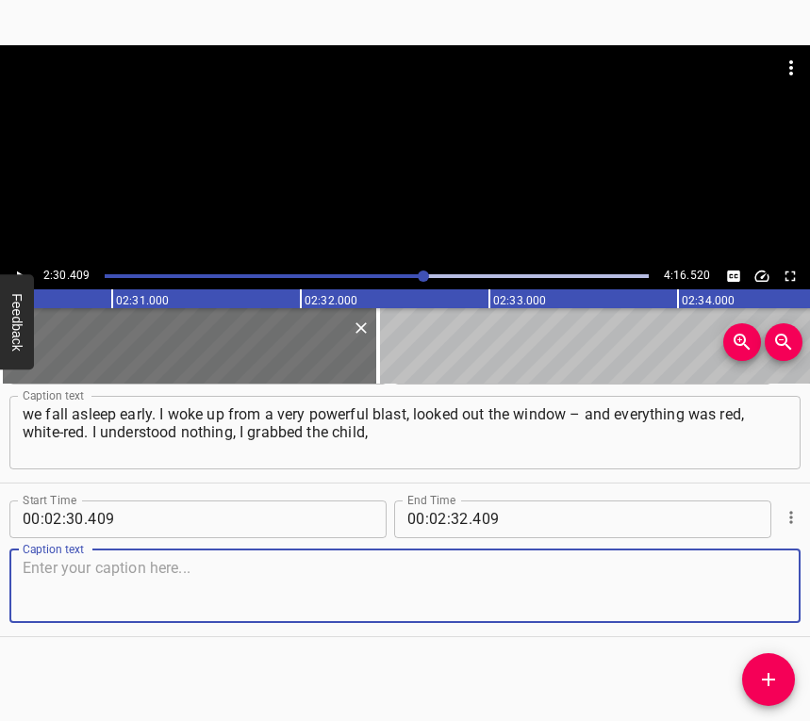
click at [750, 585] on textarea at bounding box center [405, 586] width 764 height 54
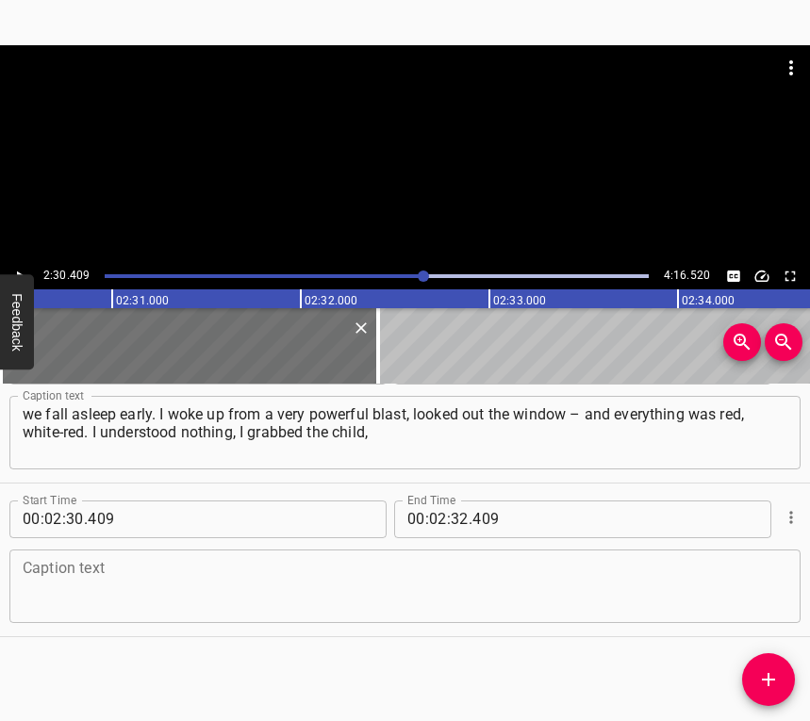
click at [391, 563] on textarea at bounding box center [405, 586] width 764 height 54
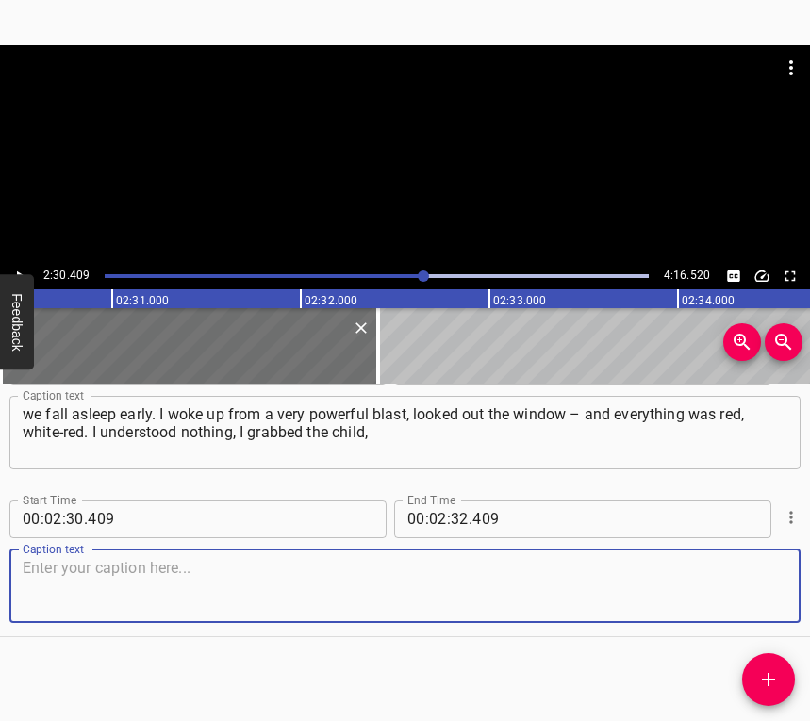
paste textarea "ran into the corridor. My hands were shaking, I didn’t even take the phone. I s…"
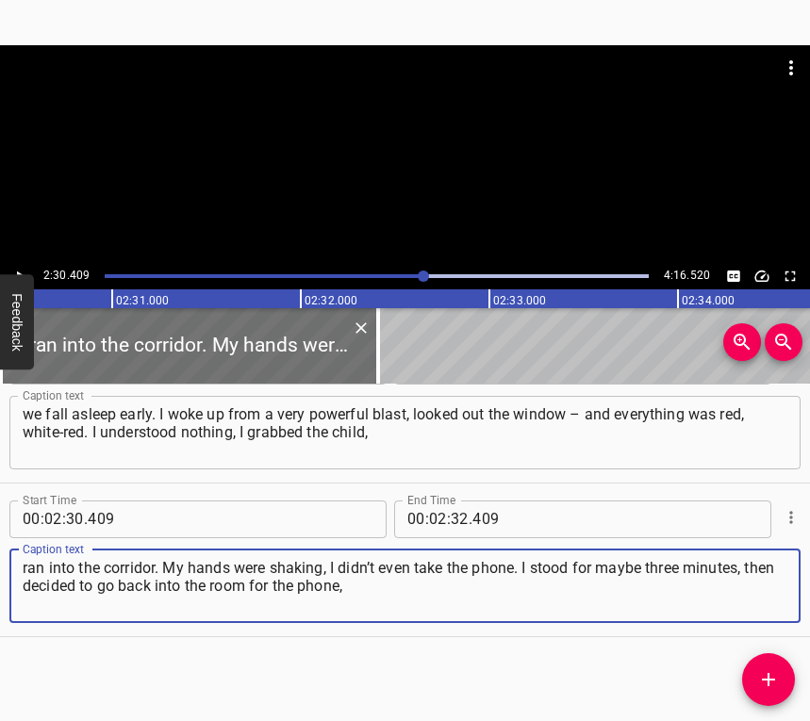
type textarea "ran into the corridor. My hands were shaking, I didn’t even take the phone. I s…"
click at [21, 265] on button "Play/Pause" at bounding box center [20, 276] width 25 height 25
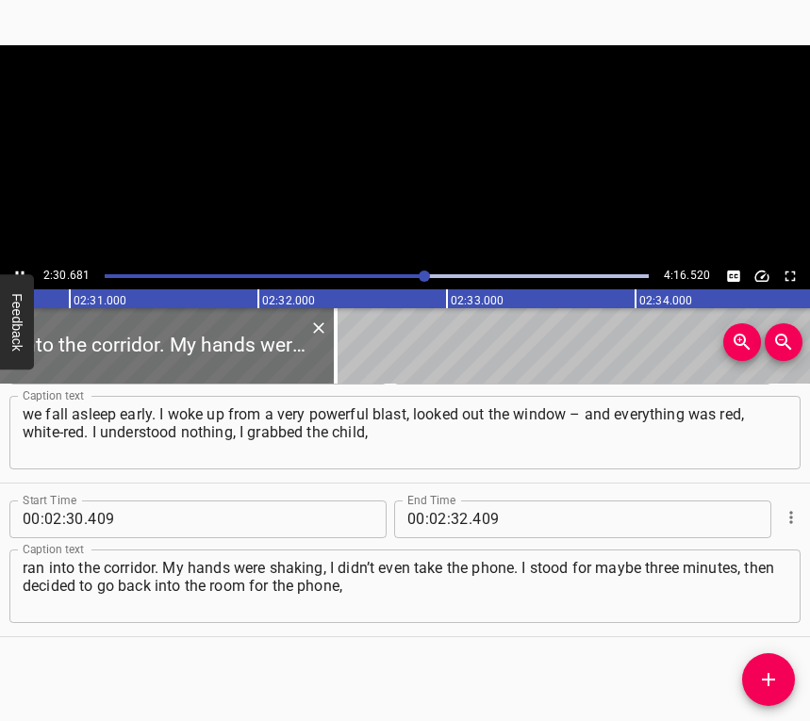
scroll to position [0, 28403]
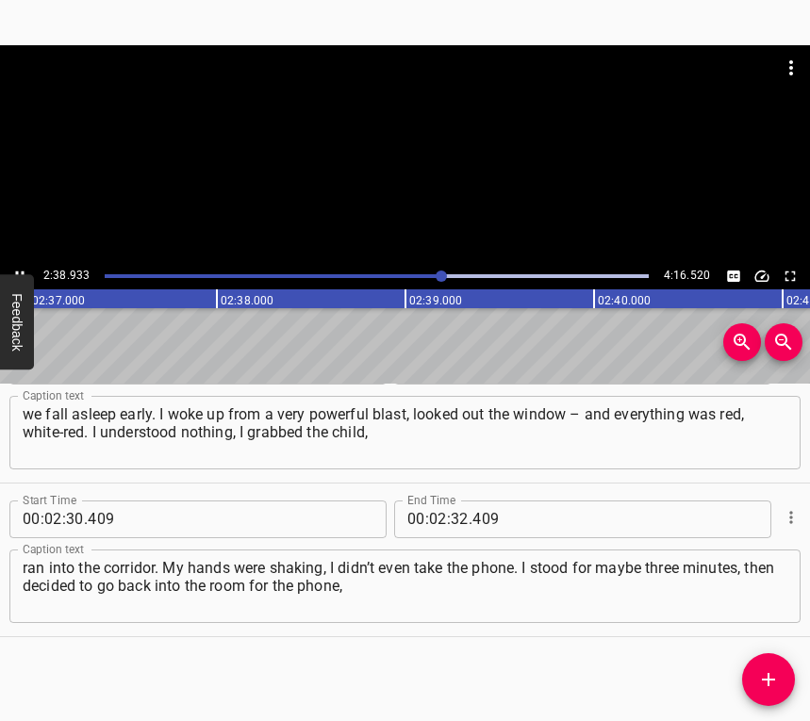
click at [15, 273] on icon "Play/Pause" at bounding box center [19, 276] width 17 height 17
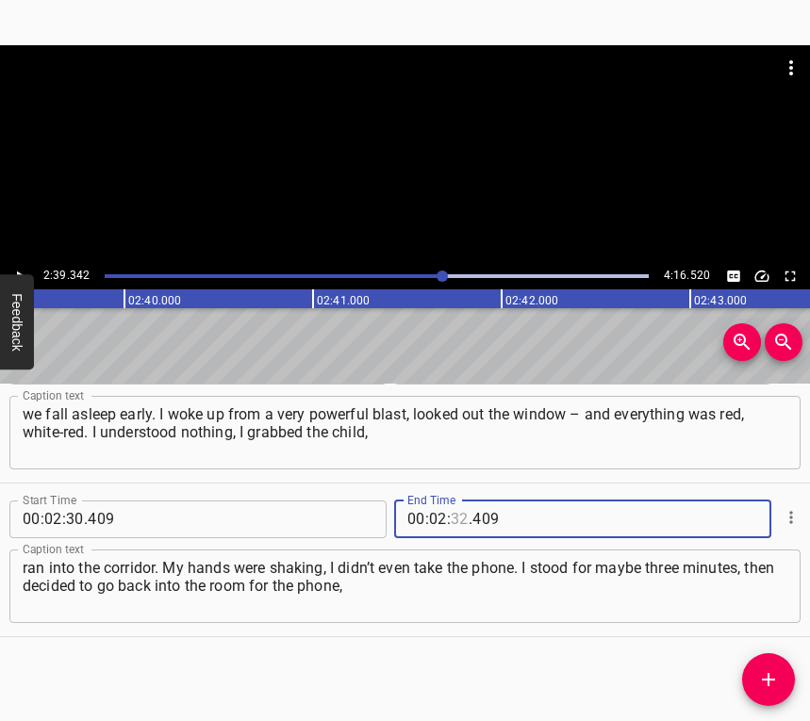
click at [452, 514] on input "number" at bounding box center [460, 519] width 18 height 38
type input "39"
type input "342"
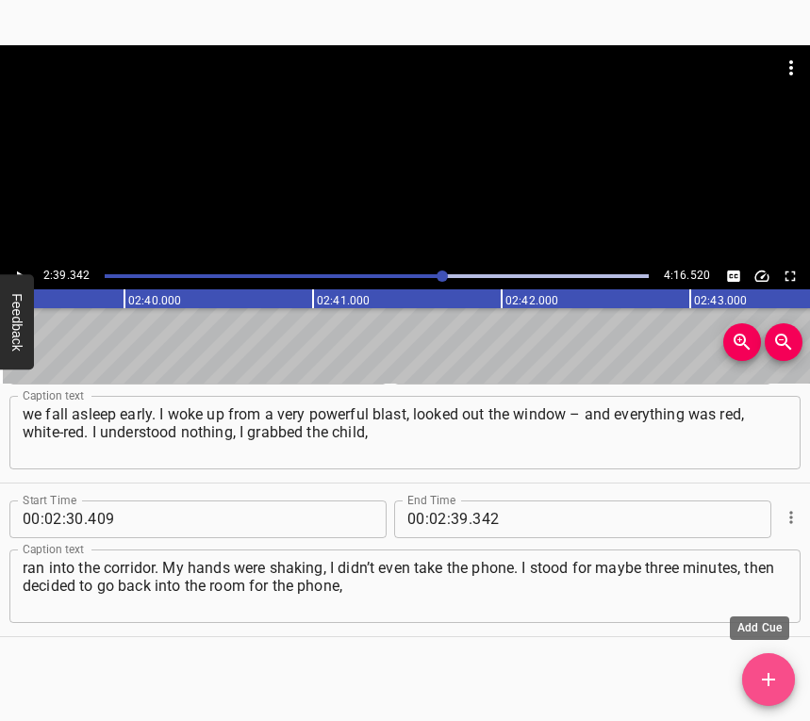
click at [772, 675] on icon "Add Cue" at bounding box center [768, 679] width 23 height 23
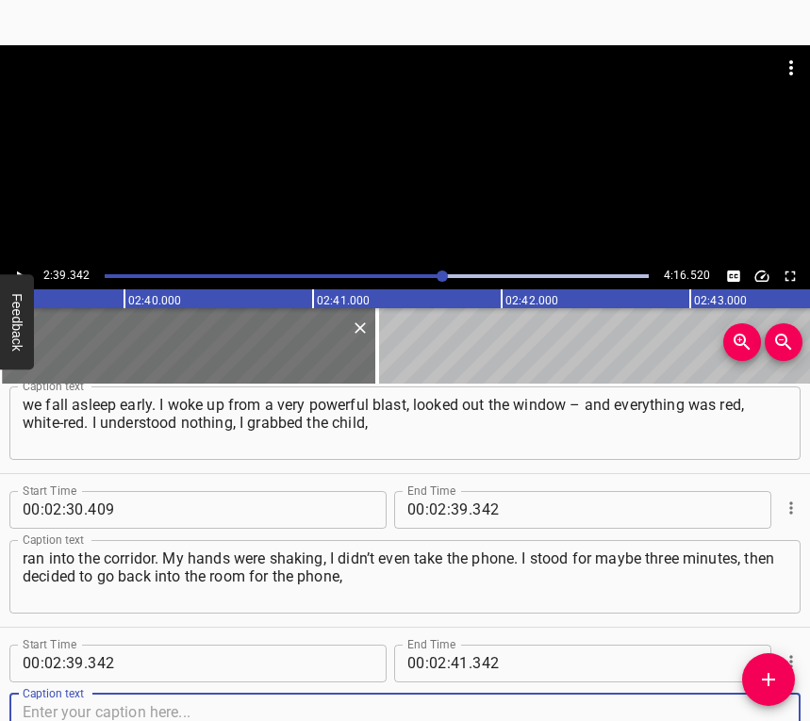
scroll to position [2208, 0]
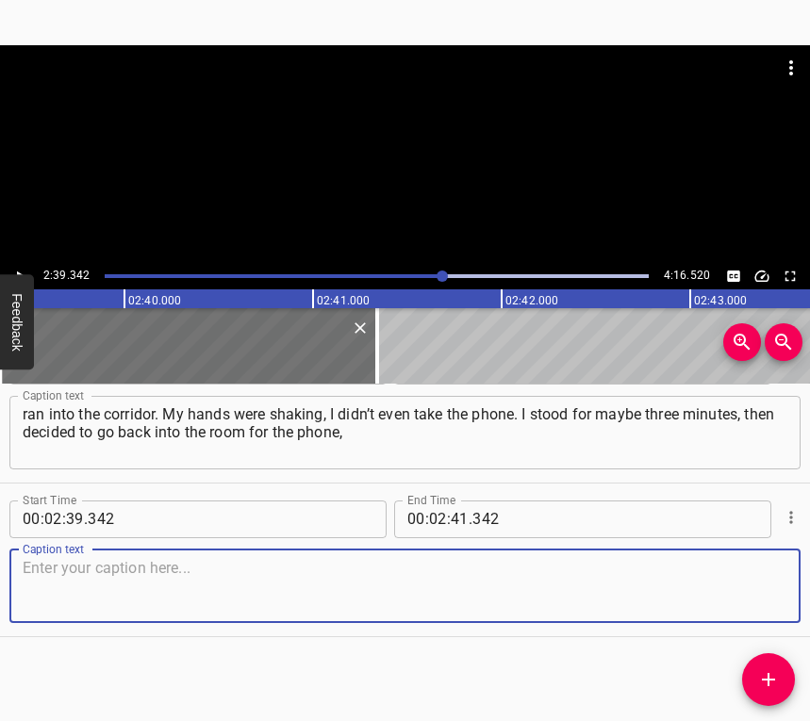
click at [754, 593] on textarea at bounding box center [405, 586] width 764 height 54
click at [70, 591] on textarea at bounding box center [405, 586] width 764 height 54
paste textarea "with the child in my arms, to write to my mother. Mother was in panic, shouting…"
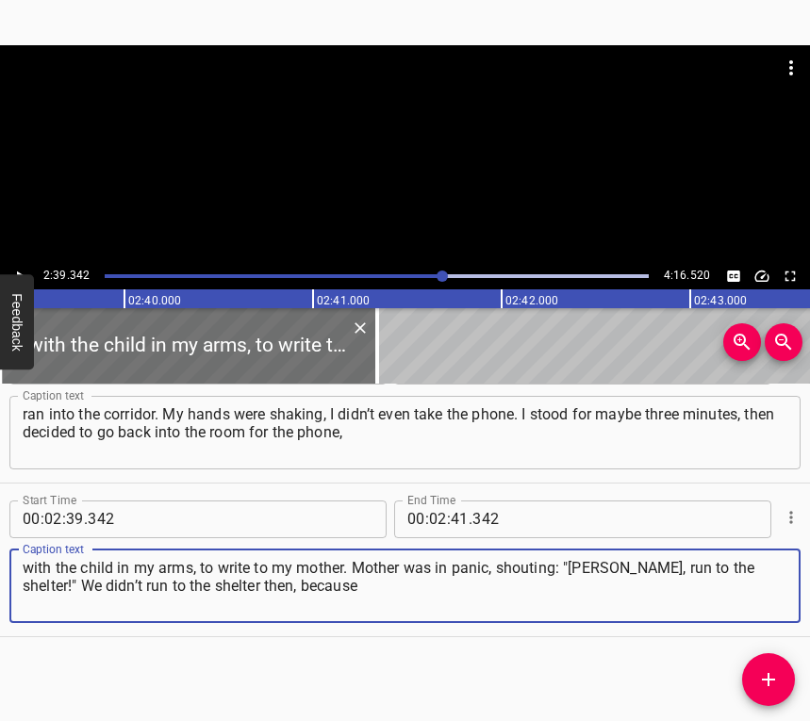
type textarea "with the child in my arms, to write to my mother. Mother was in panic, shouting…"
click at [22, 271] on icon "Play/Pause" at bounding box center [19, 276] width 17 height 17
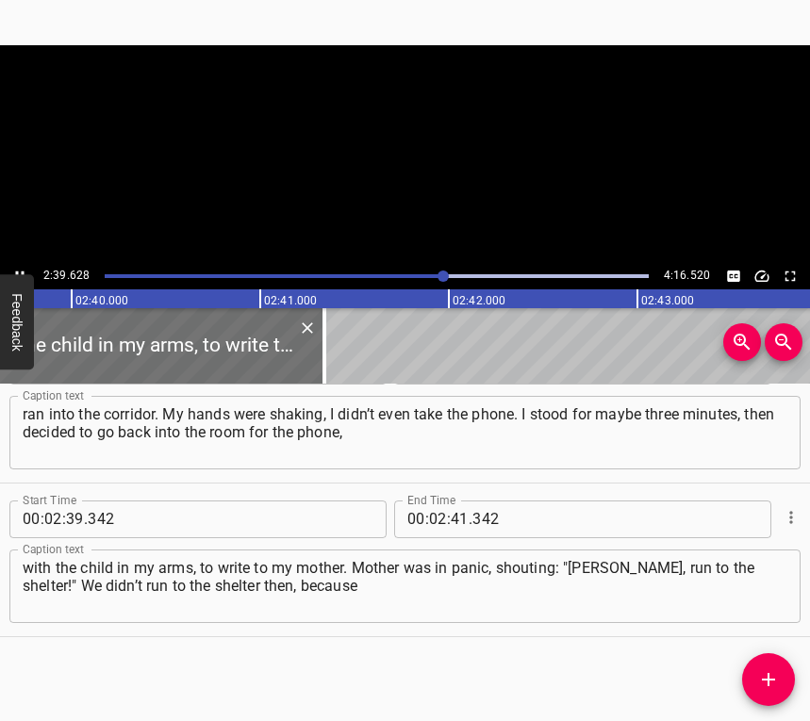
scroll to position [0, 30091]
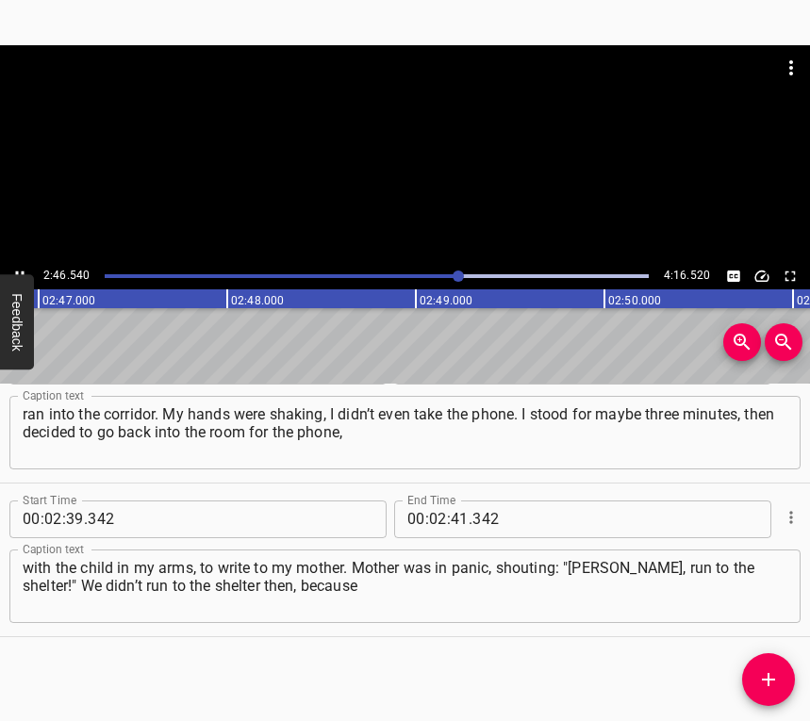
click at [17, 268] on icon "Play/Pause" at bounding box center [19, 276] width 17 height 17
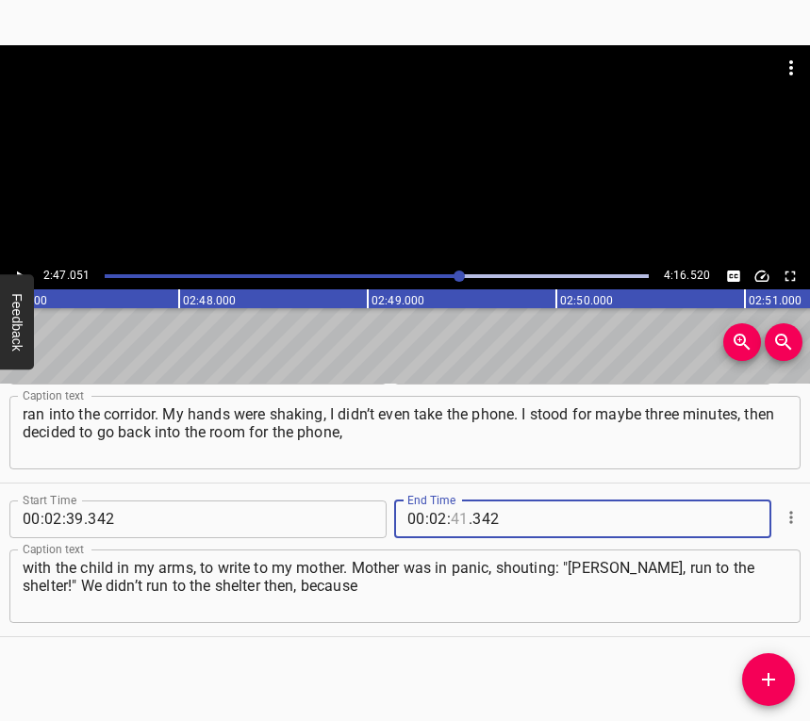
click at [451, 520] on input "number" at bounding box center [460, 519] width 18 height 38
type input "47"
type input "051"
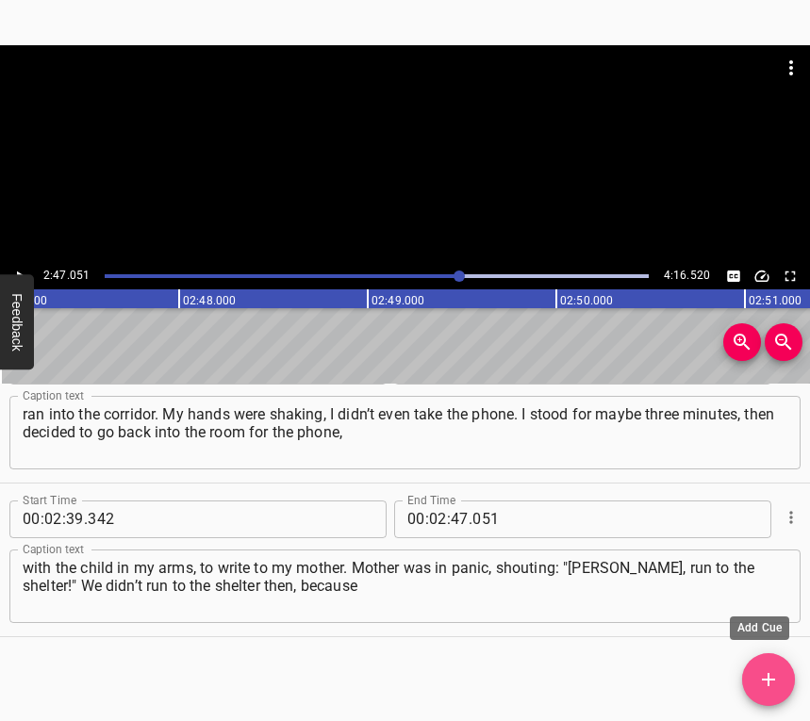
click at [763, 666] on button "Add Cue" at bounding box center [768, 679] width 53 height 53
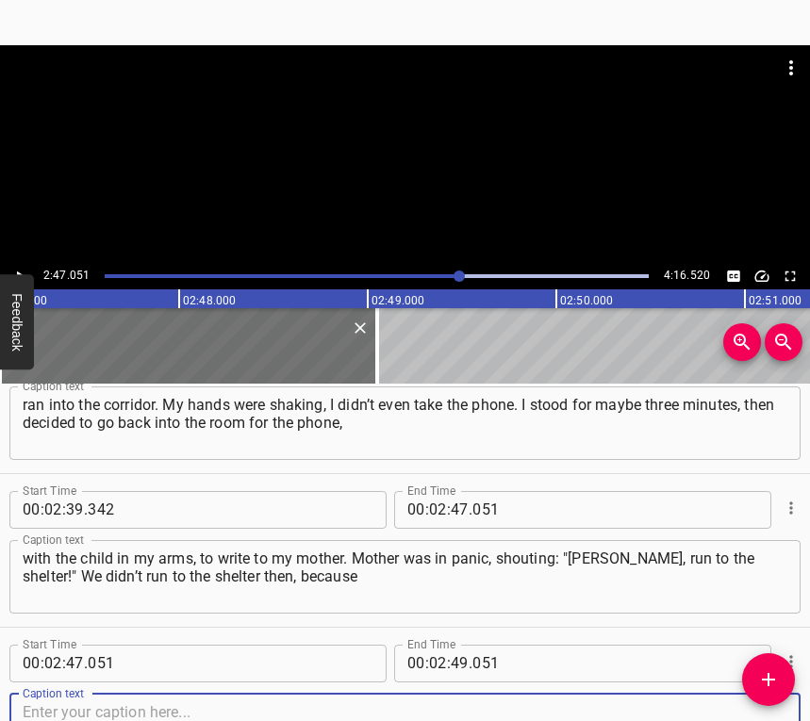
scroll to position [2362, 0]
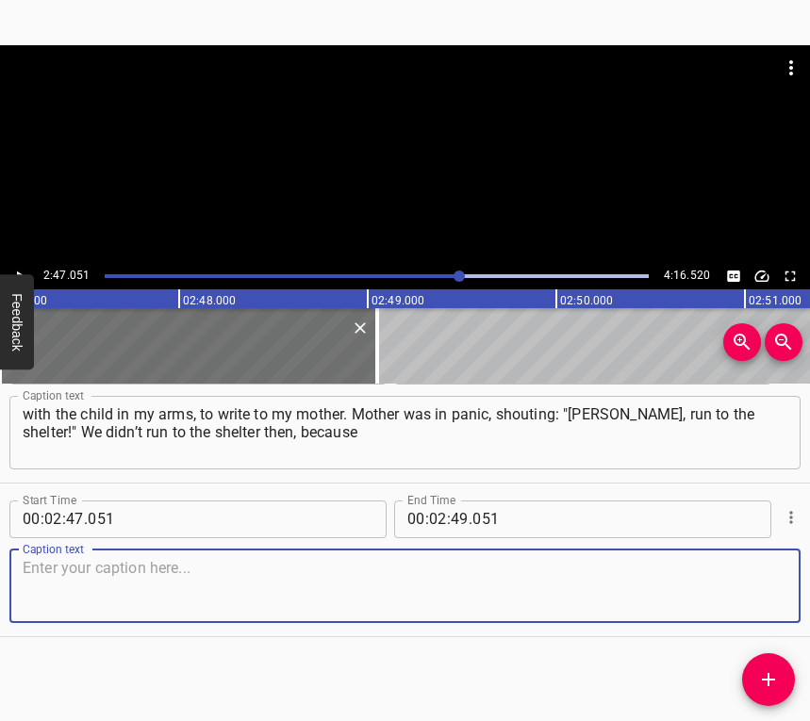
drag, startPoint x: 760, startPoint y: 588, endPoint x: 800, endPoint y: 574, distance: 42.9
click at [760, 586] on textarea at bounding box center [405, 586] width 764 height 54
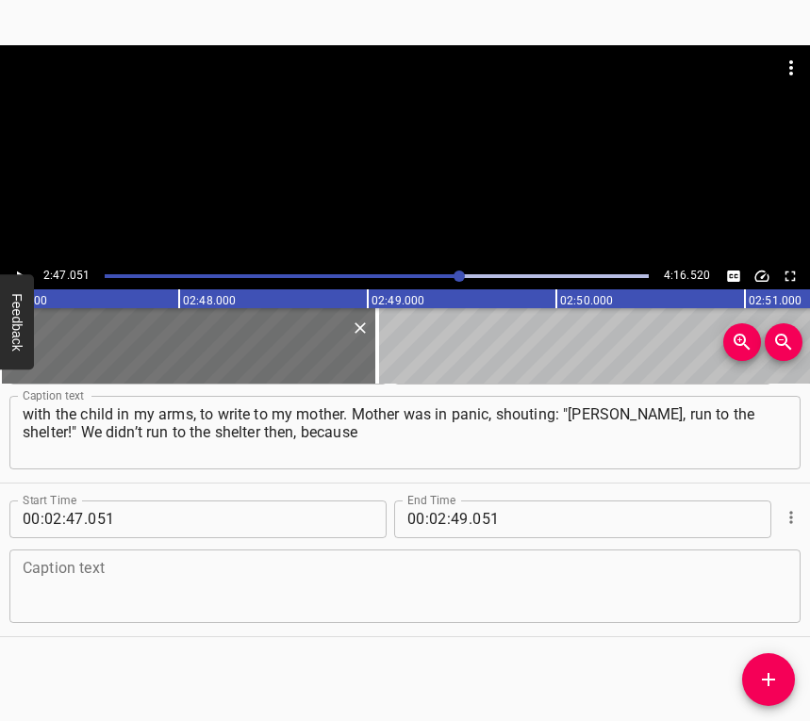
click at [189, 586] on textarea at bounding box center [405, 586] width 764 height 54
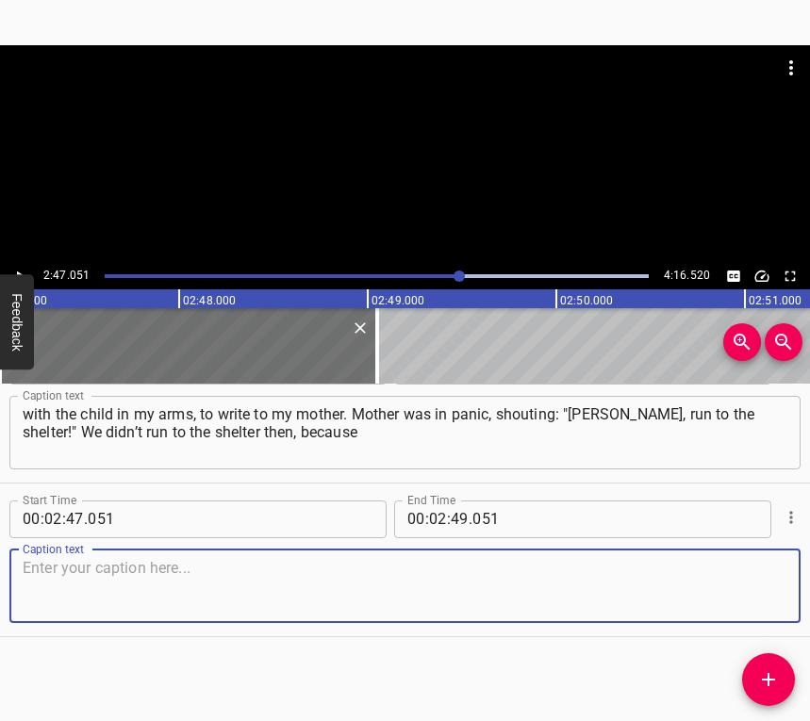
paste textarea "they wrote: reconnaissance. Only [DATE] we came here. I am in shock that it is …"
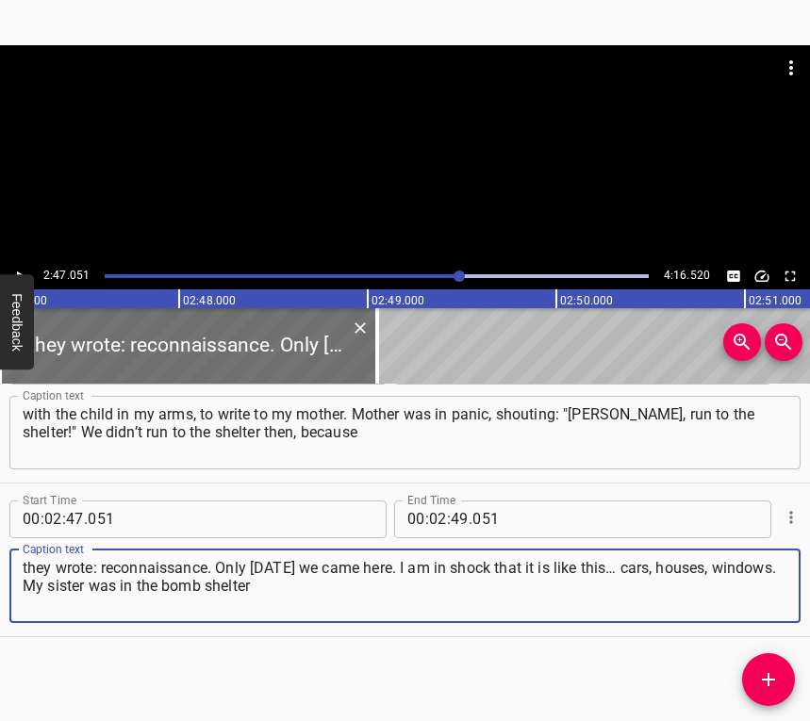
type textarea "they wrote: reconnaissance. Only [DATE] we came here. I am in shock that it is …"
click at [16, 271] on icon "Play/Pause" at bounding box center [19, 276] width 17 height 17
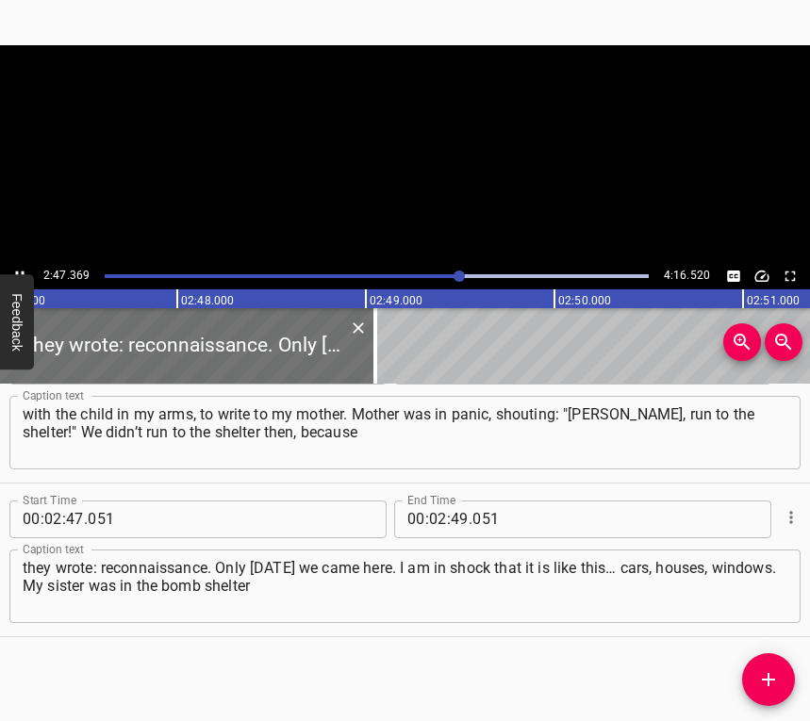
scroll to position [0, 31550]
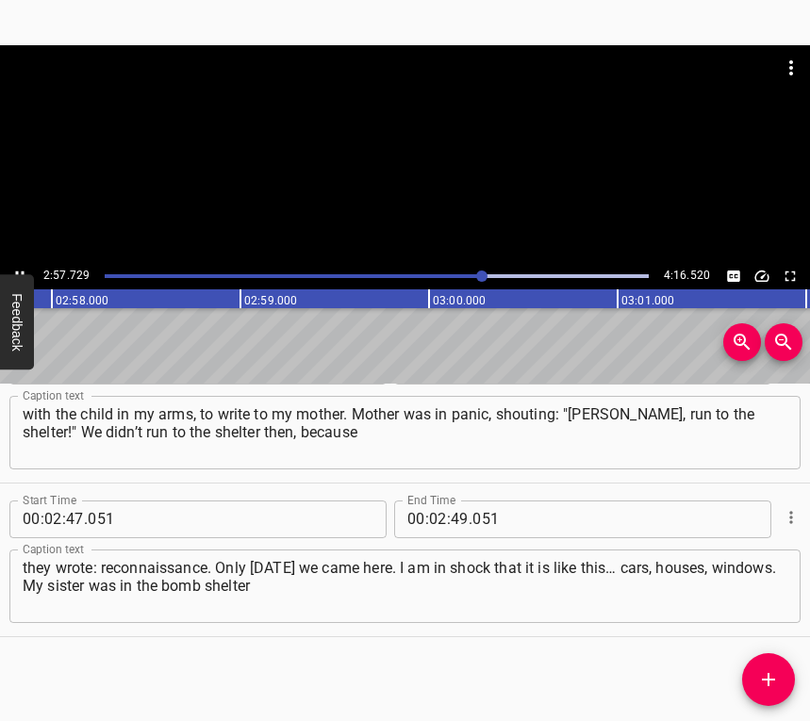
click at [18, 268] on icon "Play/Pause" at bounding box center [19, 276] width 17 height 17
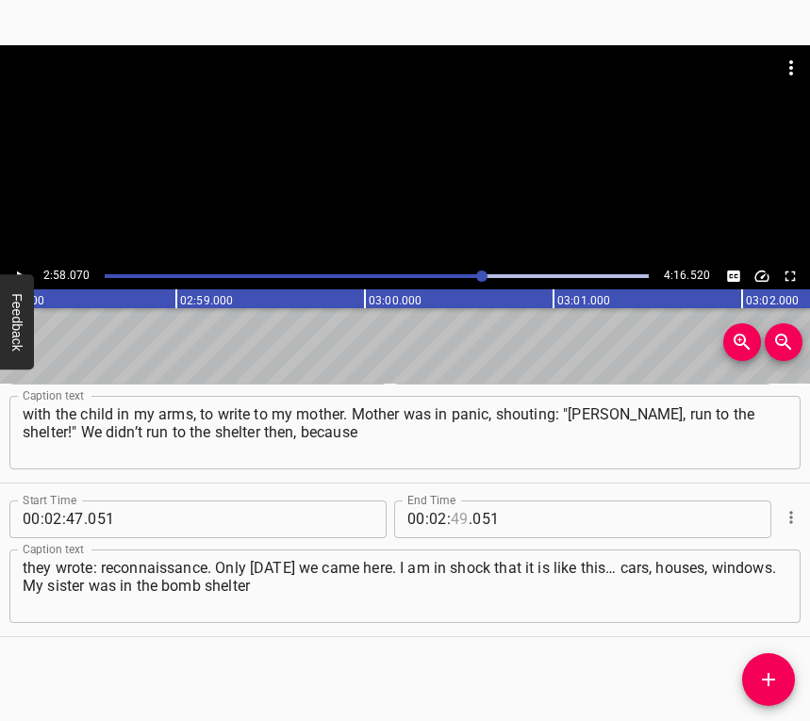
click at [451, 518] on input "number" at bounding box center [460, 519] width 18 height 38
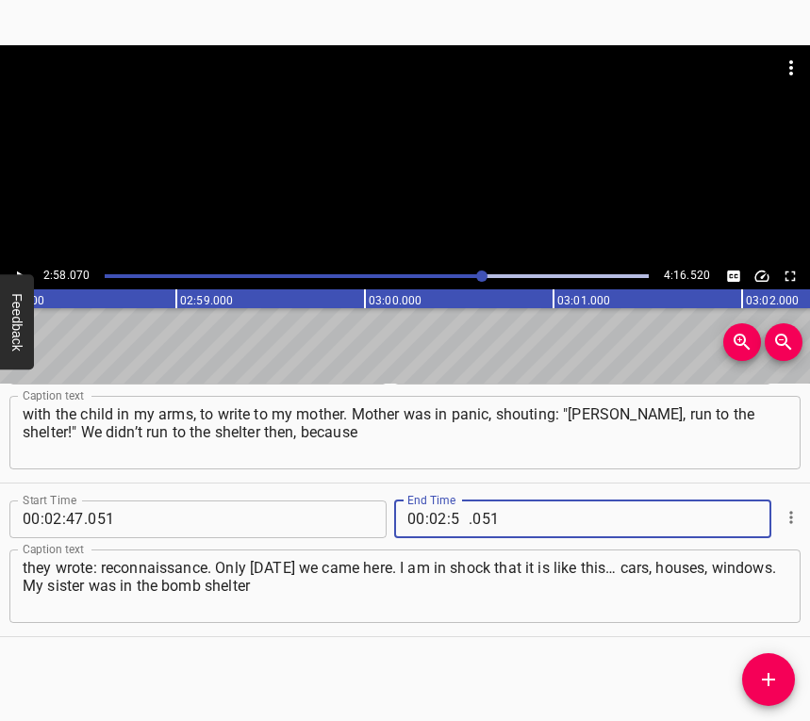
type input "58"
type input "070"
click at [762, 686] on icon "Add Cue" at bounding box center [768, 679] width 23 height 23
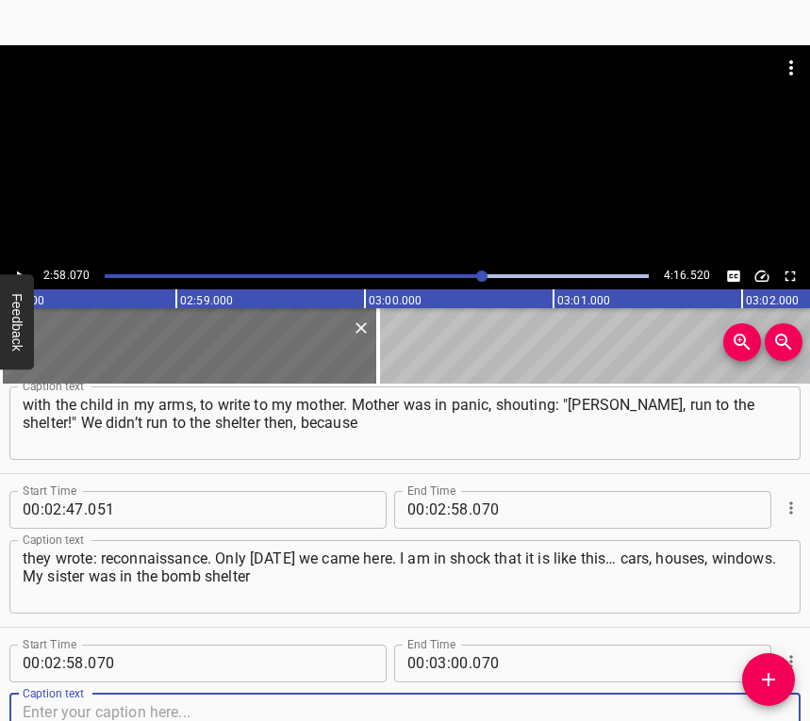
scroll to position [2516, 0]
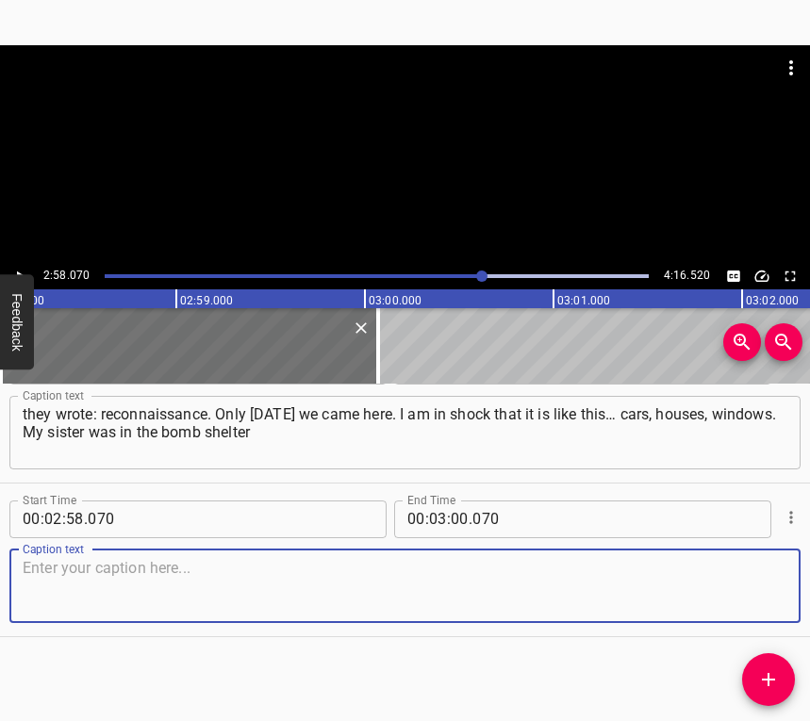
click at [726, 580] on textarea at bounding box center [405, 586] width 764 height 54
click at [203, 578] on textarea at bounding box center [405, 586] width 764 height 54
paste textarea "at the thirteenth school, and windows fell in there. It is horror. Not everywhe…"
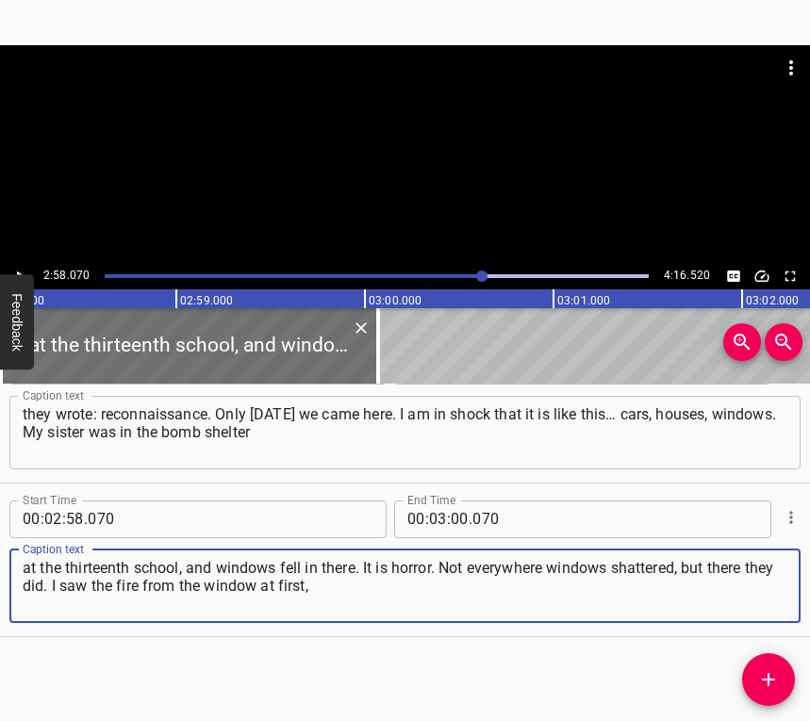
type textarea "at the thirteenth school, and windows fell in there. It is horror. Not everywhe…"
click at [26, 270] on icon "Play/Pause" at bounding box center [19, 276] width 17 height 17
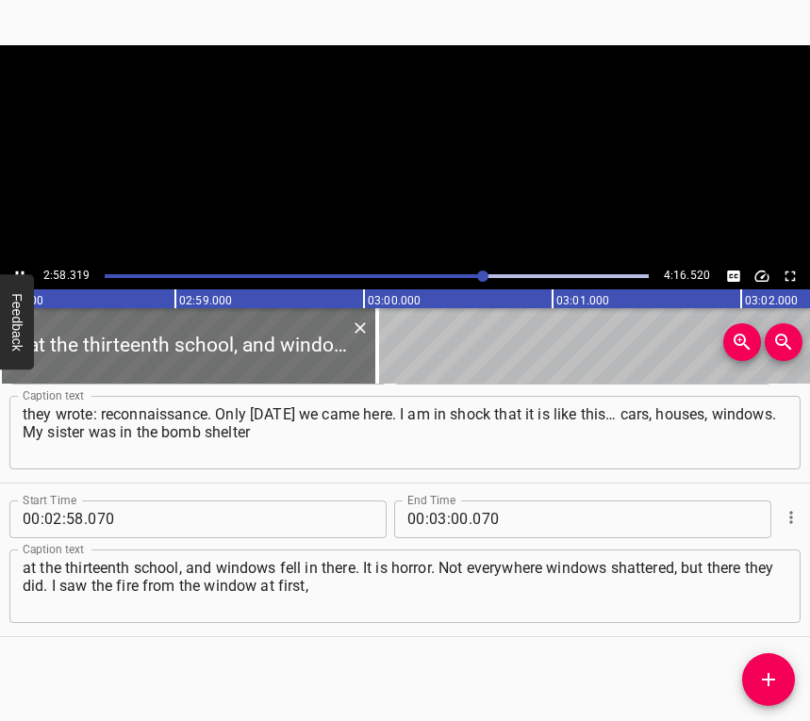
scroll to position [0, 33613]
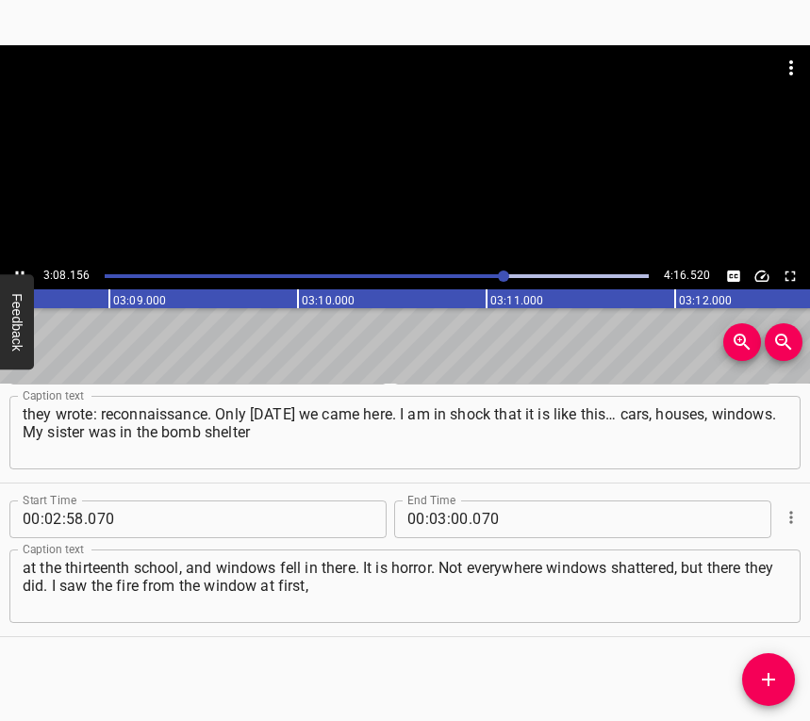
click at [24, 270] on icon "Play/Pause" at bounding box center [19, 276] width 17 height 17
click at [451, 513] on input "number" at bounding box center [460, 519] width 18 height 38
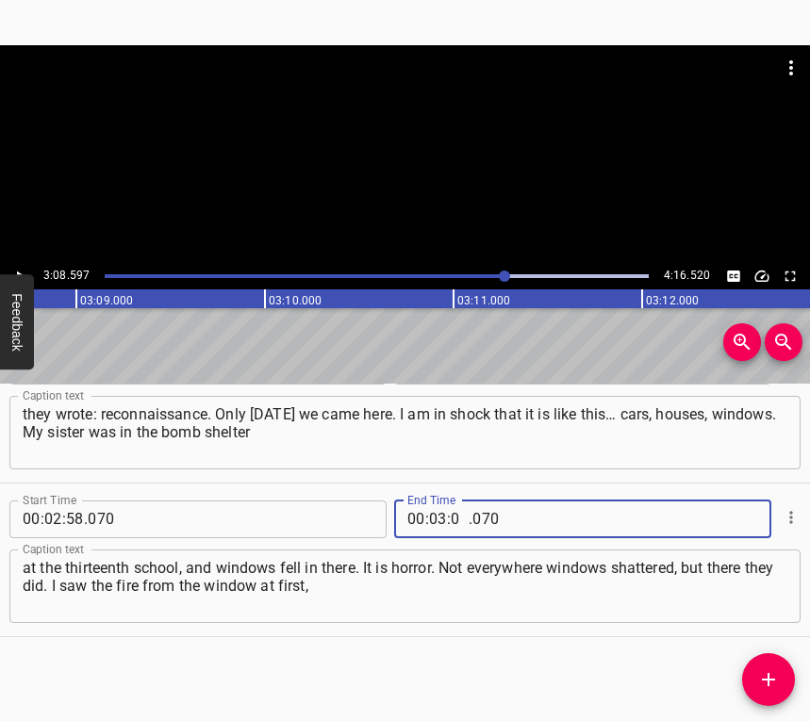
type input "08"
type input "597"
click at [763, 679] on icon "Add Cue" at bounding box center [768, 679] width 13 height 13
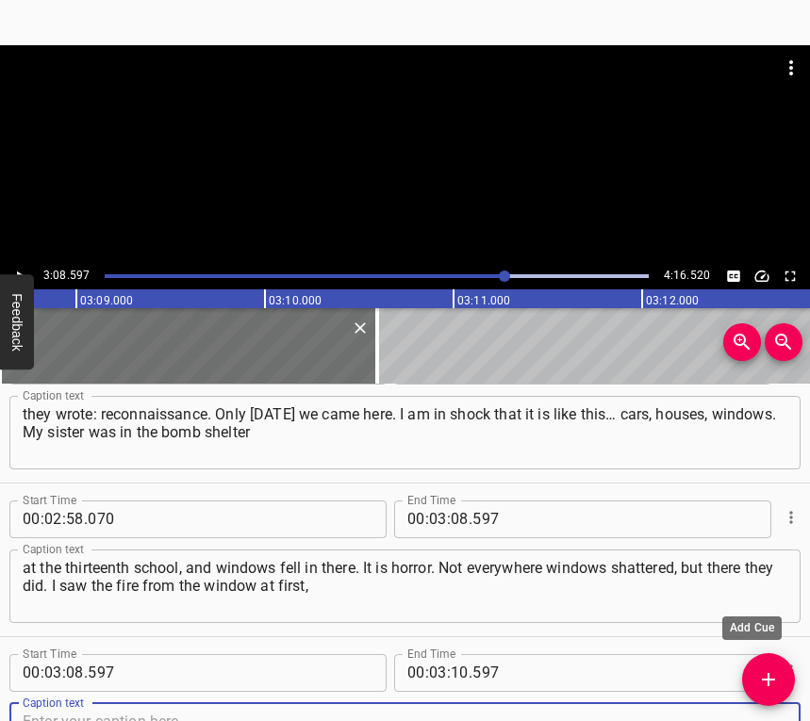
scroll to position [2525, 0]
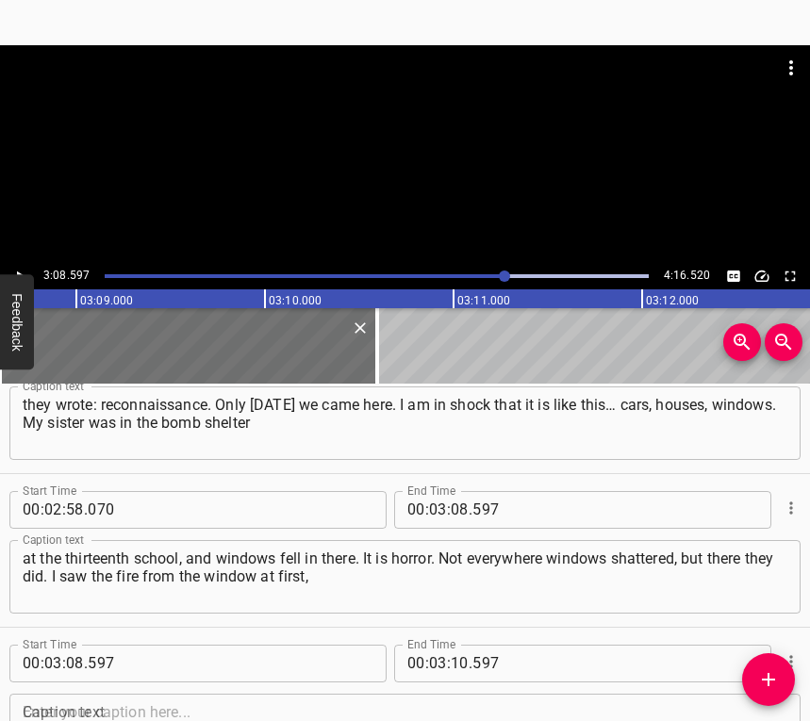
drag, startPoint x: 794, startPoint y: 682, endPoint x: 795, endPoint y: 703, distance: 20.8
click at [795, 703] on div "Start Time 00 : 00 : 05 . 940 Start Time End Time 00 : 00 : 15 . 999 End Time C…" at bounding box center [405, 553] width 810 height 338
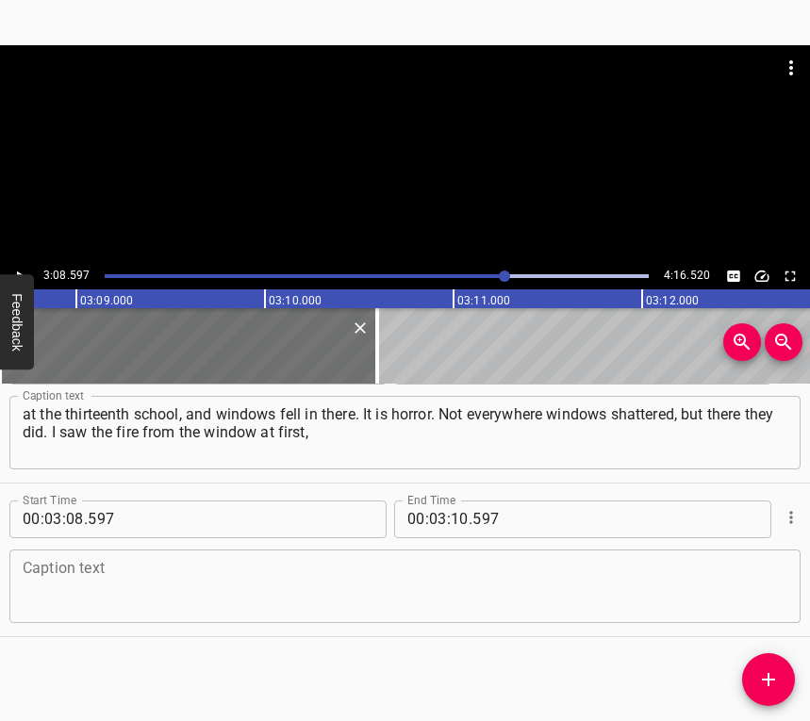
click at [744, 599] on textarea at bounding box center [405, 586] width 764 height 54
click at [67, 600] on textarea at bounding box center [405, 586] width 764 height 54
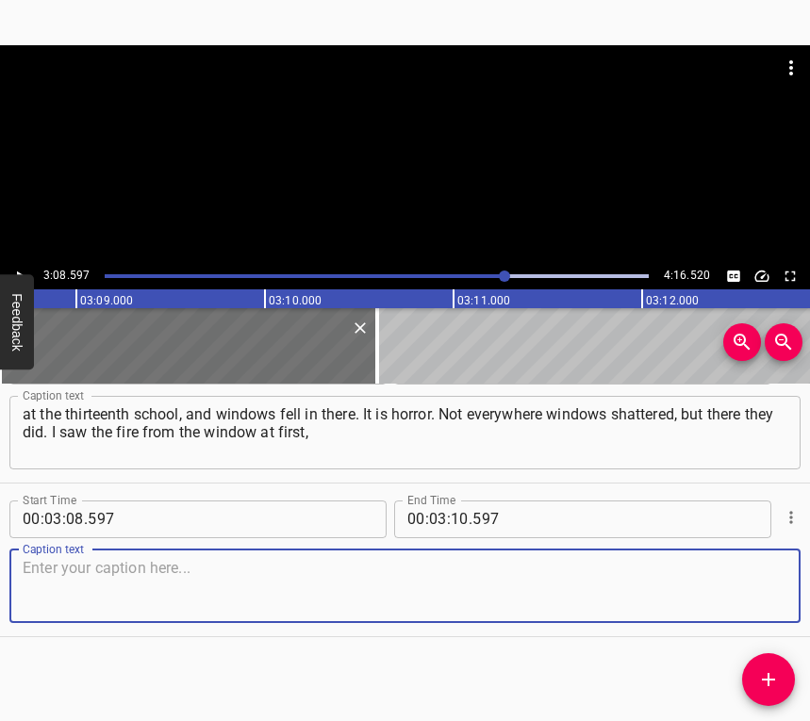
paste textarea "because it was red in the window. And then everyone started sending me videos. …"
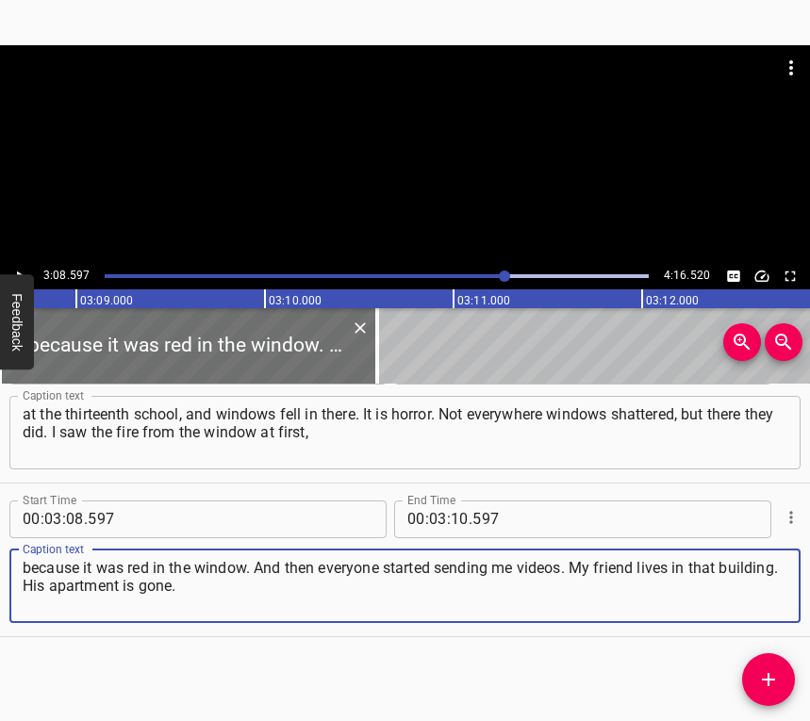
type textarea "because it was red in the window. And then everyone started sending me videos. …"
click at [22, 268] on icon "Play/Pause" at bounding box center [19, 276] width 17 height 17
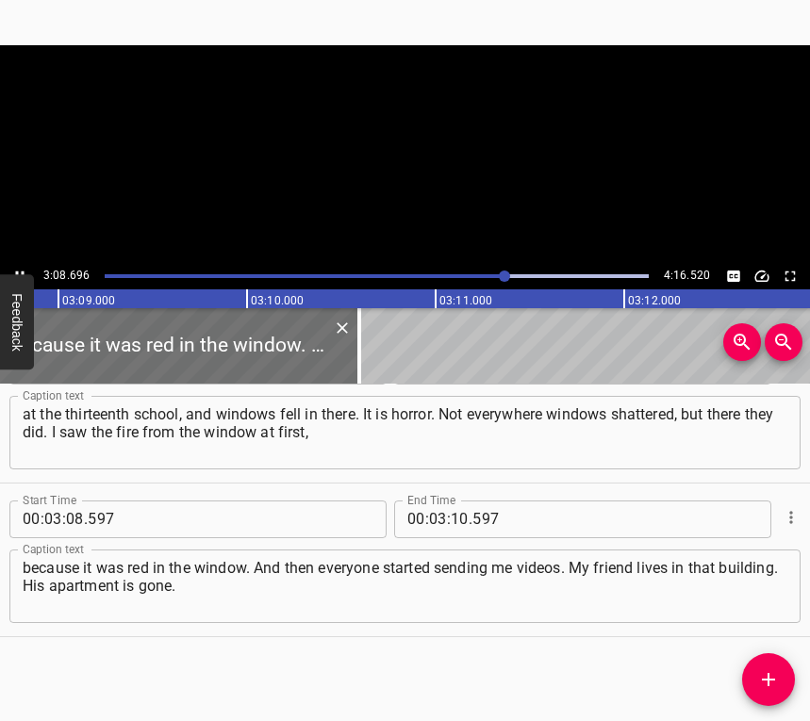
scroll to position [0, 35620]
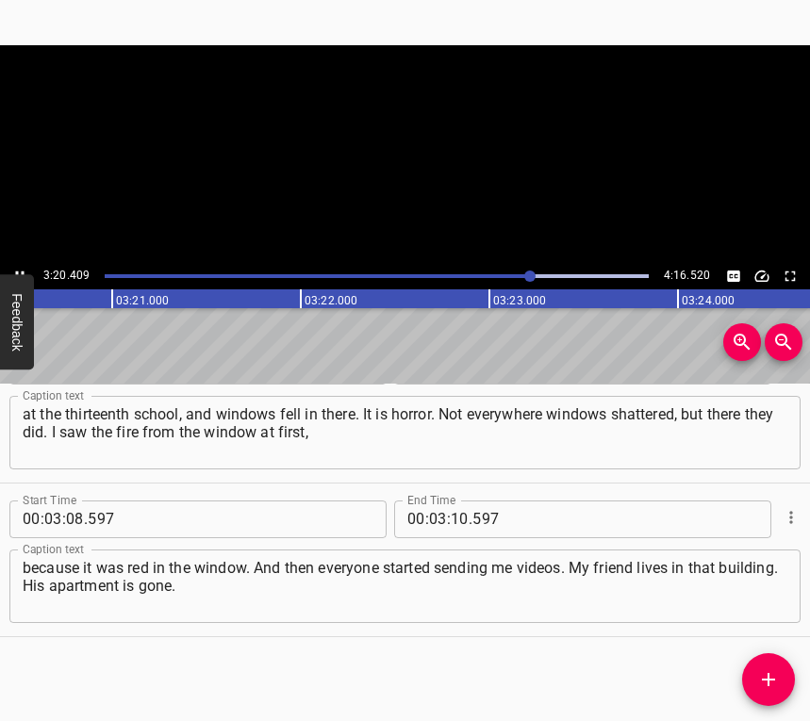
click at [26, 270] on icon "Play/Pause" at bounding box center [19, 276] width 17 height 17
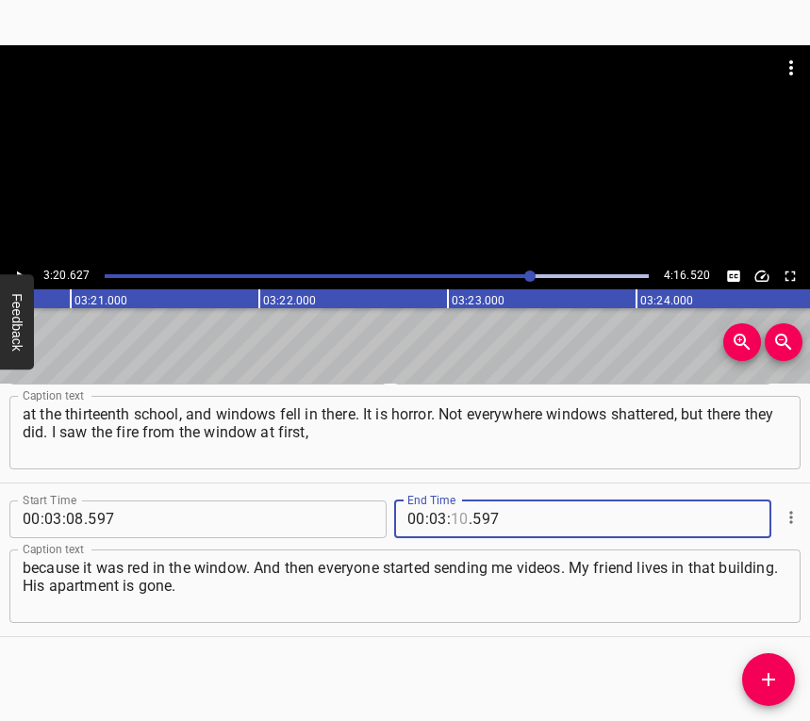
click at [453, 505] on input "number" at bounding box center [460, 519] width 18 height 38
type input "20"
type input "627"
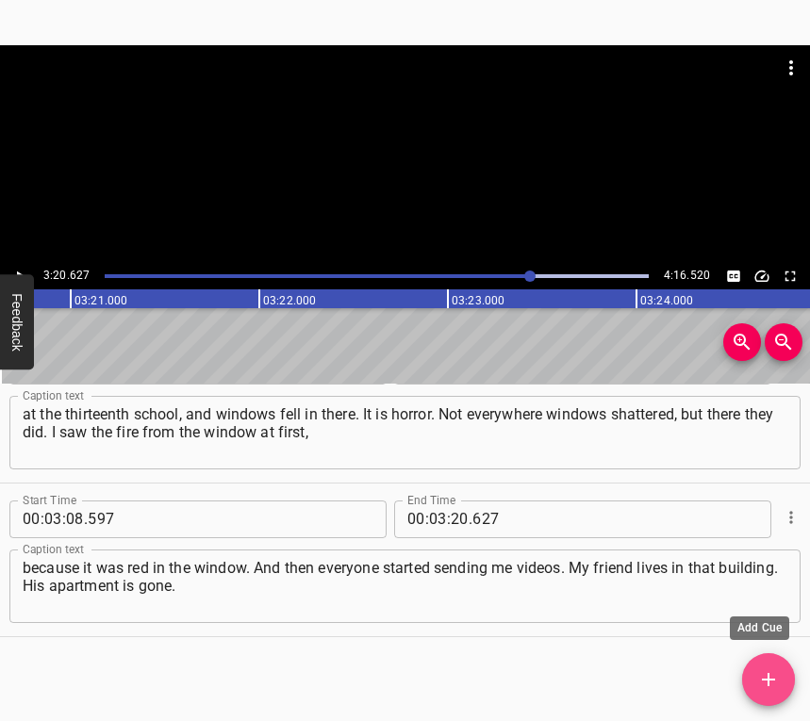
drag, startPoint x: 771, startPoint y: 672, endPoint x: 784, endPoint y: 675, distance: 13.5
click at [771, 671] on icon "Add Cue" at bounding box center [768, 679] width 23 height 23
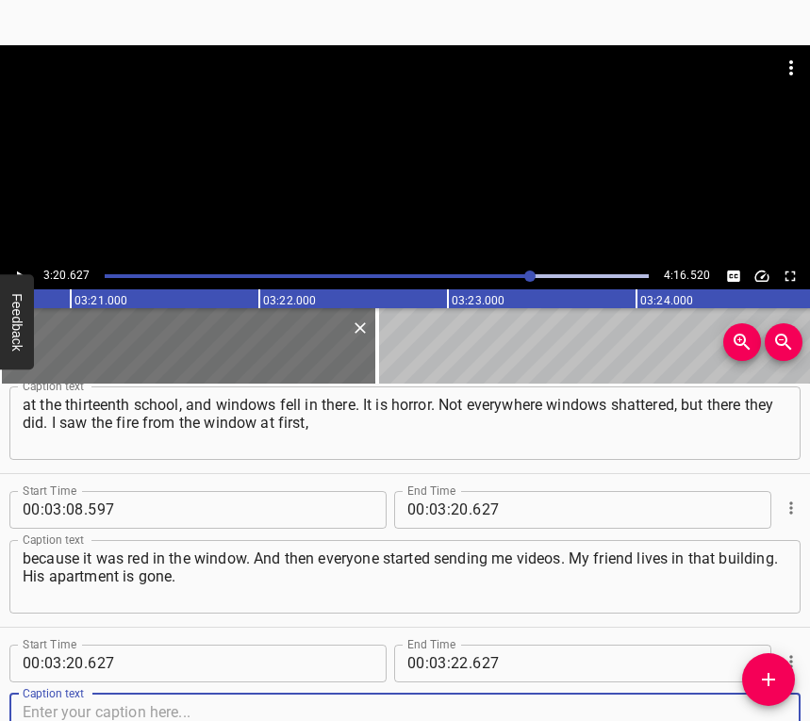
scroll to position [2823, 0]
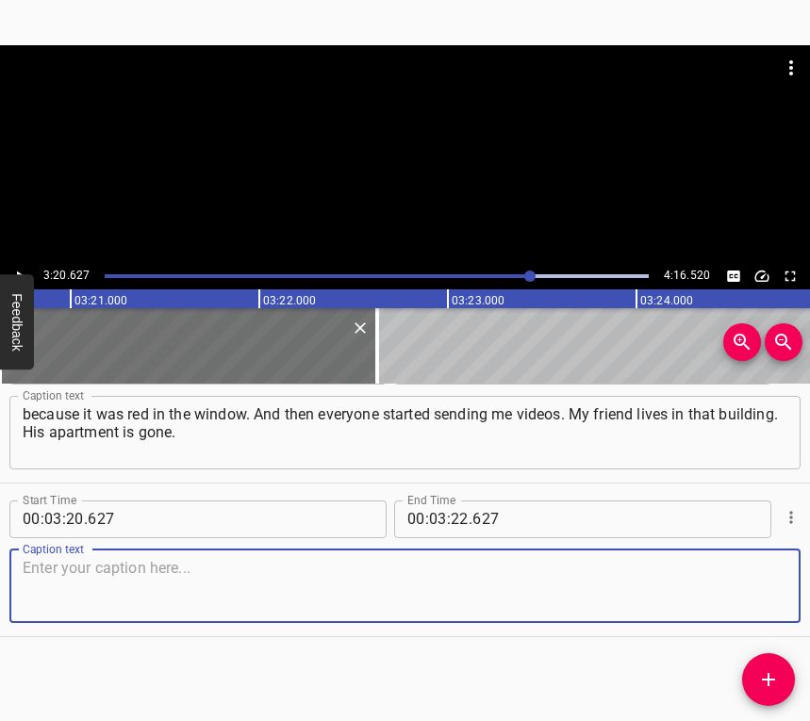
click at [753, 587] on textarea at bounding box center [405, 586] width 764 height 54
click at [208, 572] on textarea at bounding box center [405, 586] width 764 height 54
paste textarea "Thank God they were not home, they were slightly injured, but alive. I try to l…"
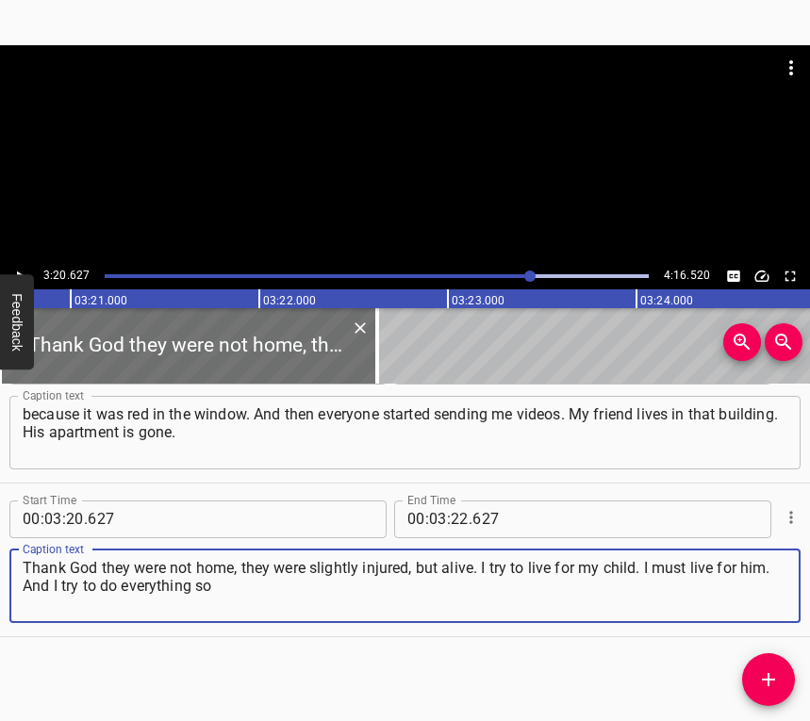
type textarea "Thank God they were not home, they were slightly injured, but alive. I try to l…"
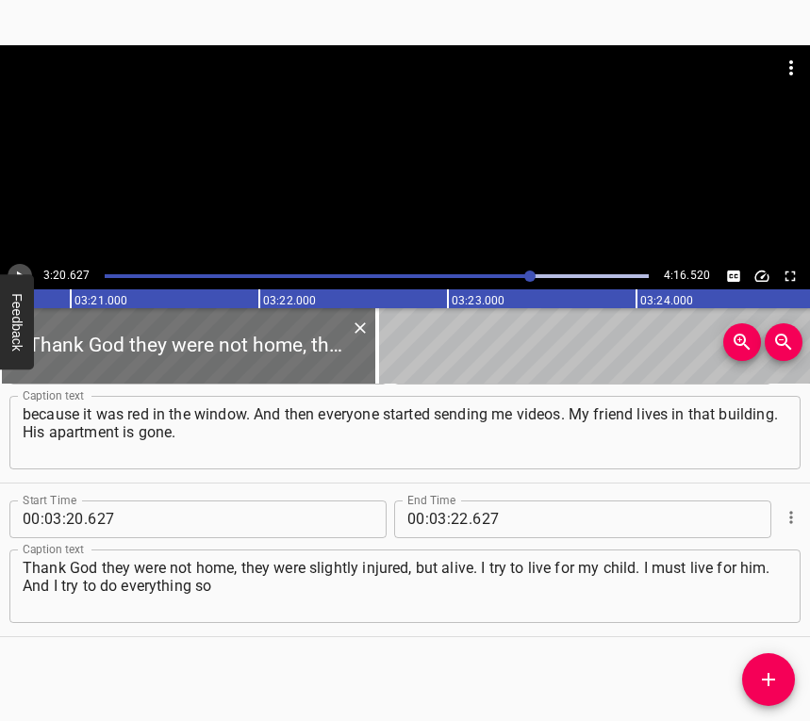
click at [21, 269] on icon "Play/Pause" at bounding box center [19, 276] width 17 height 17
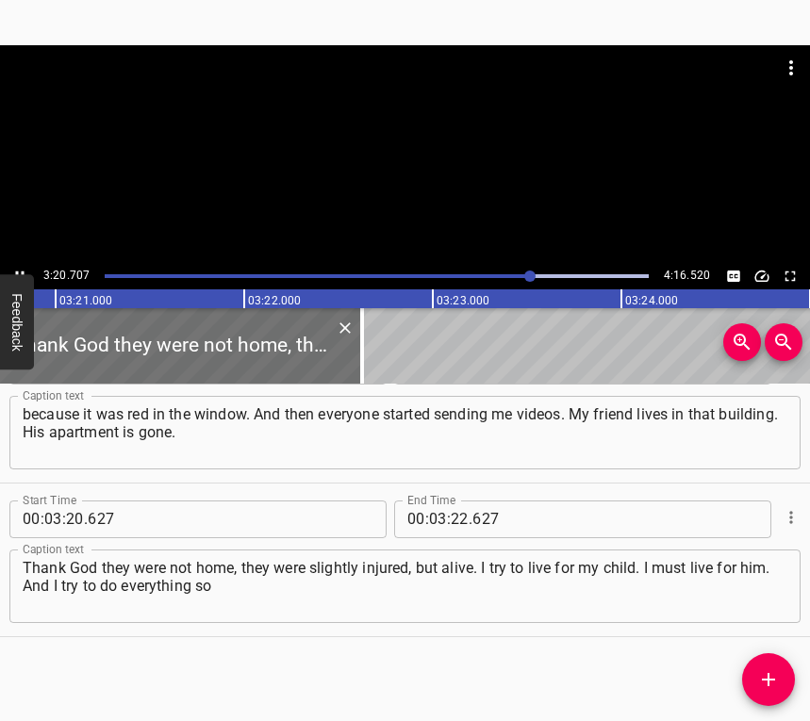
scroll to position [0, 37888]
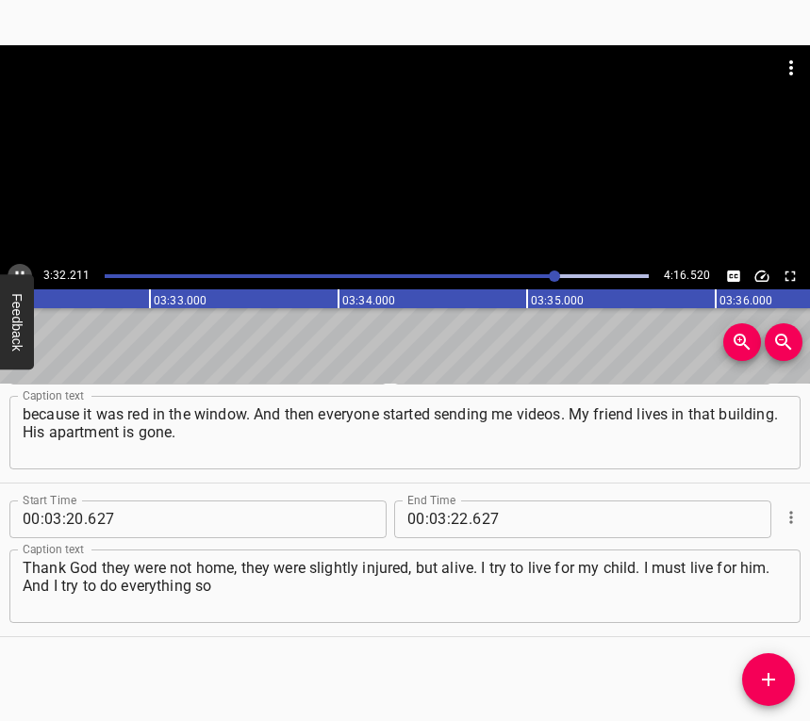
click at [21, 265] on button "Play/Pause" at bounding box center [20, 276] width 25 height 25
click at [452, 523] on input "number" at bounding box center [460, 519] width 18 height 38
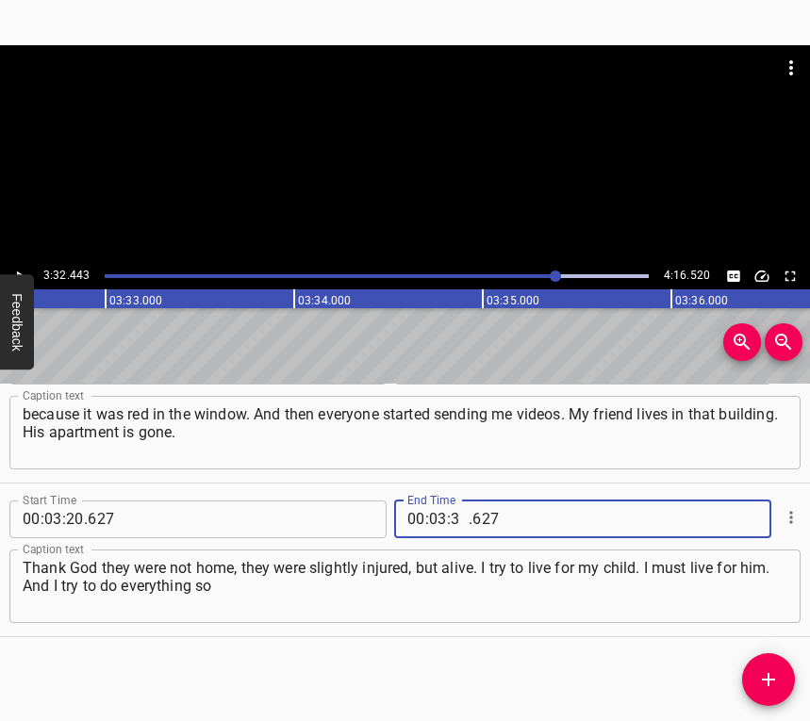
type input "32"
type input "443"
click at [753, 678] on span "Add Cue" at bounding box center [768, 679] width 53 height 23
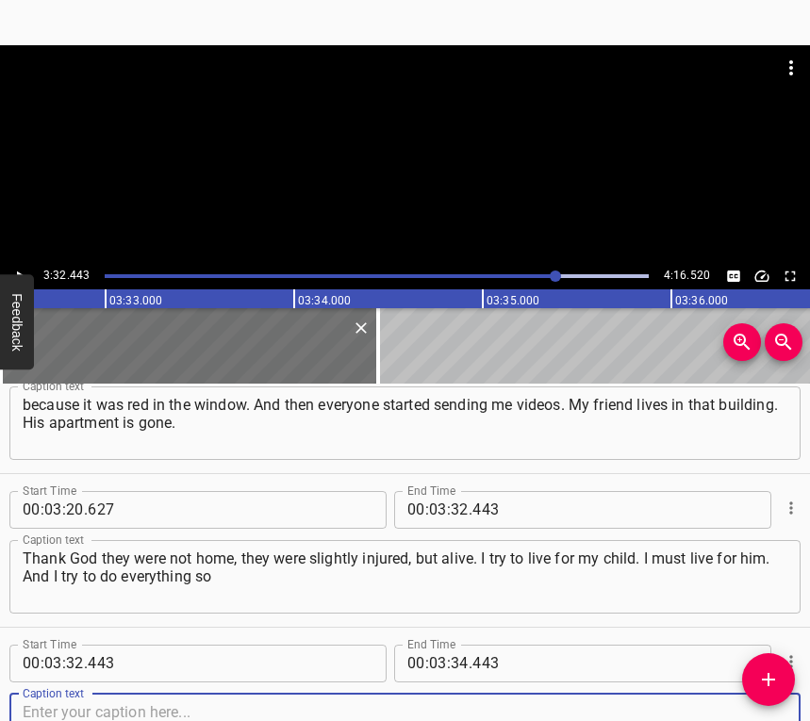
scroll to position [2977, 0]
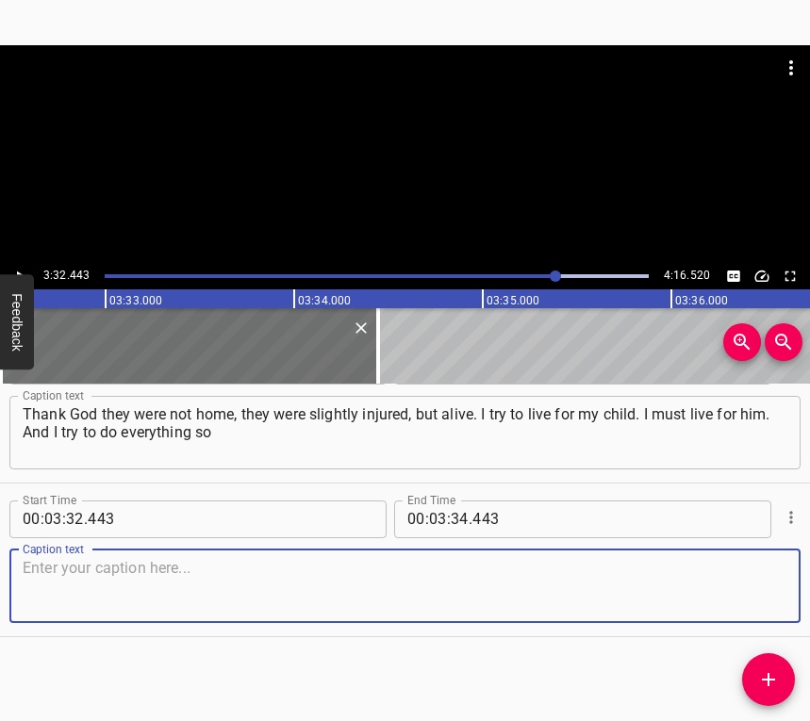
click at [746, 596] on textarea at bounding box center [405, 586] width 764 height 54
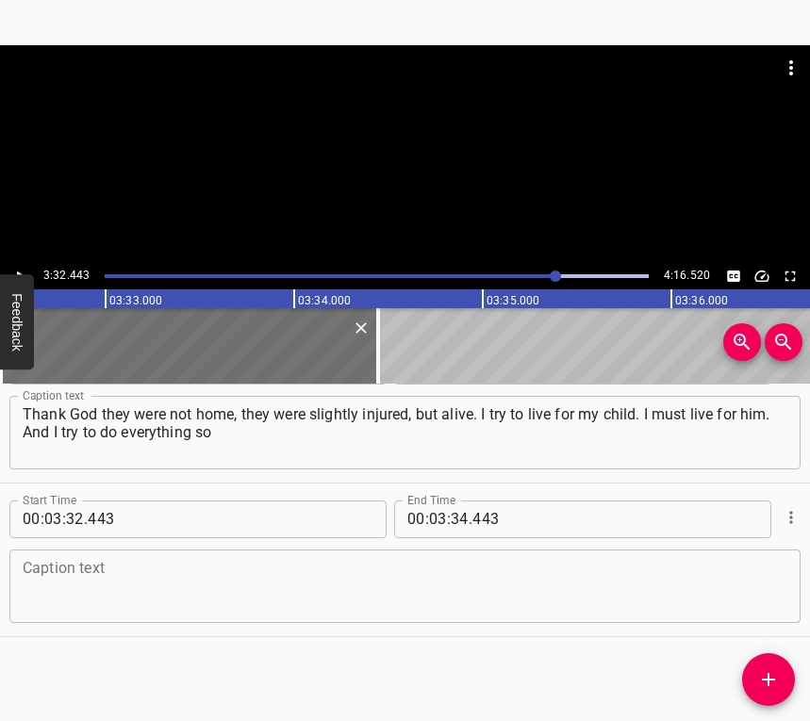
click at [313, 570] on textarea at bounding box center [405, 586] width 764 height 54
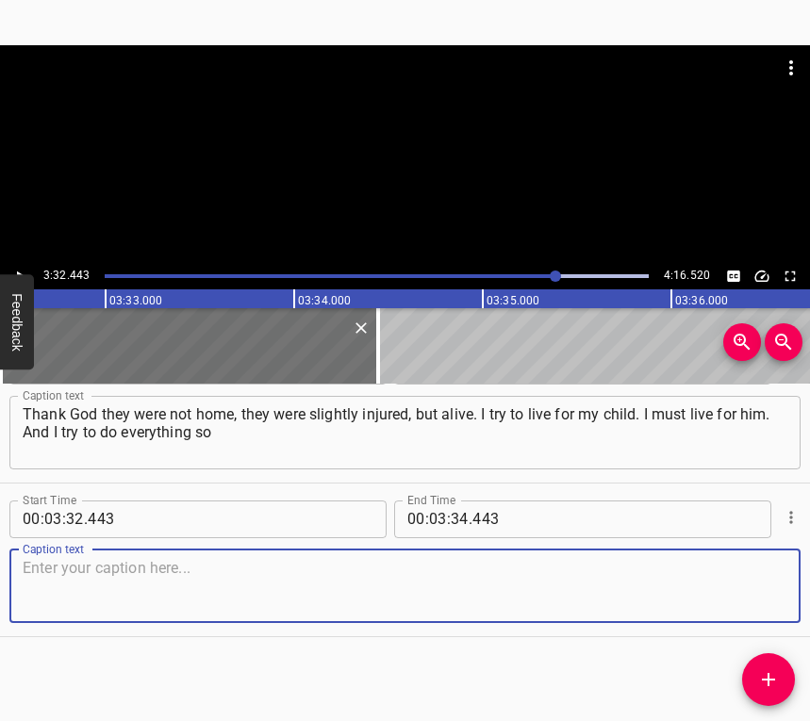
paste textarea "that he lives and I live. One must go to the bomb shelter, now I understand it,…"
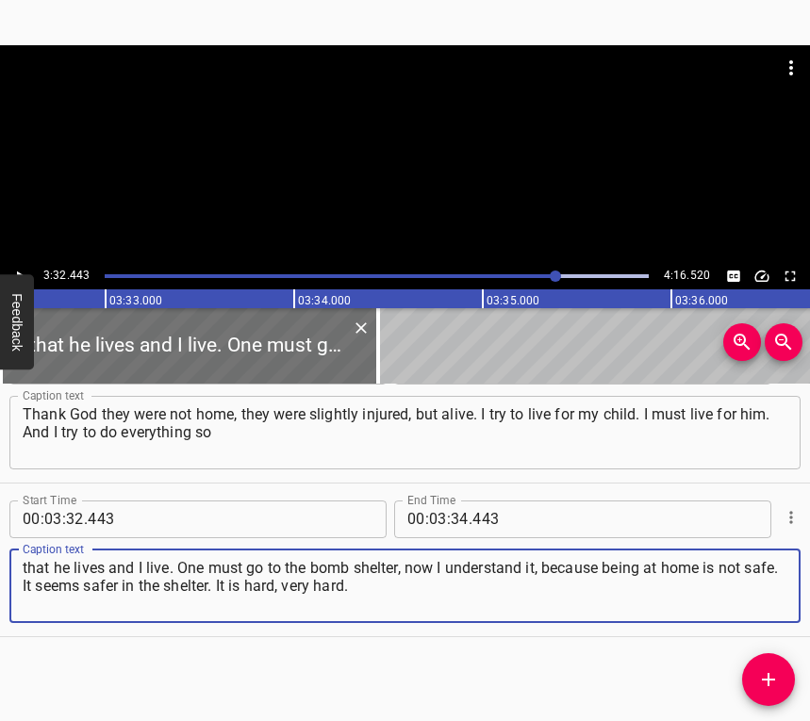
type textarea "that he lives and I live. One must go to the bomb shelter, now I understand it,…"
click at [14, 276] on button "Feedback" at bounding box center [17, 321] width 34 height 95
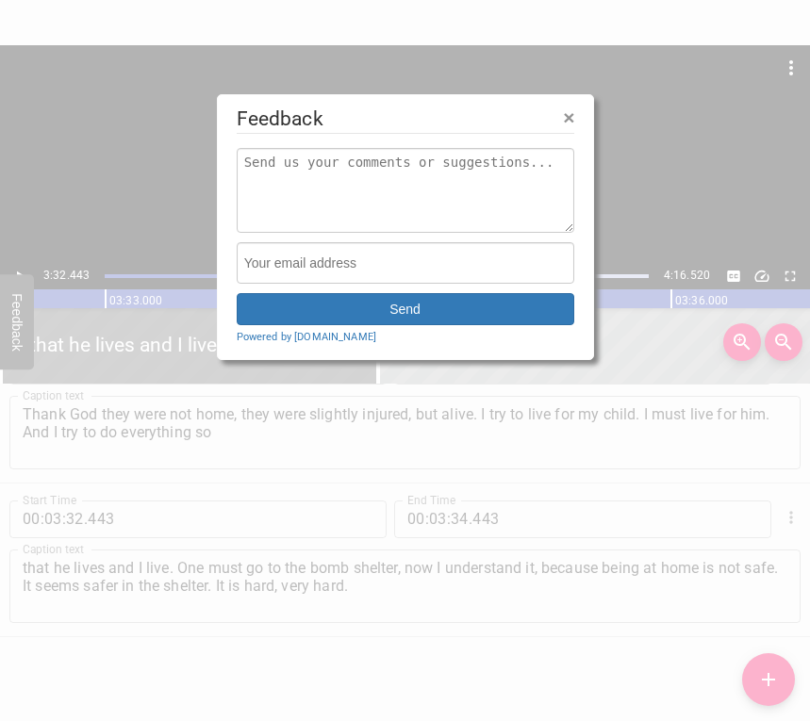
click at [18, 271] on div at bounding box center [405, 360] width 810 height 721
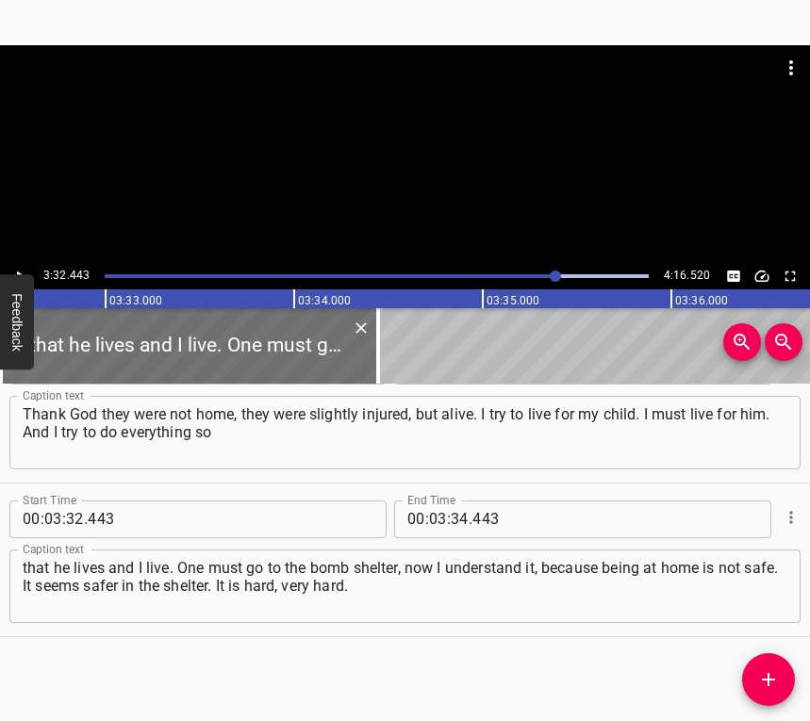
click at [22, 262] on div at bounding box center [405, 154] width 810 height 218
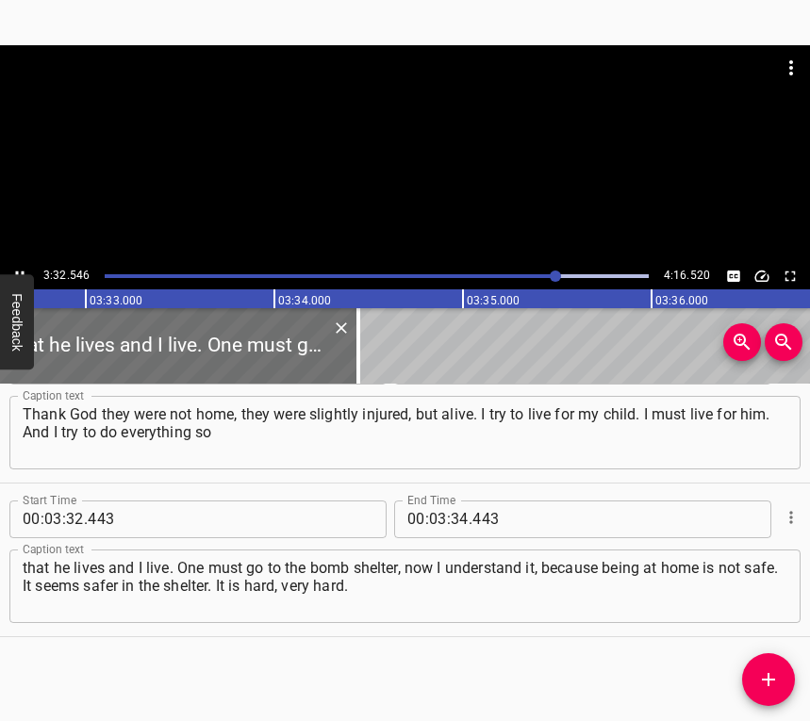
scroll to position [0, 40117]
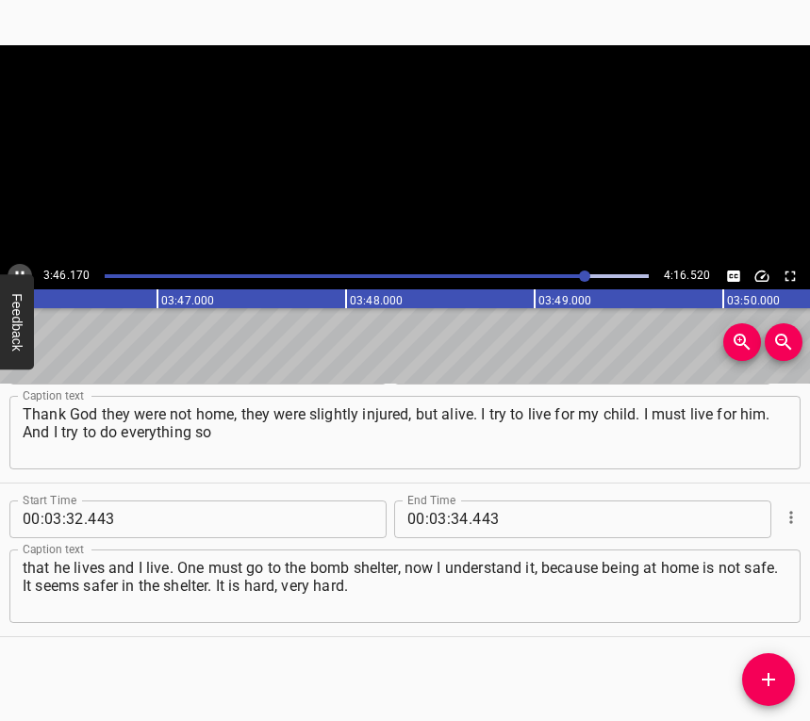
click at [23, 264] on button "Play/Pause" at bounding box center [20, 276] width 25 height 25
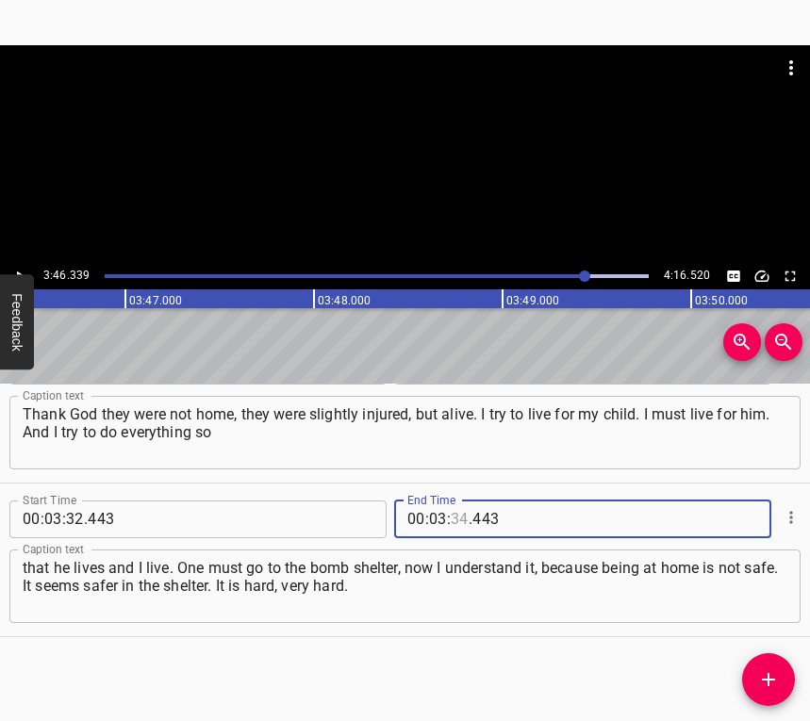
click at [451, 512] on input "number" at bounding box center [460, 519] width 18 height 38
type input "46"
type input "339"
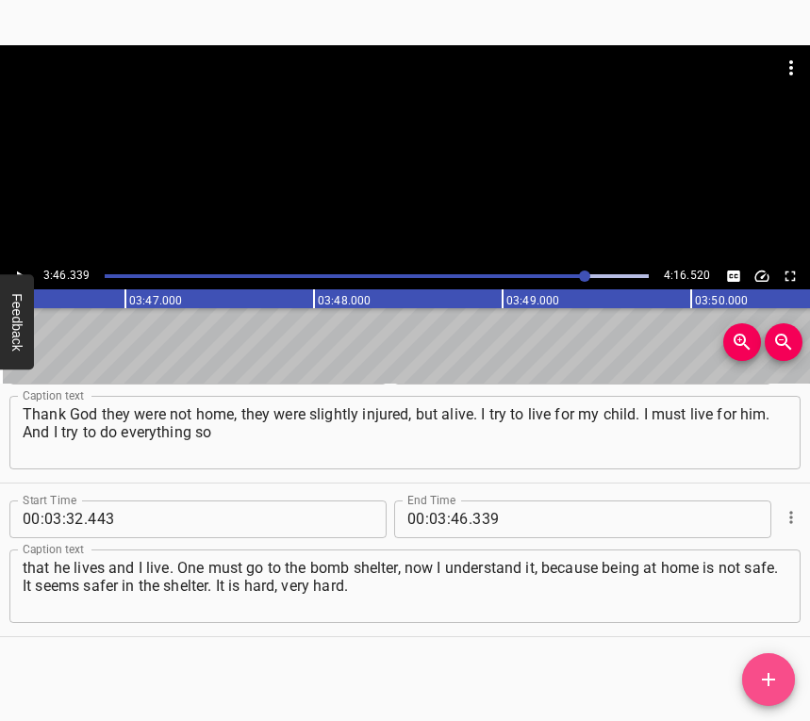
click at [774, 670] on icon "Add Cue" at bounding box center [768, 679] width 23 height 23
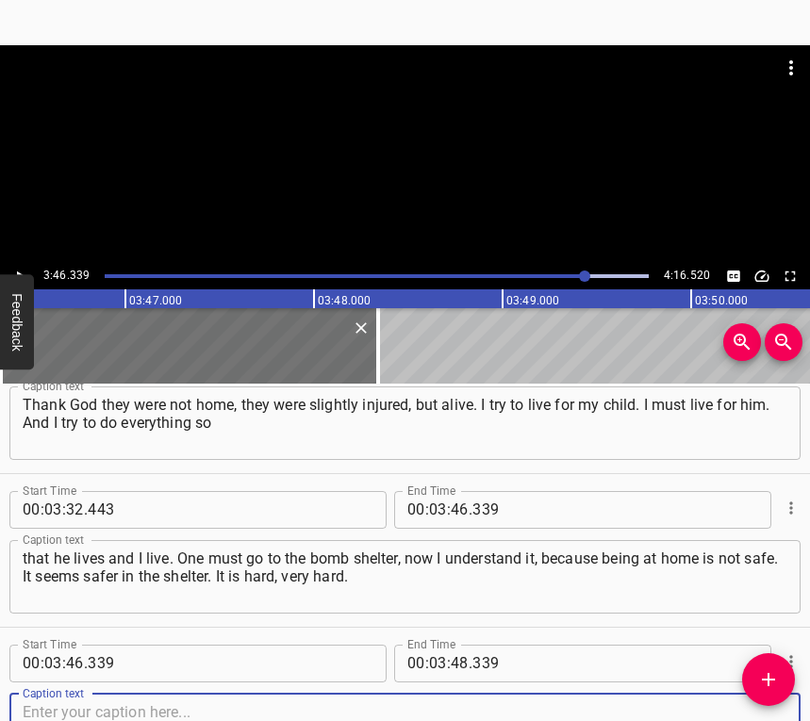
scroll to position [3130, 0]
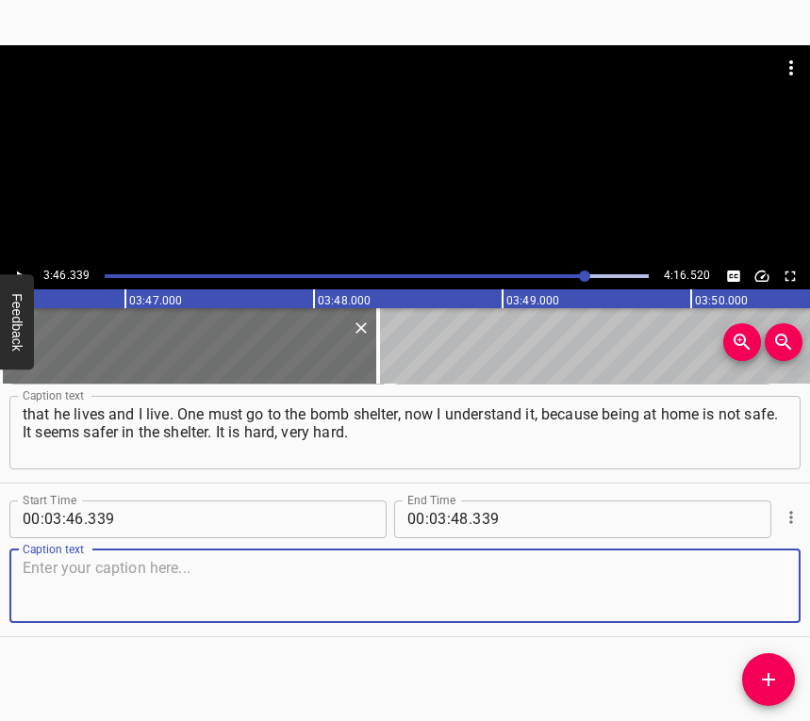
drag, startPoint x: 746, startPoint y: 600, endPoint x: 807, endPoint y: 582, distance: 63.2
click at [746, 599] on textarea at bounding box center [405, 586] width 764 height 54
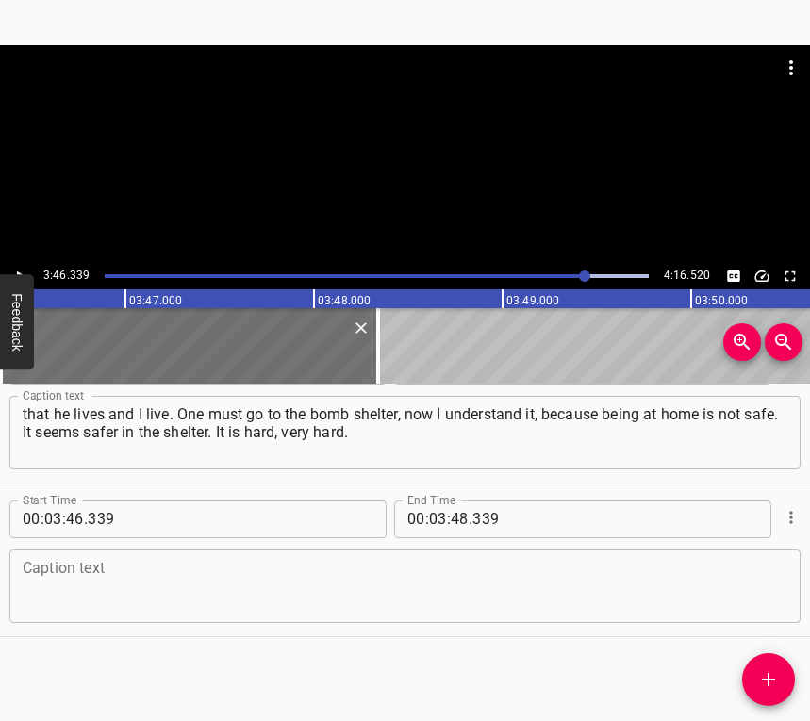
click at [248, 591] on textarea at bounding box center [405, 586] width 764 height 54
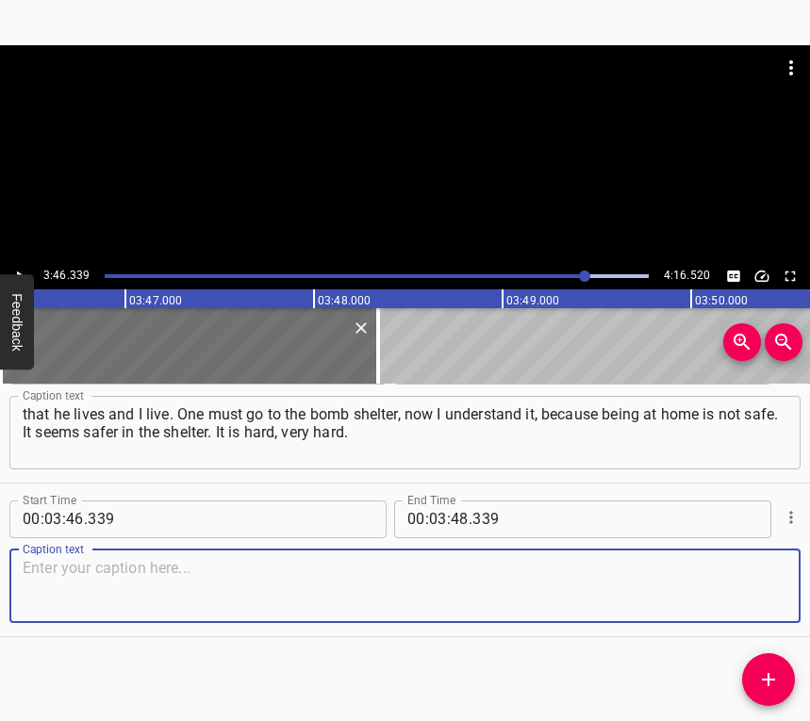
paste textarea "There is family, thank God, they support and help, and thanks to them I hold on…"
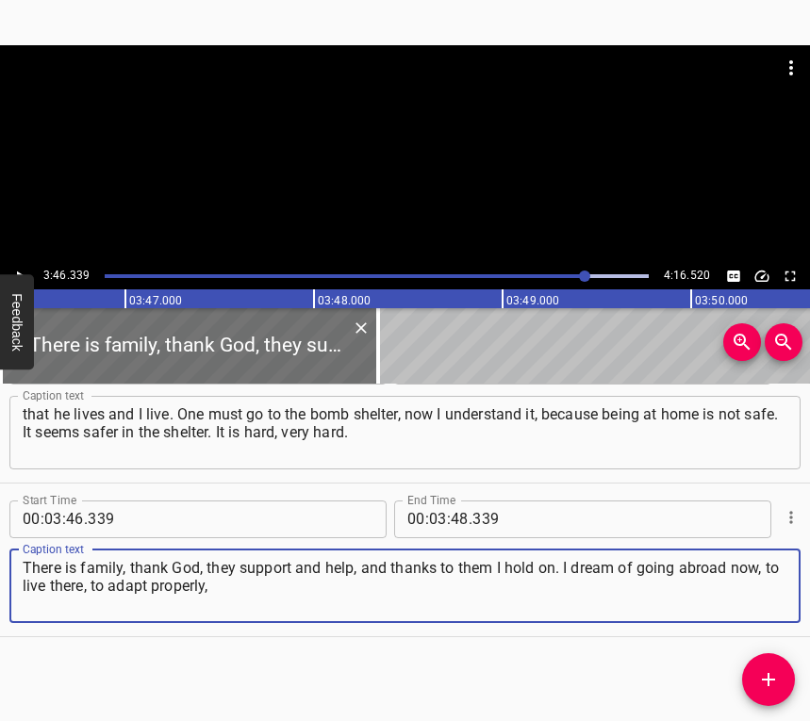
type textarea "There is family, thank God, they support and help, and thanks to them I hold on…"
click at [18, 267] on button "Play/Pause" at bounding box center [20, 276] width 25 height 25
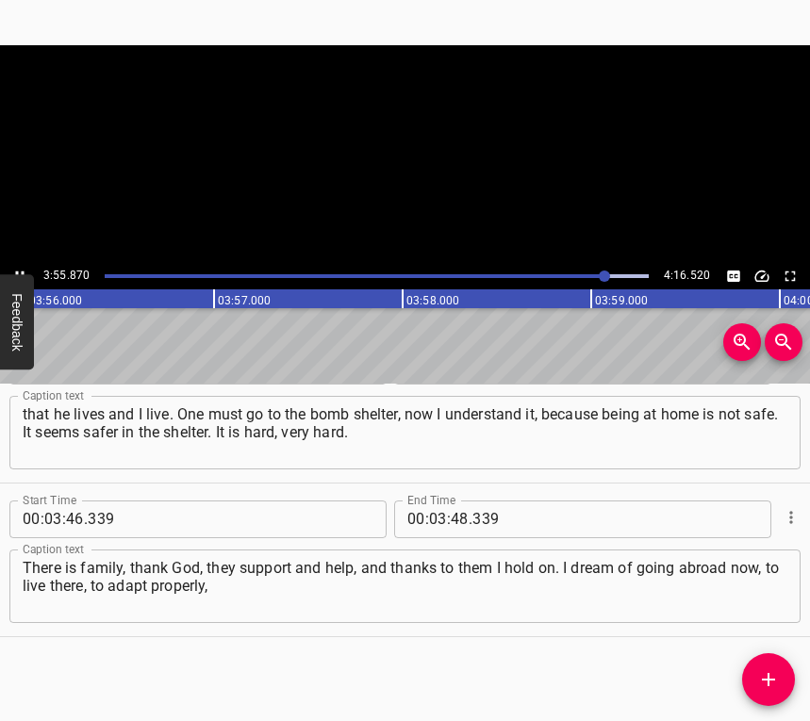
scroll to position [0, 44512]
click at [21, 270] on icon "Play/Pause" at bounding box center [19, 276] width 17 height 17
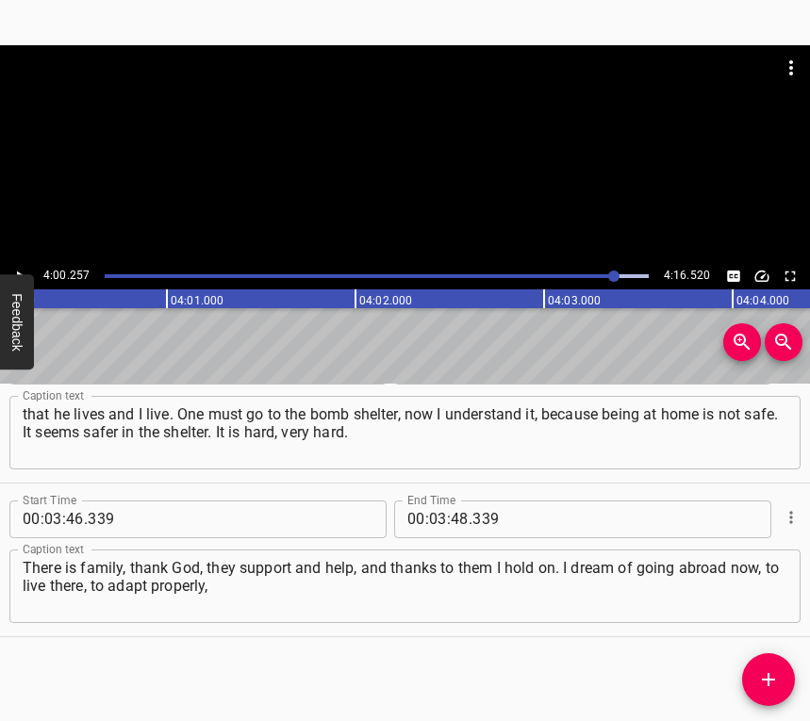
scroll to position [0, 45290]
click at [438, 514] on input "number" at bounding box center [438, 519] width 18 height 38
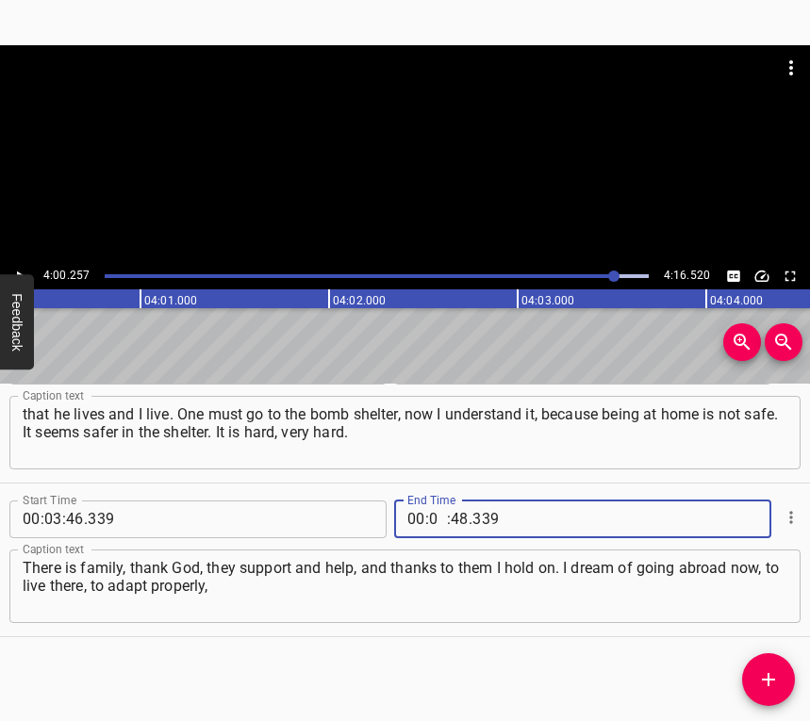
type input "04"
type input "00"
type input "257"
click at [764, 674] on icon "Add Cue" at bounding box center [768, 679] width 23 height 23
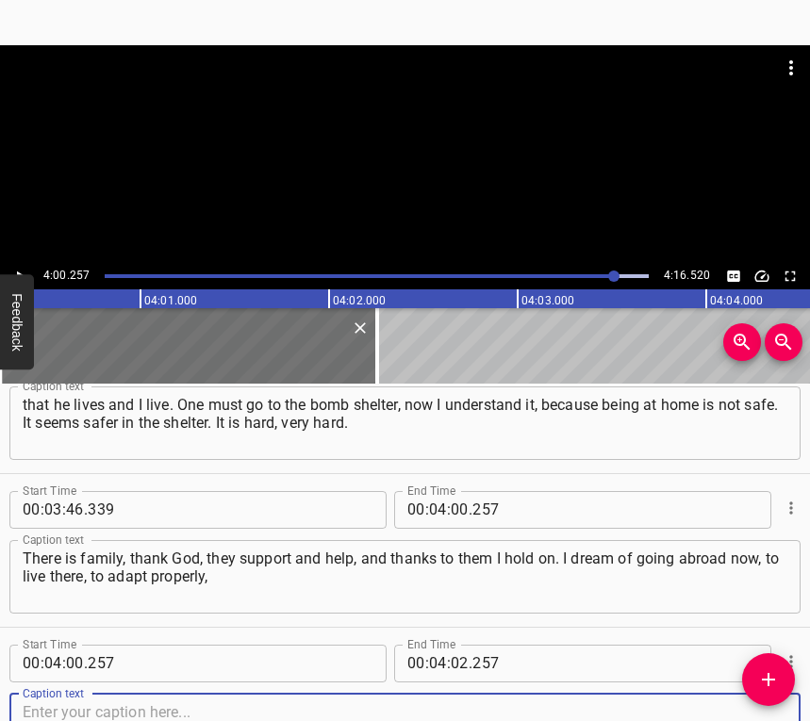
scroll to position [3284, 0]
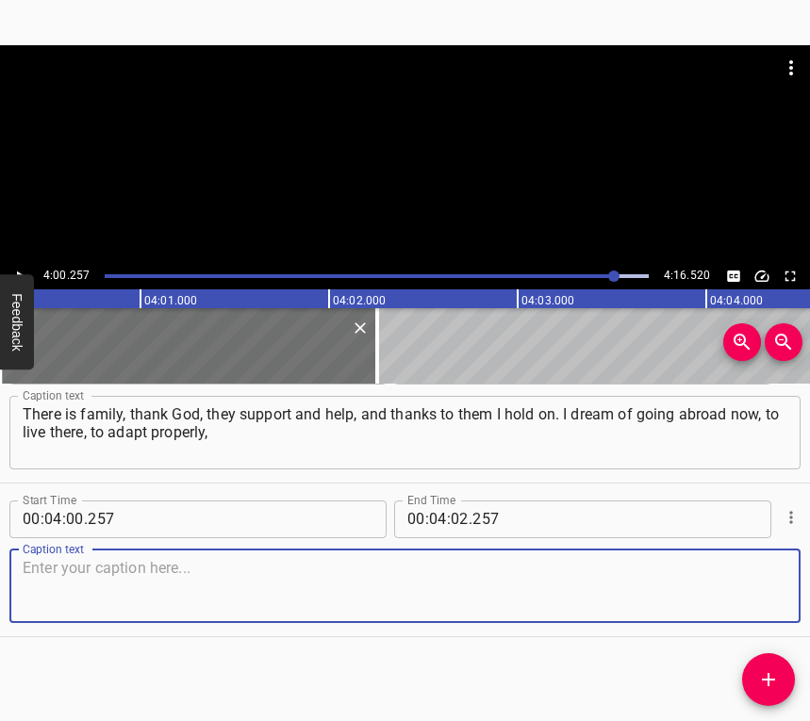
drag, startPoint x: 754, startPoint y: 593, endPoint x: 800, endPoint y: 572, distance: 50.6
click at [754, 590] on textarea at bounding box center [405, 586] width 764 height 54
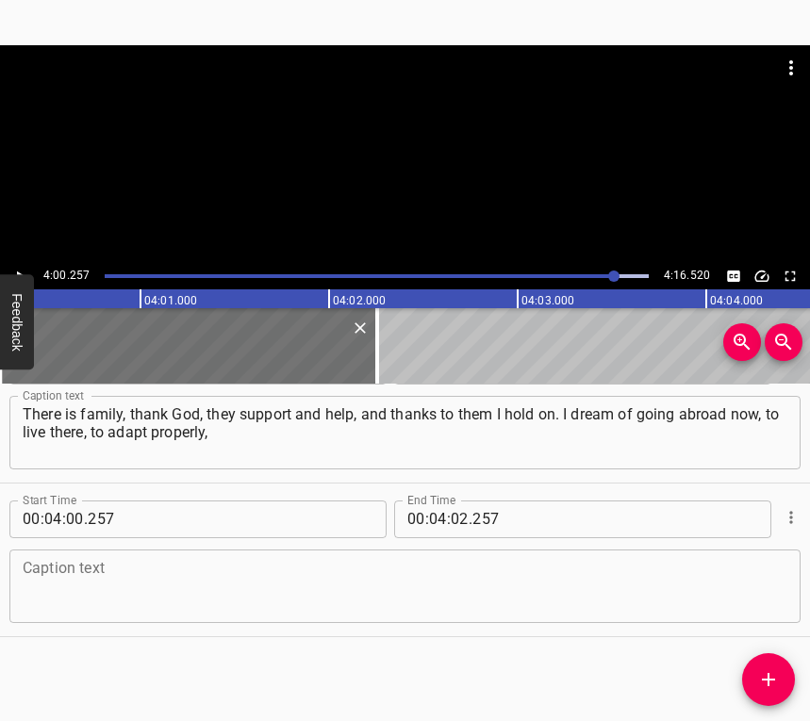
drag, startPoint x: 480, startPoint y: 578, endPoint x: 462, endPoint y: 575, distance: 18.1
click at [472, 577] on textarea at bounding box center [405, 586] width 764 height 54
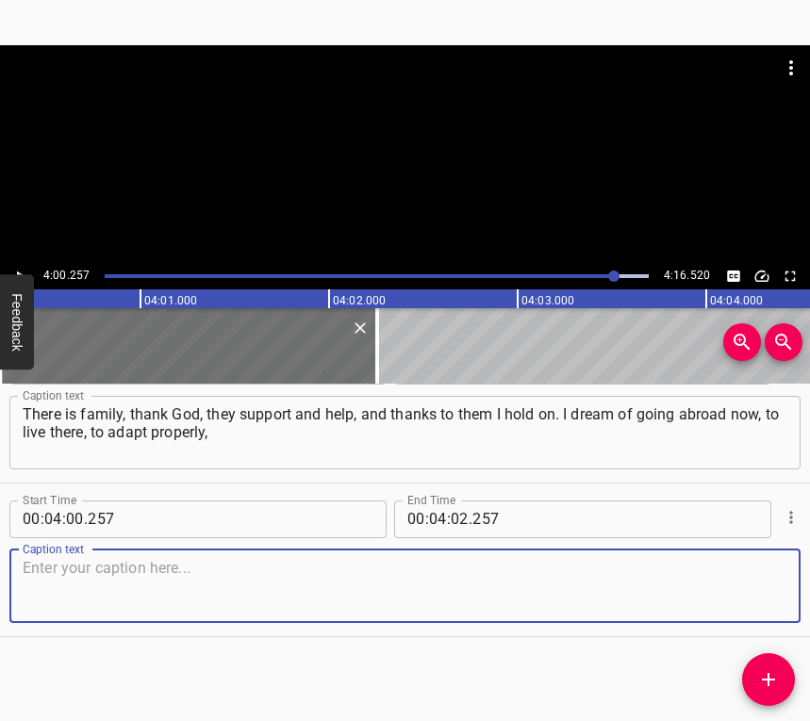
paste textarea "because last time it did not really work out well. I want everything to be calm…"
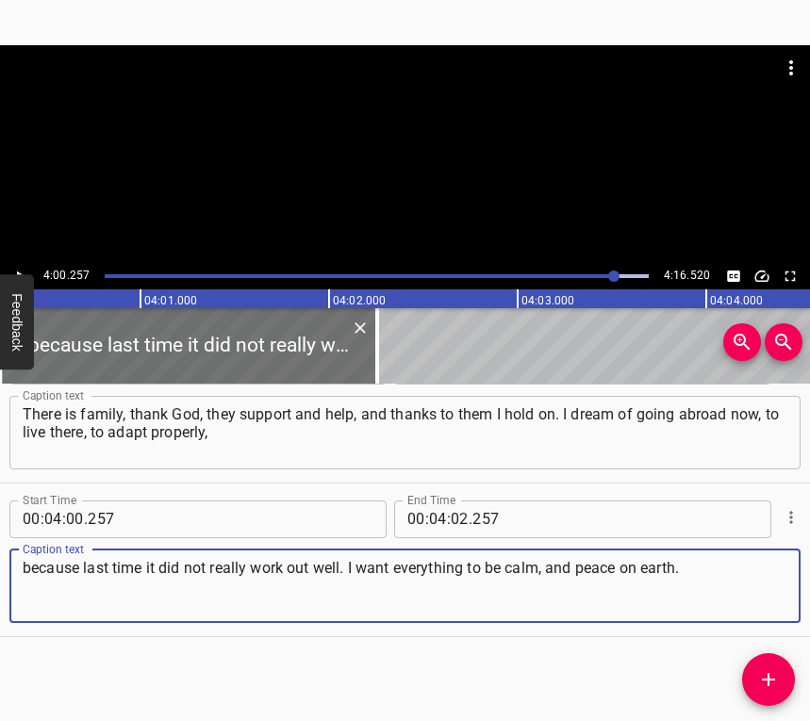
type textarea "because last time it did not really work out well. I want everything to be calm…"
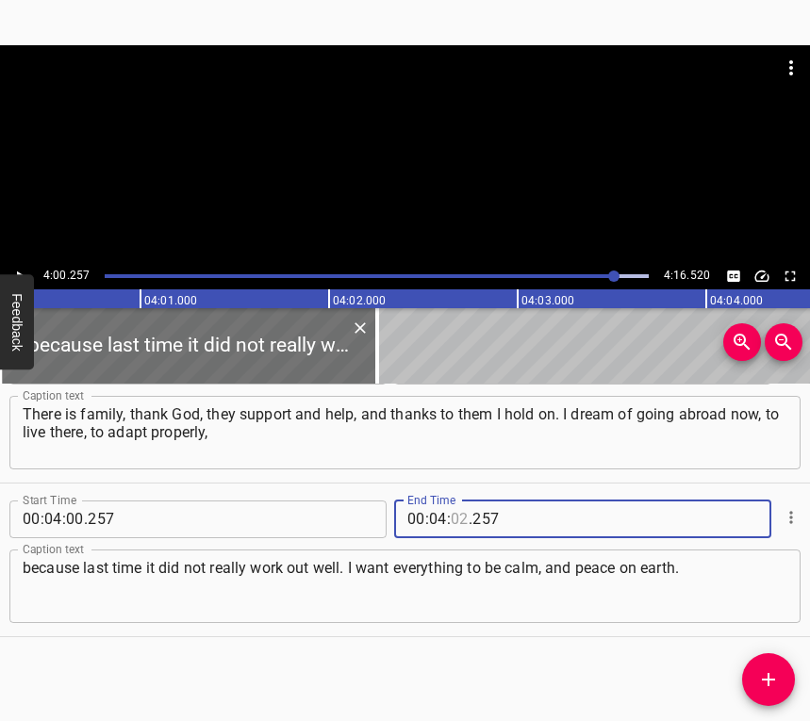
click at [453, 519] on input "number" at bounding box center [460, 519] width 18 height 38
type input "06"
type input "520"
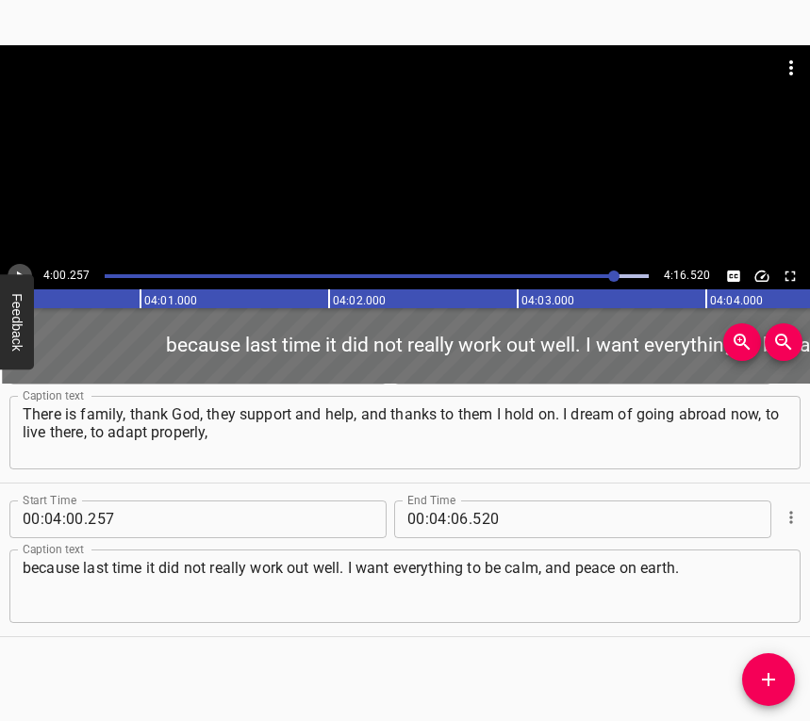
click at [17, 272] on icon "Play/Pause" at bounding box center [21, 276] width 8 height 10
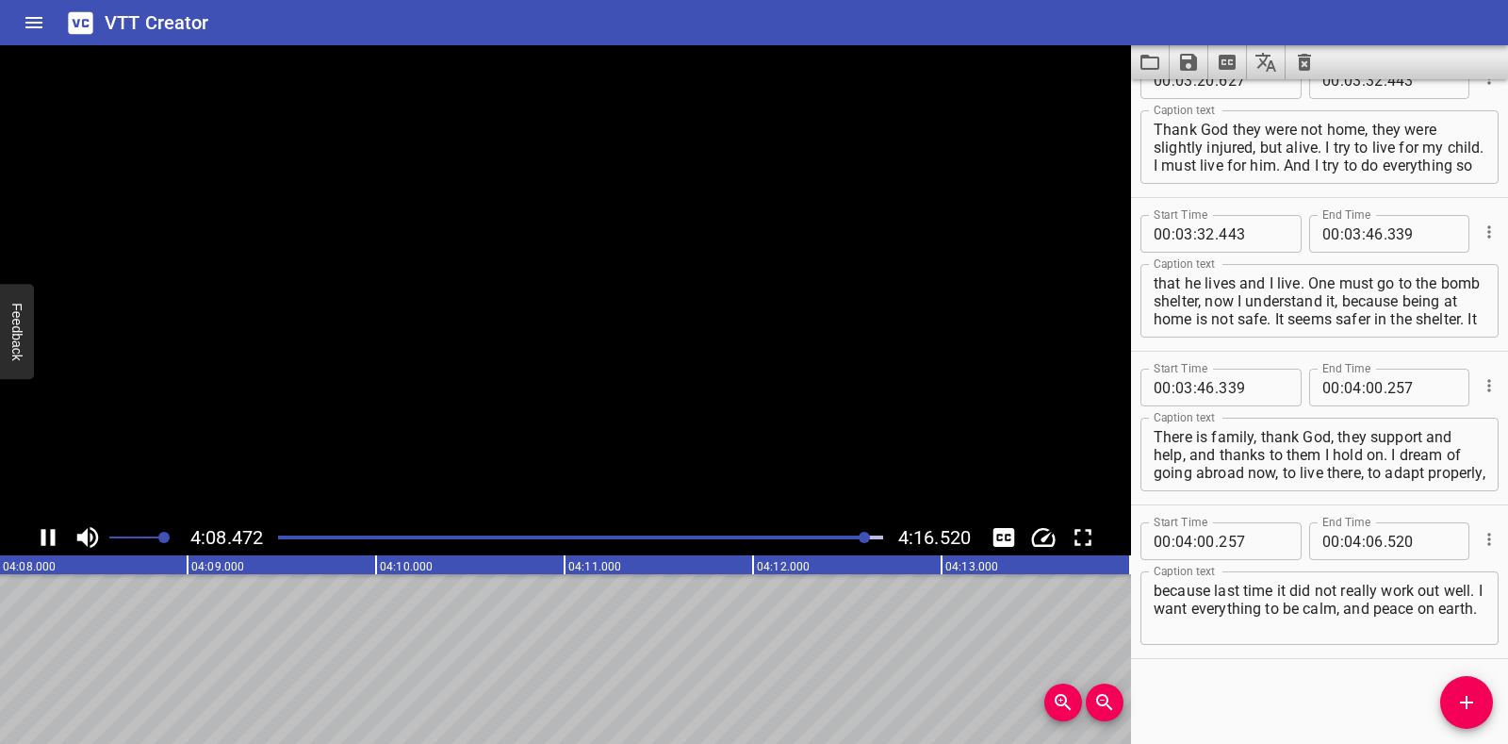
scroll to position [2958, 0]
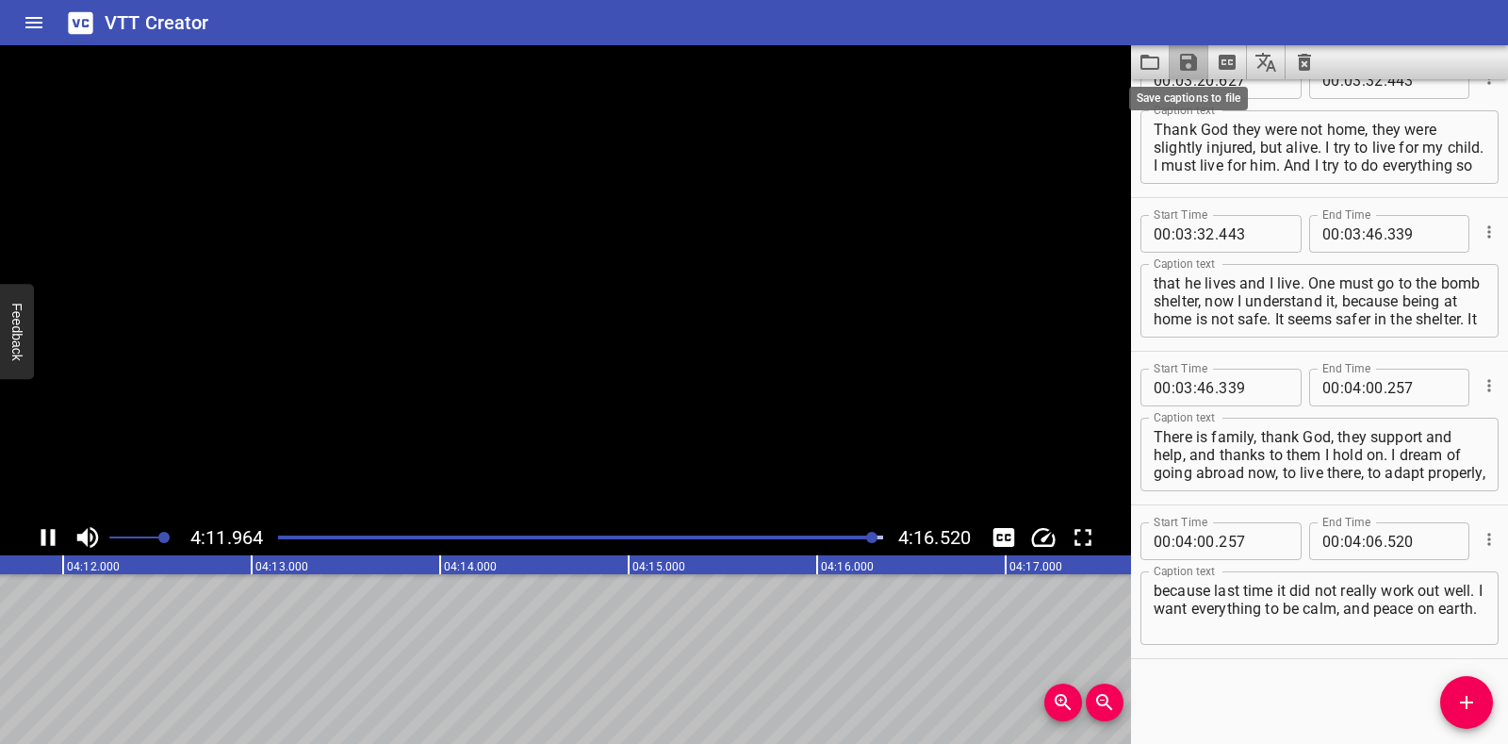
click at [809, 58] on icon "Save captions to file" at bounding box center [1188, 62] width 17 height 17
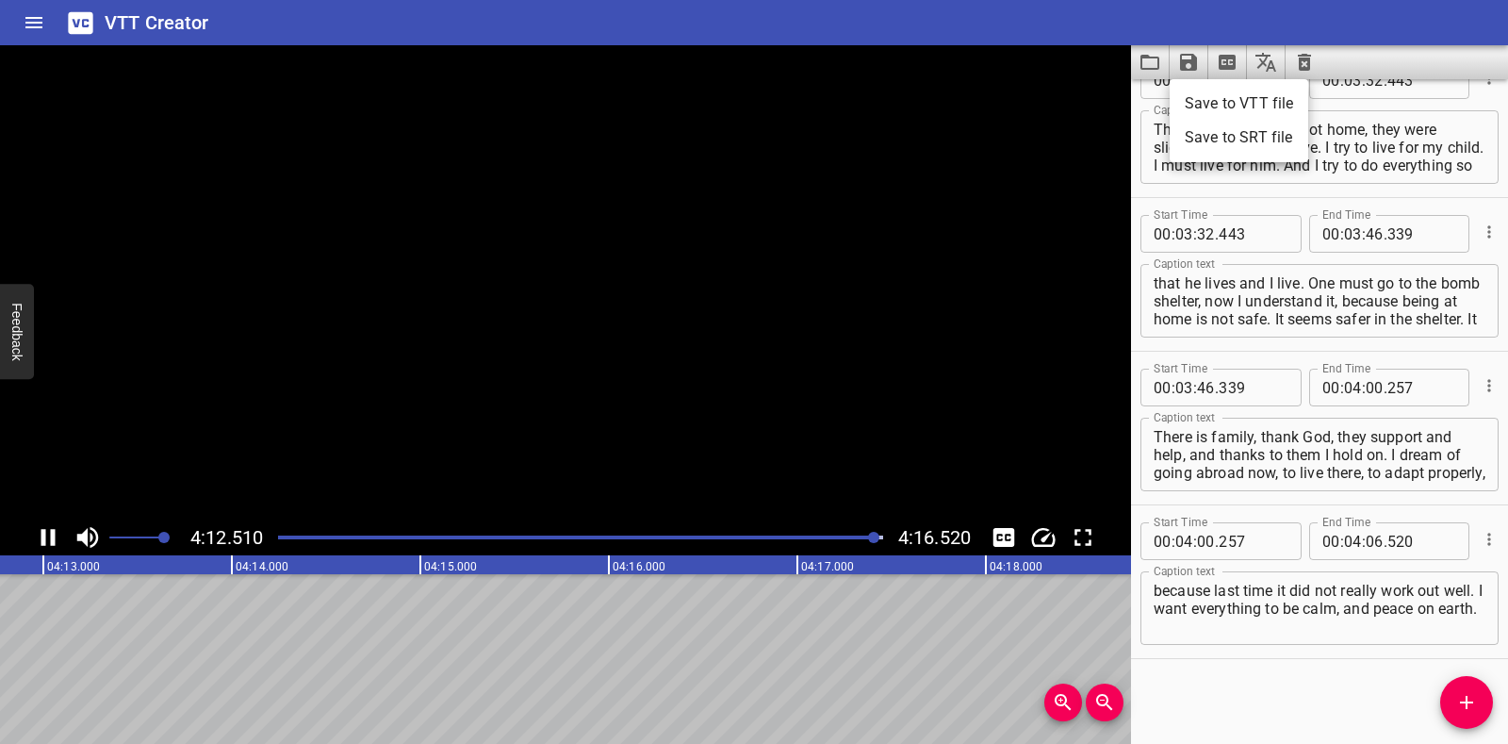
click at [809, 101] on li "Save to VTT file" at bounding box center [1239, 104] width 139 height 34
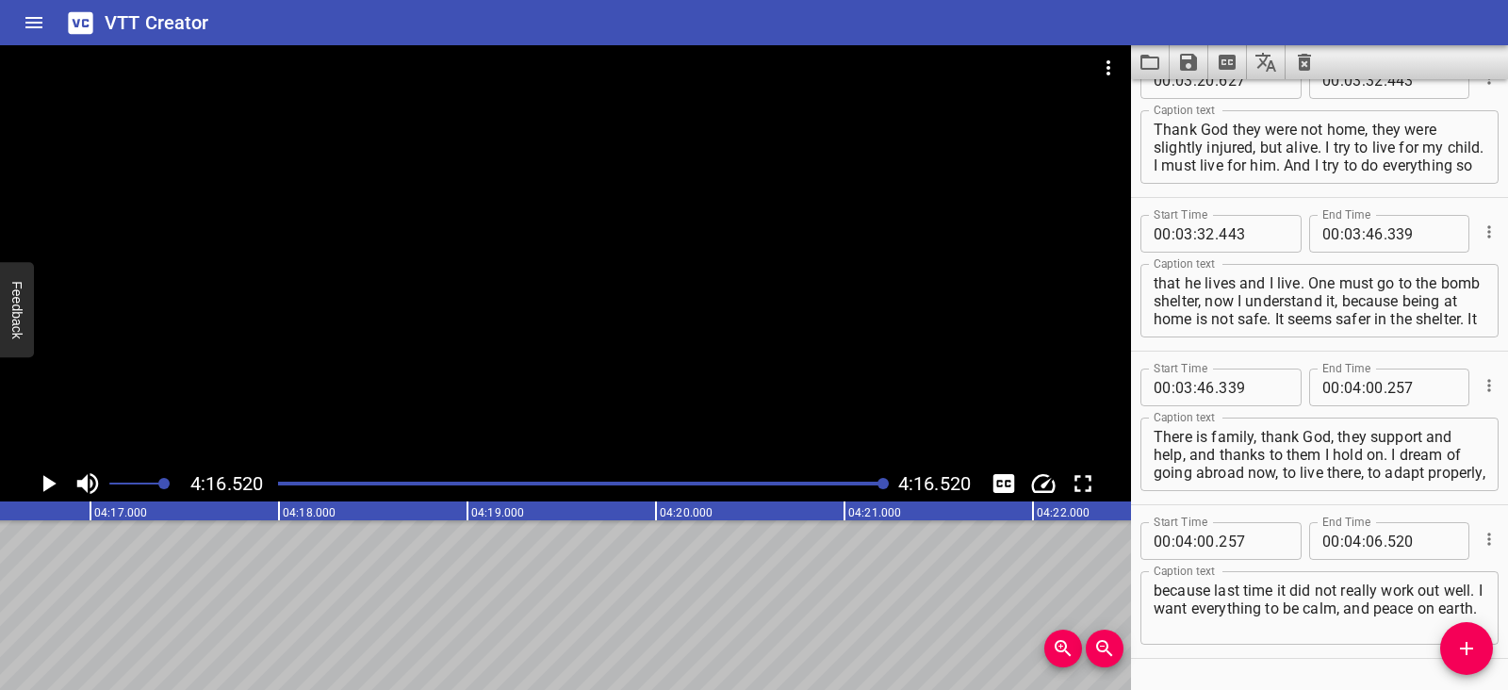
scroll to position [3011, 0]
